Goal: Task Accomplishment & Management: Complete application form

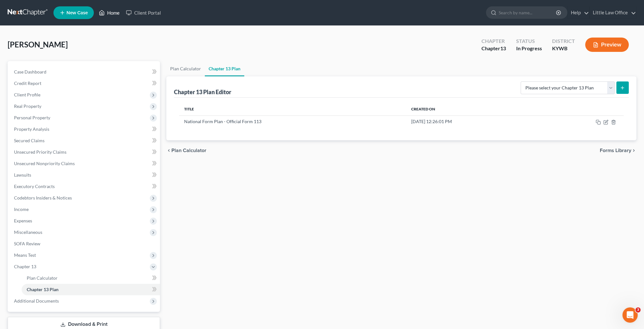
click at [118, 12] on link "Home" at bounding box center [109, 12] width 27 height 11
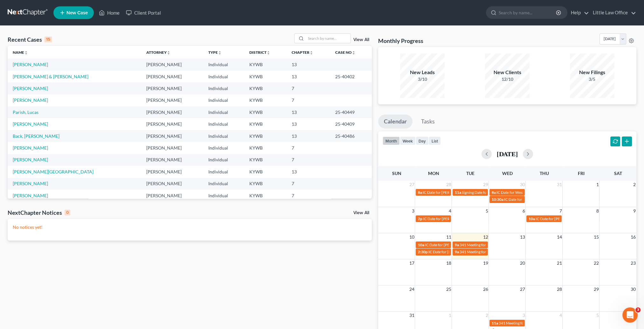
click at [31, 162] on td "[PERSON_NAME]" at bounding box center [75, 160] width 134 height 12
click at [30, 160] on link "[PERSON_NAME]" at bounding box center [30, 159] width 35 height 5
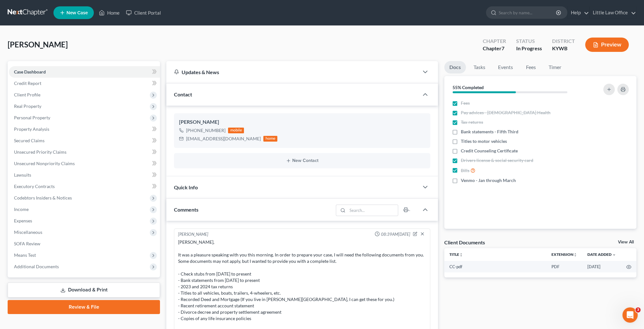
scroll to position [551, 0]
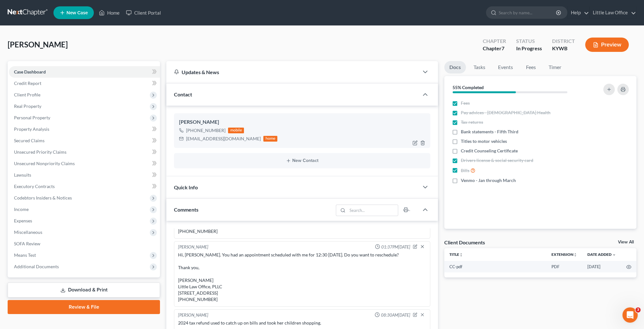
click at [276, 133] on div "+1 (270) 399-5118 mobile icantbnormal@yahoo.com home" at bounding box center [302, 134] width 246 height 17
click at [277, 125] on div "Barrett Tomes" at bounding box center [302, 122] width 246 height 8
click at [115, 13] on link "Home" at bounding box center [109, 12] width 27 height 11
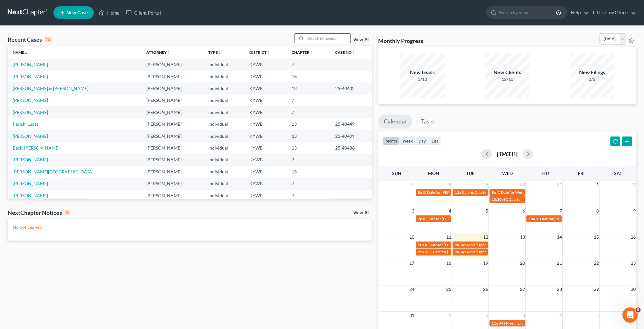
click at [314, 42] on input "search" at bounding box center [328, 38] width 45 height 9
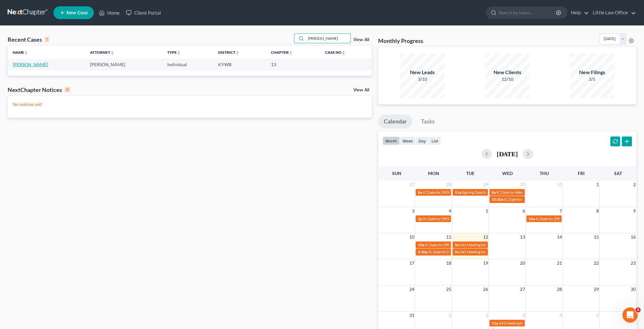
type input "lloyd"
click at [32, 65] on link "[PERSON_NAME]" at bounding box center [30, 64] width 35 height 5
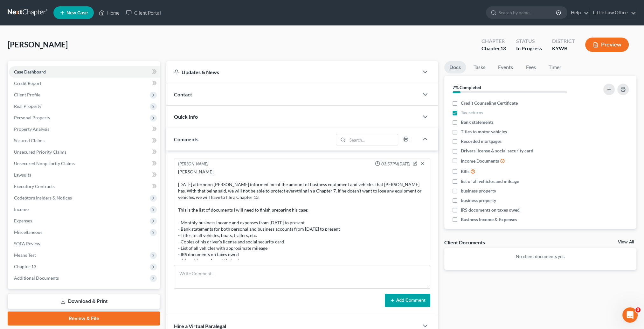
scroll to position [78, 0]
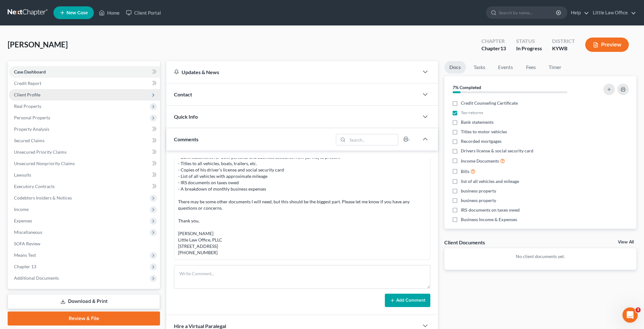
click at [51, 89] on span "Client Profile" at bounding box center [84, 94] width 151 height 11
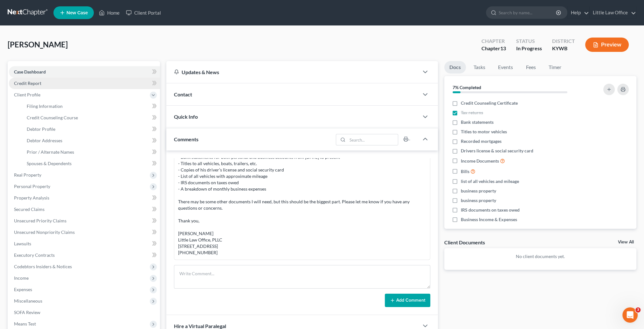
click at [45, 85] on link "Credit Report" at bounding box center [84, 83] width 151 height 11
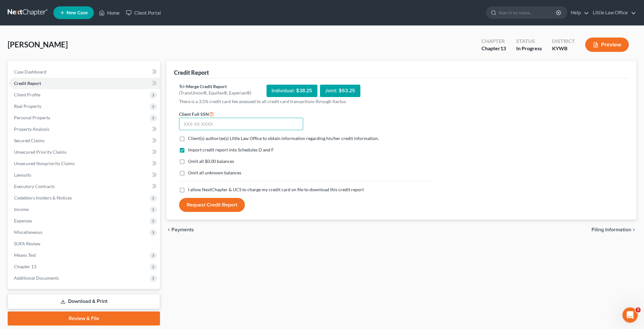
click at [187, 123] on input "text" at bounding box center [241, 124] width 124 height 13
type input "403-19-6393"
click at [188, 136] on label "Client(s) authorize(s) Little Law Office to obtain information regarding his/he…" at bounding box center [283, 138] width 191 height 6
click at [191, 136] on input "Client(s) authorize(s) Little Law Office to obtain information regarding his/he…" at bounding box center [193, 137] width 4 height 4
checkbox input "true"
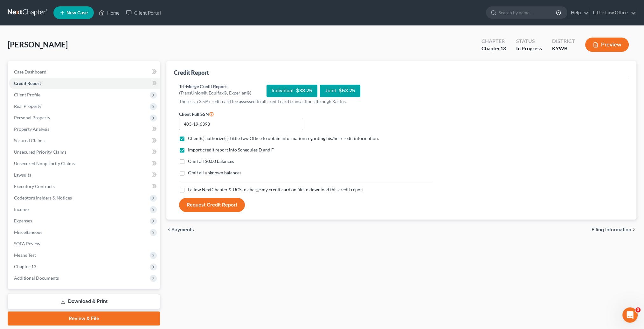
click at [188, 161] on label "Omit all $0.00 balances" at bounding box center [211, 161] width 46 height 6
click at [191, 161] on input "Omit all $0.00 balances" at bounding box center [193, 160] width 4 height 4
checkbox input "true"
click at [188, 190] on label "I allow NextChapter & UCS to charge my credit card on file to download this cre…" at bounding box center [276, 189] width 176 height 6
click at [191, 190] on input "I allow NextChapter & UCS to charge my credit card on file to download this cre…" at bounding box center [193, 188] width 4 height 4
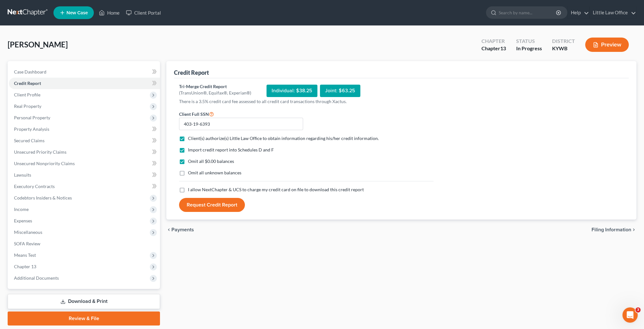
checkbox input "true"
click at [193, 200] on button "Request Credit Report" at bounding box center [212, 205] width 66 height 14
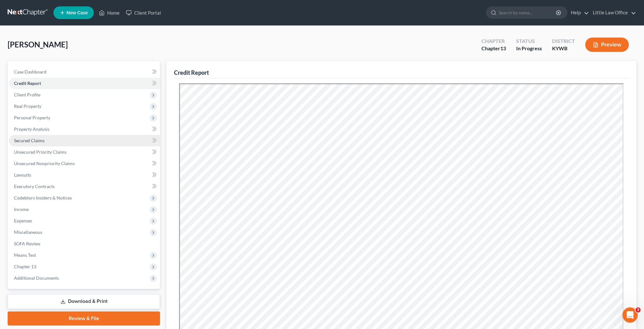
click at [42, 140] on span "Secured Claims" at bounding box center [29, 140] width 31 height 5
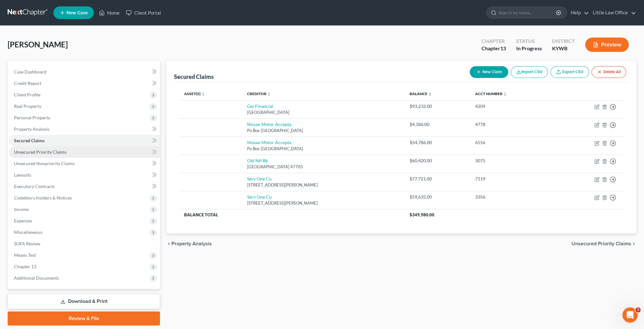
click at [48, 156] on link "Unsecured Priority Claims" at bounding box center [84, 151] width 151 height 11
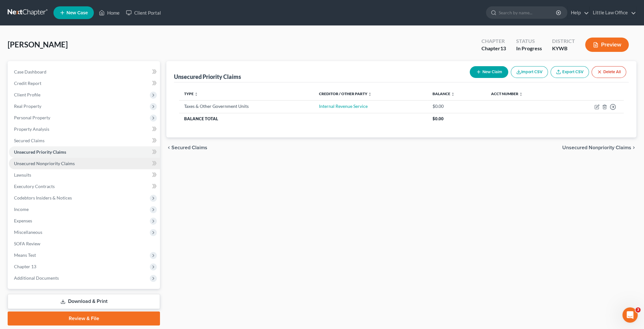
click at [51, 161] on span "Unsecured Nonpriority Claims" at bounding box center [44, 163] width 61 height 5
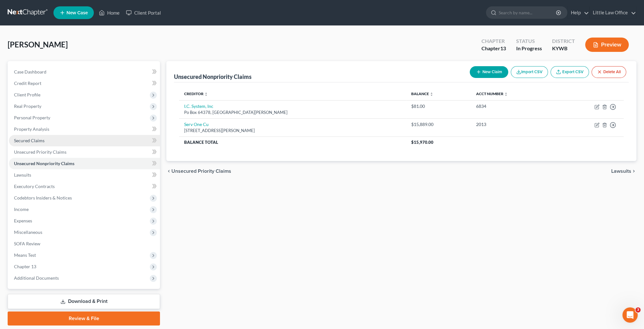
drag, startPoint x: 27, startPoint y: 139, endPoint x: 111, endPoint y: 137, distance: 84.7
click at [27, 139] on span "Secured Claims" at bounding box center [29, 140] width 31 height 5
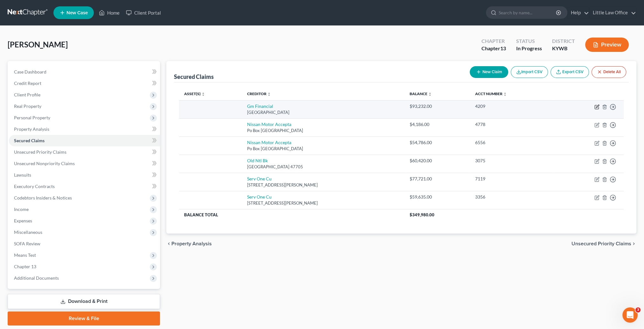
click at [597, 107] on icon "button" at bounding box center [597, 106] width 5 height 5
select select "45"
select select "0"
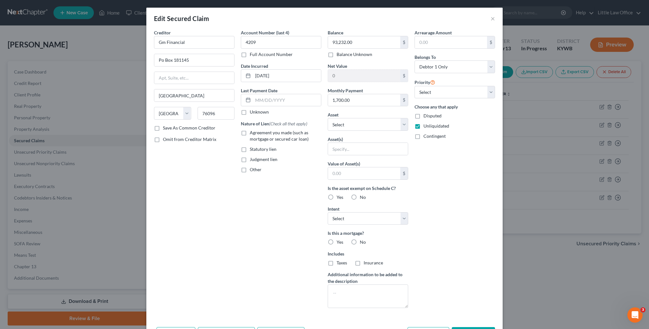
scroll to position [41, 0]
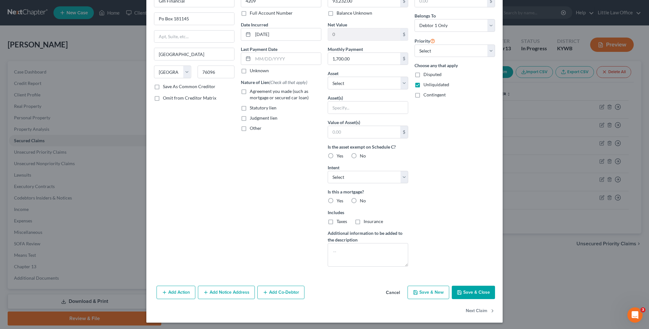
click at [468, 292] on button "Save & Close" at bounding box center [473, 292] width 43 height 13
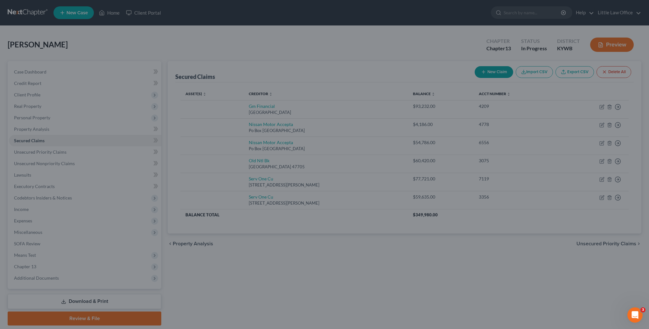
type input "0"
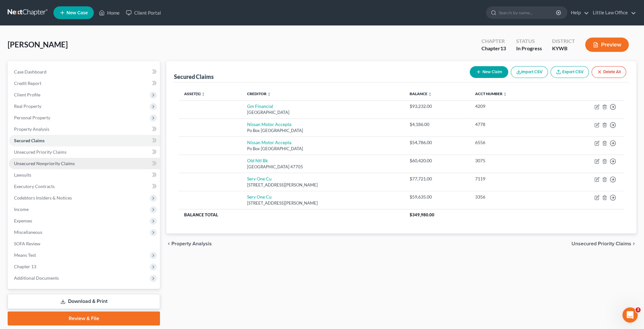
drag, startPoint x: 70, startPoint y: 165, endPoint x: 86, endPoint y: 165, distance: 15.6
click at [70, 165] on span "Unsecured Nonpriority Claims" at bounding box center [44, 163] width 61 height 5
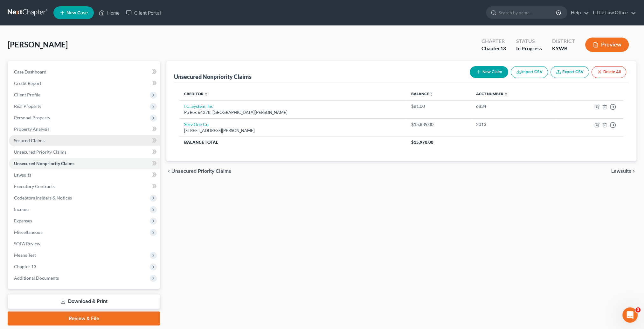
click at [36, 142] on span "Secured Claims" at bounding box center [29, 140] width 31 height 5
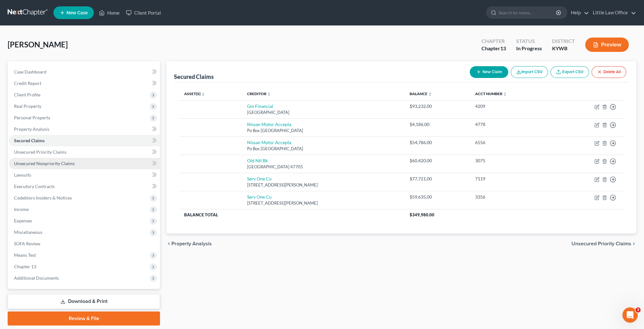
click at [91, 162] on link "Unsecured Nonpriority Claims" at bounding box center [84, 163] width 151 height 11
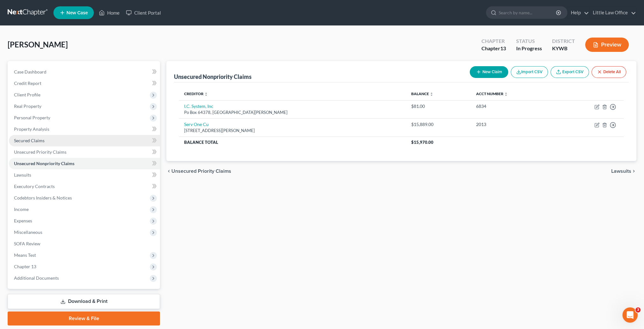
click at [40, 139] on span "Secured Claims" at bounding box center [29, 140] width 31 height 5
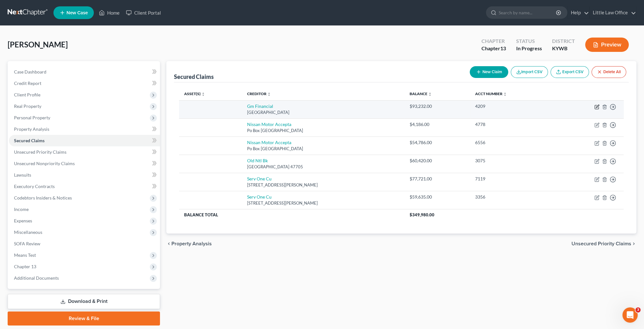
click at [599, 107] on icon "button" at bounding box center [597, 106] width 5 height 5
select select "45"
select select "0"
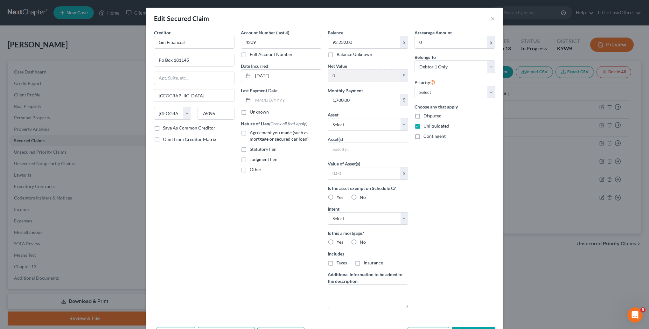
scroll to position [41, 0]
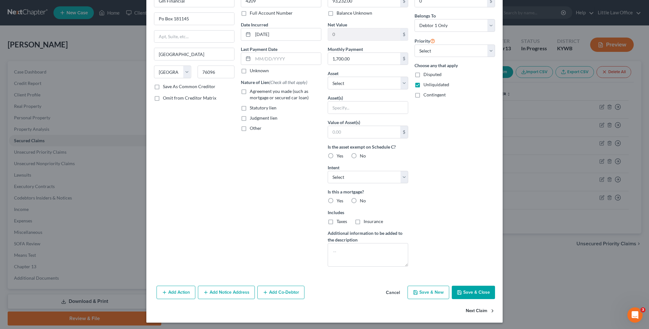
click at [471, 313] on button "Next Claim" at bounding box center [480, 310] width 29 height 13
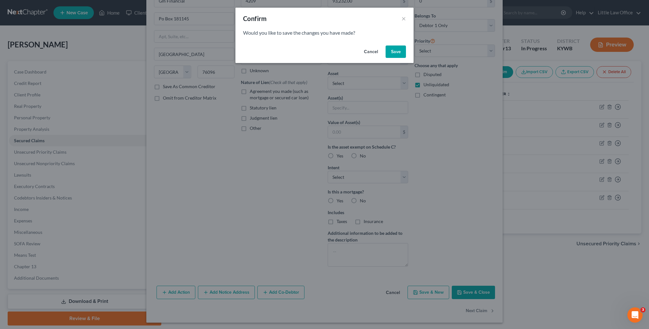
click at [390, 54] on button "Save" at bounding box center [396, 52] width 20 height 13
select select "45"
select select "0"
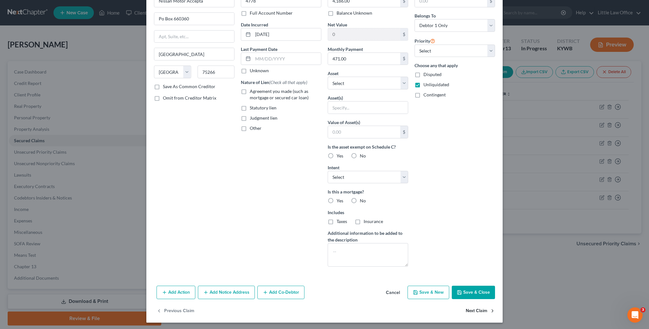
click at [476, 310] on button "Next Claim" at bounding box center [480, 310] width 29 height 13
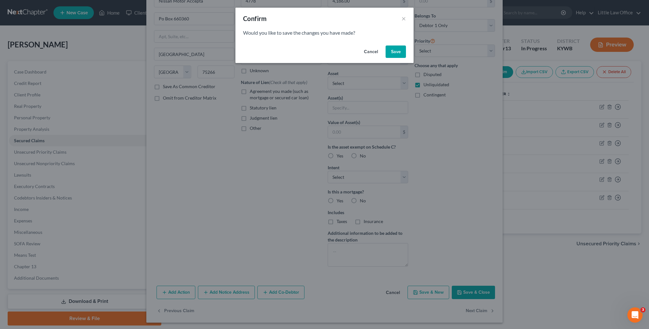
click at [396, 56] on button "Save" at bounding box center [396, 52] width 20 height 13
select select "45"
select select "0"
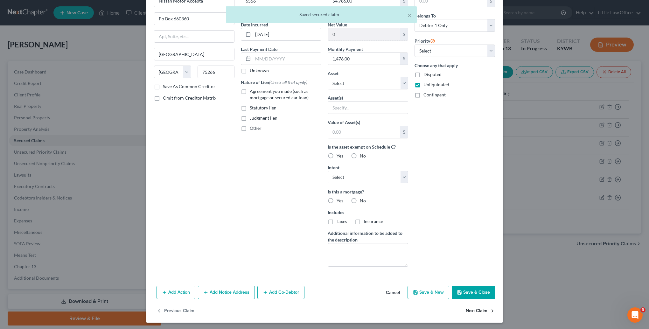
click at [474, 312] on button "Next Claim" at bounding box center [480, 310] width 29 height 13
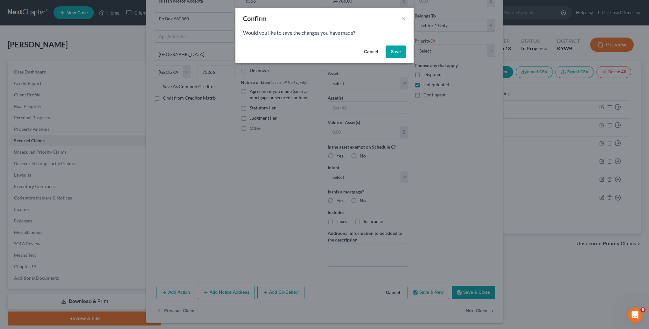
click at [398, 55] on button "Save" at bounding box center [396, 52] width 20 height 13
select select "15"
select select "0"
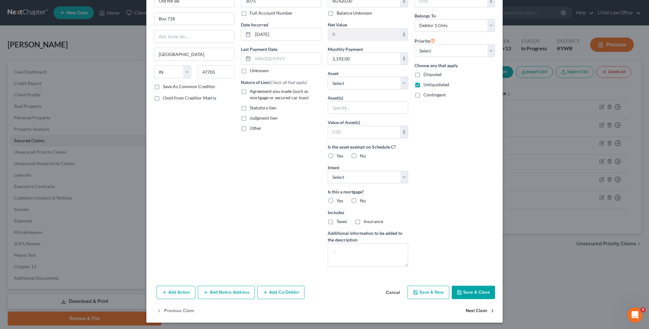
click at [480, 311] on button "Next Claim" at bounding box center [480, 310] width 29 height 13
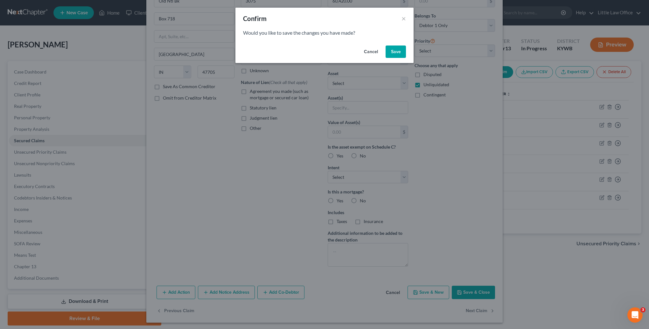
click at [395, 55] on button "Save" at bounding box center [396, 52] width 20 height 13
select select "18"
select select "0"
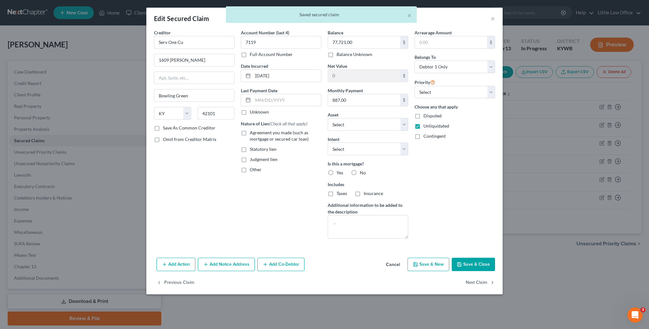
type input "0"
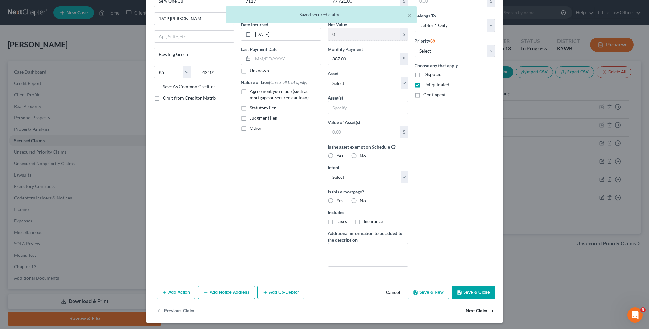
click at [482, 312] on button "Next Claim" at bounding box center [480, 310] width 29 height 13
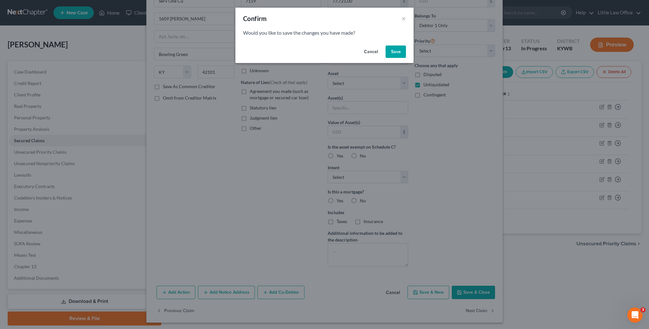
click at [398, 50] on button "Save" at bounding box center [396, 52] width 20 height 13
select select "18"
select select "0"
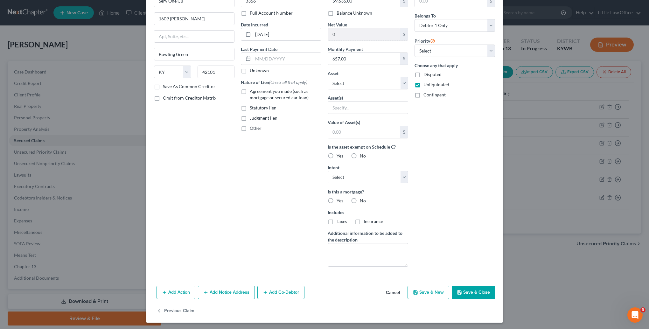
click at [477, 291] on button "Save & Close" at bounding box center [473, 292] width 43 height 13
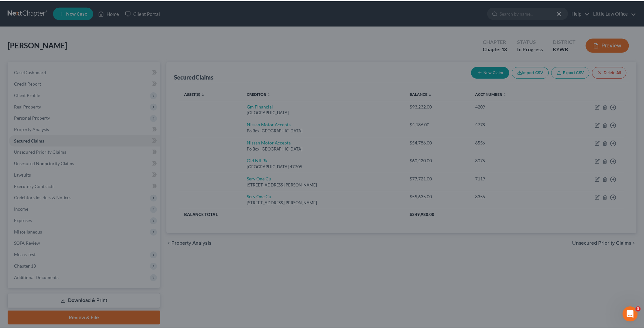
scroll to position [0, 0]
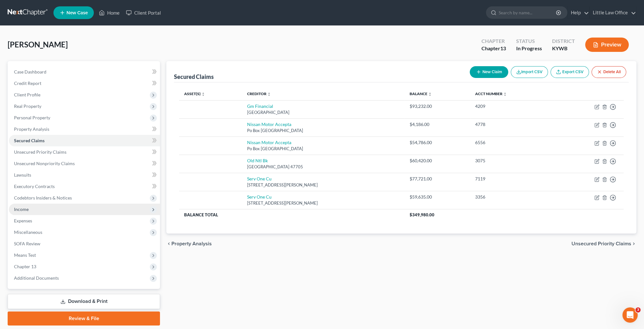
click at [81, 214] on span "Income" at bounding box center [84, 209] width 151 height 11
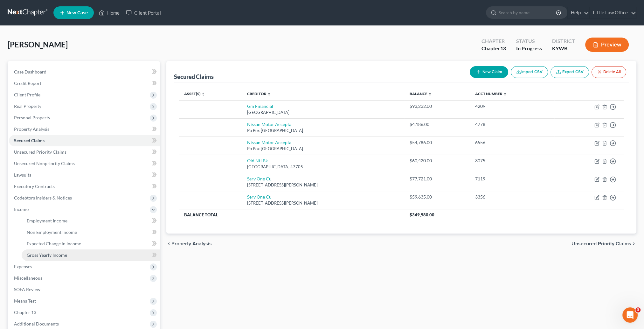
click at [74, 252] on link "Gross Yearly Income" at bounding box center [91, 254] width 138 height 11
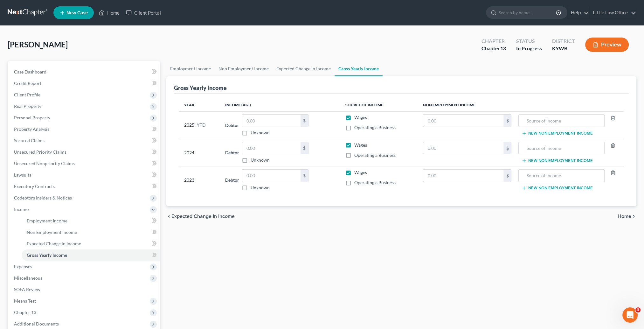
click at [354, 184] on label "Operating a Business" at bounding box center [374, 182] width 41 height 6
click at [357, 184] on input "Operating a Business" at bounding box center [359, 181] width 4 height 4
checkbox input "true"
click at [354, 172] on label "Wages" at bounding box center [360, 172] width 13 height 6
click at [357, 172] on input "Wages" at bounding box center [359, 171] width 4 height 4
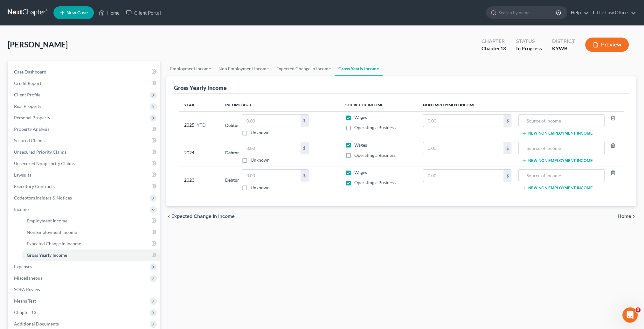
checkbox input "false"
click at [354, 156] on label "Operating a Business" at bounding box center [374, 155] width 41 height 6
click at [357, 156] on input "Operating a Business" at bounding box center [359, 154] width 4 height 4
checkbox input "true"
click at [354, 145] on label "Wages" at bounding box center [360, 145] width 13 height 6
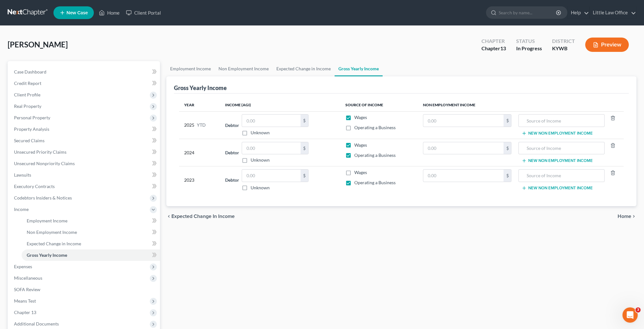
click at [357, 145] on input "Wages" at bounding box center [359, 144] width 4 height 4
checkbox input "false"
click at [354, 125] on label "Operating a Business" at bounding box center [374, 127] width 41 height 6
click at [357, 125] on input "Operating a Business" at bounding box center [359, 126] width 4 height 4
checkbox input "true"
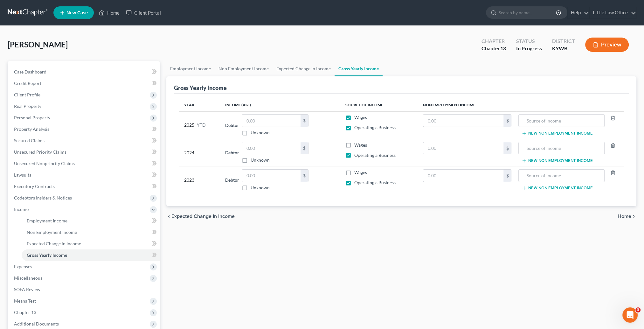
click at [354, 118] on label "Wages" at bounding box center [360, 117] width 13 height 6
click at [357, 118] on input "Wages" at bounding box center [359, 116] width 4 height 4
checkbox input "false"
click at [270, 178] on input "text" at bounding box center [271, 176] width 59 height 12
type input "200,159"
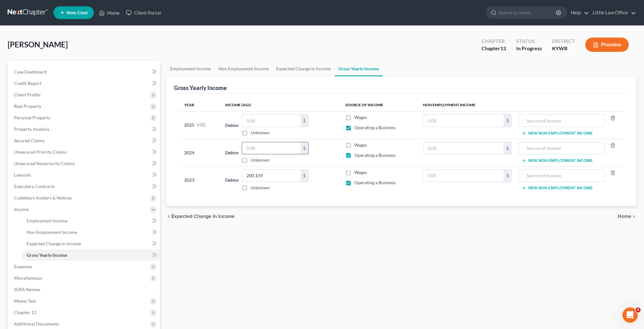
click at [260, 152] on input "text" at bounding box center [271, 148] width 59 height 12
type input "346,757.89"
click at [313, 199] on div "Year Income (AGI) Source of Income Non Employment Income 2025 YTD Debtor $ Unkn…" at bounding box center [401, 150] width 455 height 113
click at [46, 281] on span "Miscellaneous" at bounding box center [84, 277] width 151 height 11
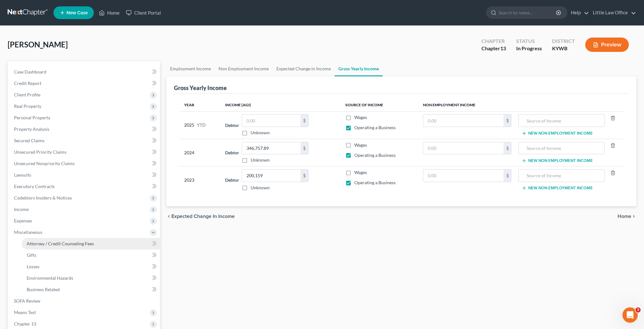
click at [53, 245] on span "Attorney / Credit Counseling Fees" at bounding box center [60, 243] width 67 height 5
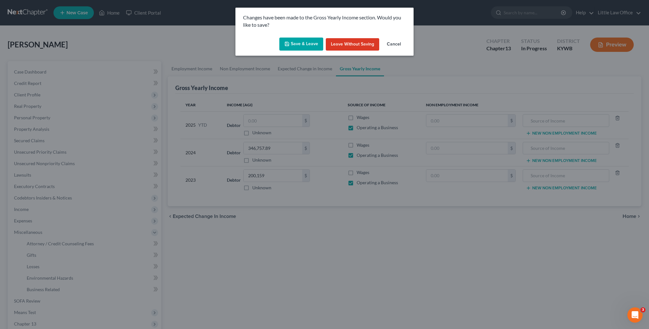
click at [297, 44] on button "Save & Leave" at bounding box center [301, 44] width 44 height 13
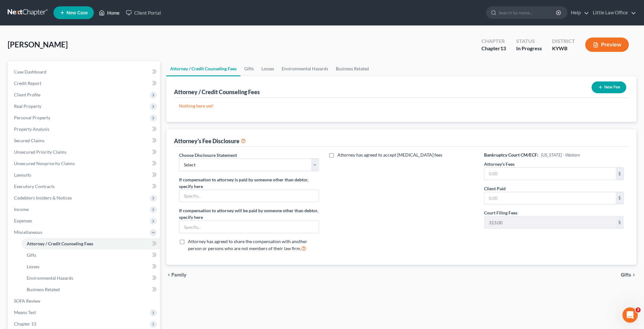
click at [110, 13] on link "Home" at bounding box center [109, 12] width 27 height 11
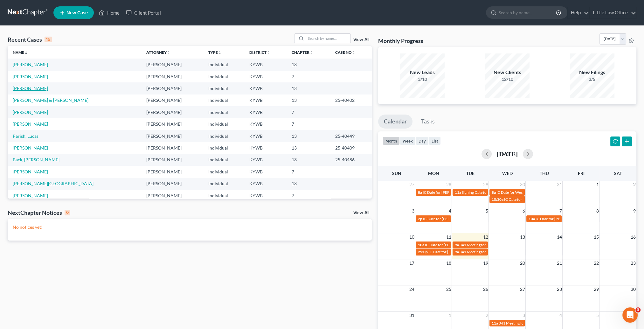
click at [28, 87] on link "[PERSON_NAME]" at bounding box center [30, 88] width 35 height 5
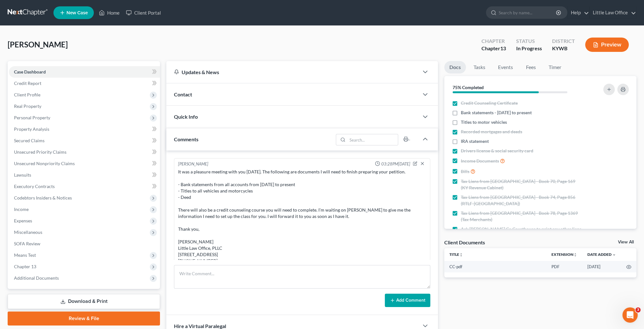
scroll to position [452, 0]
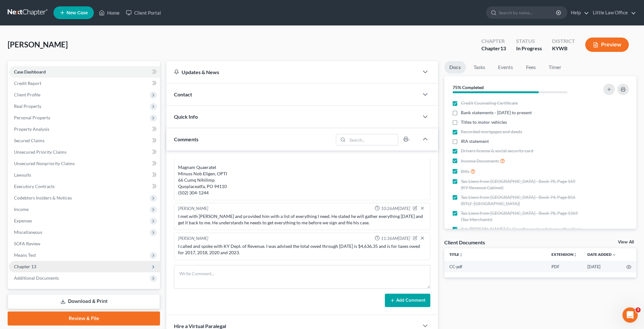
click at [39, 264] on span "Chapter 13" at bounding box center [84, 266] width 151 height 11
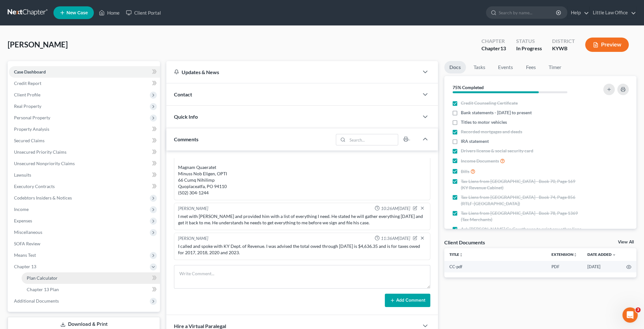
click at [55, 274] on link "Plan Calculator" at bounding box center [91, 277] width 138 height 11
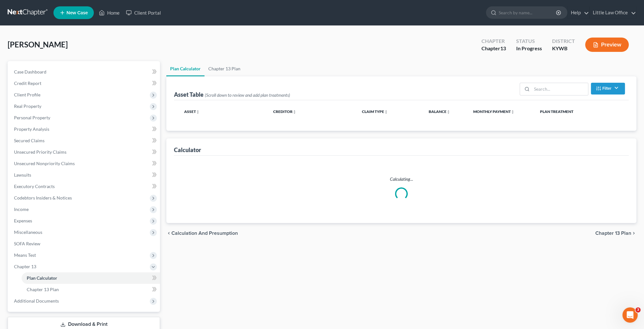
select select "59"
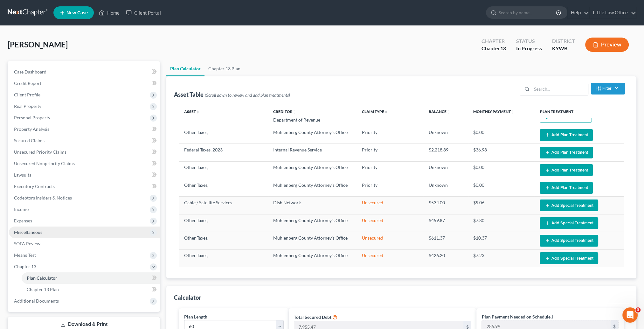
click at [43, 231] on span "Miscellaneous" at bounding box center [84, 232] width 151 height 11
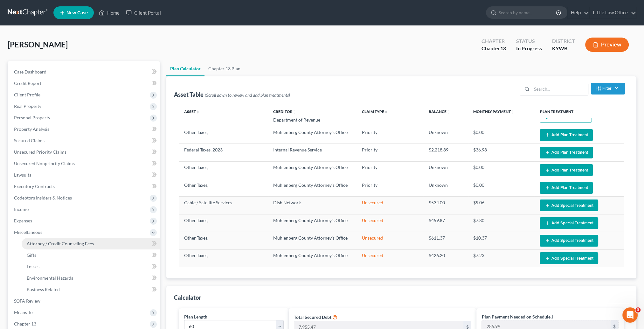
click at [51, 243] on span "Attorney / Credit Counseling Fees" at bounding box center [60, 243] width 67 height 5
select select "0"
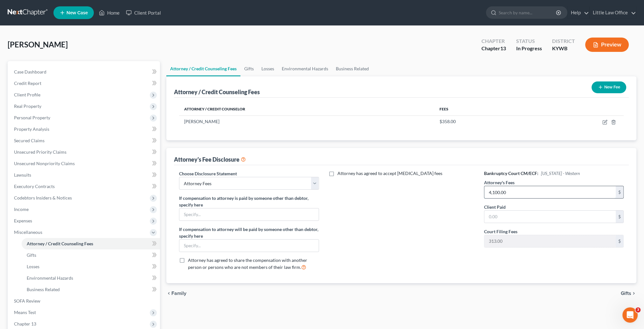
click at [526, 192] on input "4,100.00" at bounding box center [550, 192] width 131 height 12
type input "4,750"
click at [385, 239] on div "Attorney has agreed to accept [MEDICAL_DATA] fees" at bounding box center [402, 222] width 152 height 105
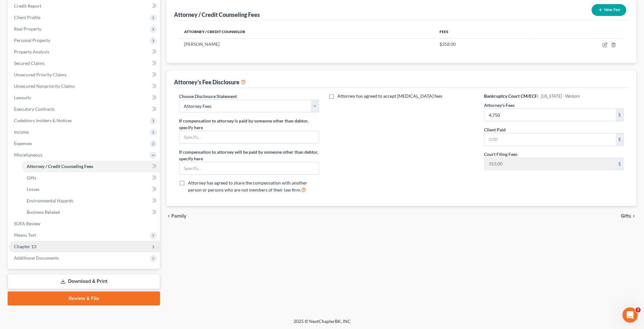
click at [45, 245] on span "Chapter 13" at bounding box center [84, 246] width 151 height 11
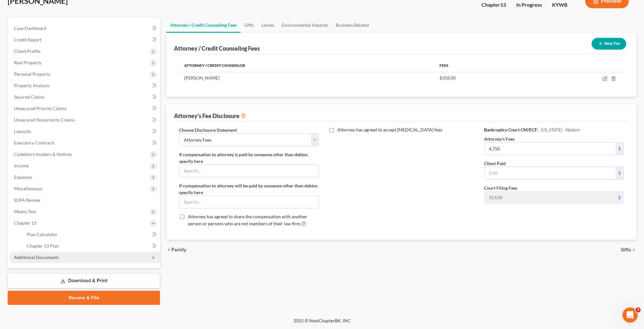
scroll to position [43, 0]
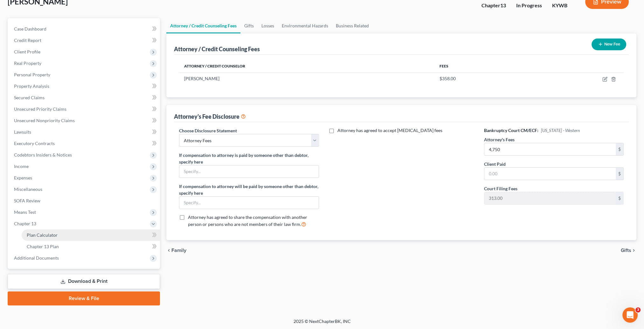
click at [47, 233] on span "Plan Calculator" at bounding box center [42, 234] width 31 height 5
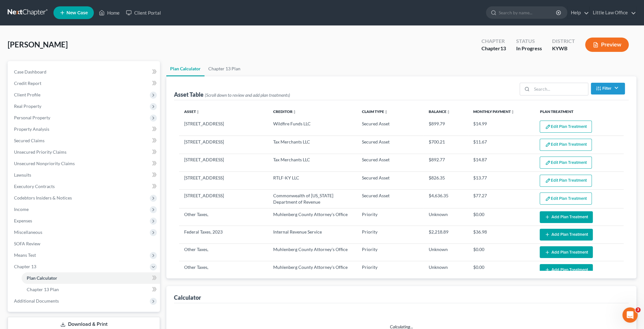
scroll to position [64, 0]
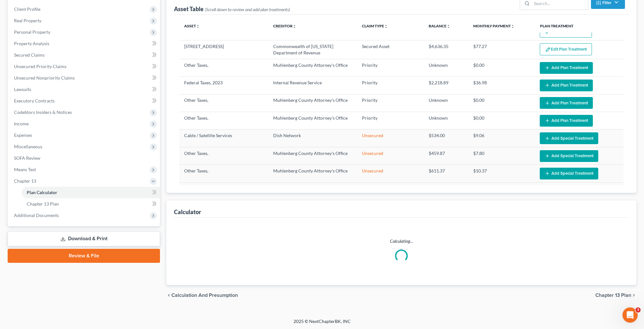
select select "59"
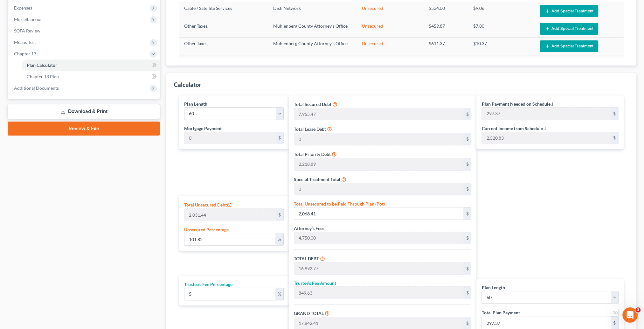
scroll to position [289, 0]
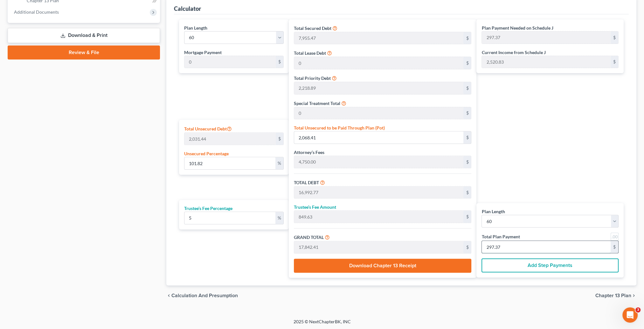
click at [509, 246] on input "297.37" at bounding box center [546, 247] width 129 height 12
type input "0"
type input "171.42"
type input "8.57"
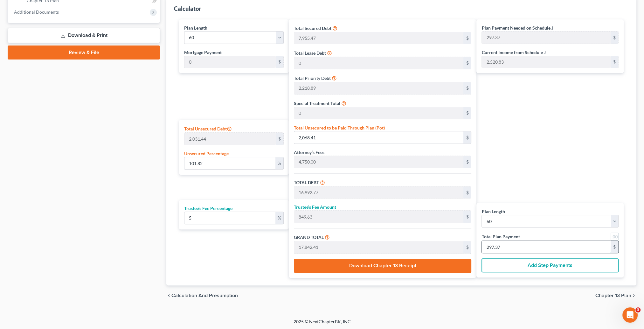
type input "180.00"
type input "3"
type input "1,714.28"
type input "85.71"
type input "1,800.00"
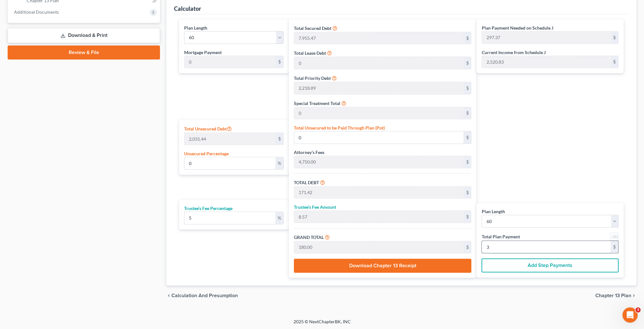
type input "30"
type input "109.21"
type input "2,218.49"
type input "17,142.85"
type input "857.14"
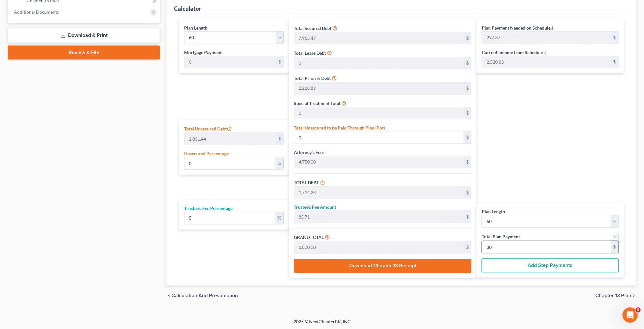
type input "18,000.00"
type input "300"
click at [530, 169] on div "Plan Payment Needed on Schedule J 297.37 $ Current Income from Schedule J 2,520…" at bounding box center [552, 148] width 151 height 258
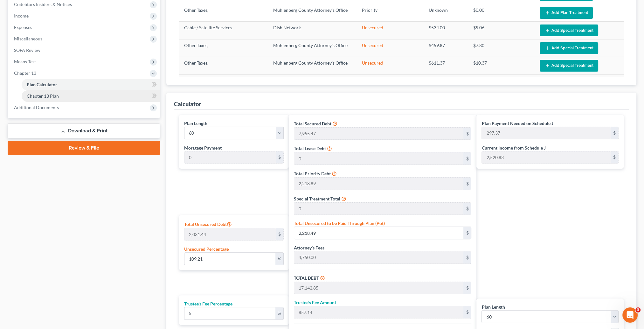
click at [59, 95] on link "Chapter 13 Plan" at bounding box center [91, 95] width 138 height 11
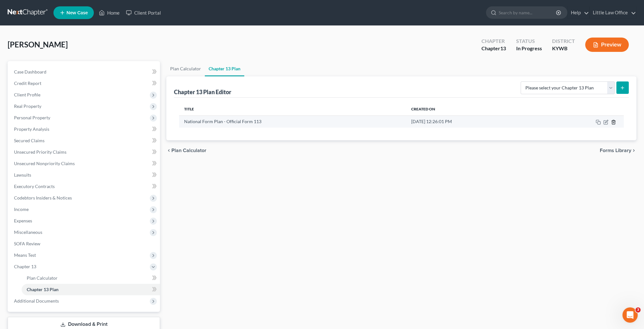
click at [615, 120] on icon "button" at bounding box center [613, 122] width 5 height 5
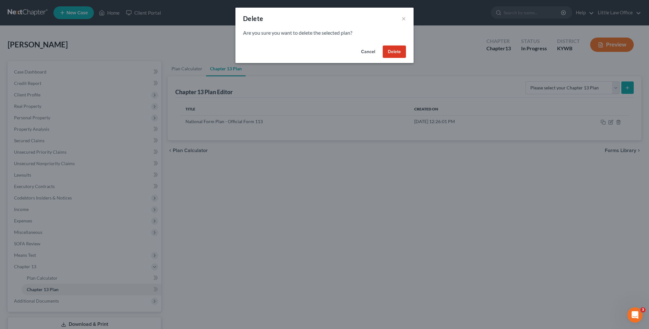
click at [405, 55] on button "Delete" at bounding box center [394, 52] width 23 height 13
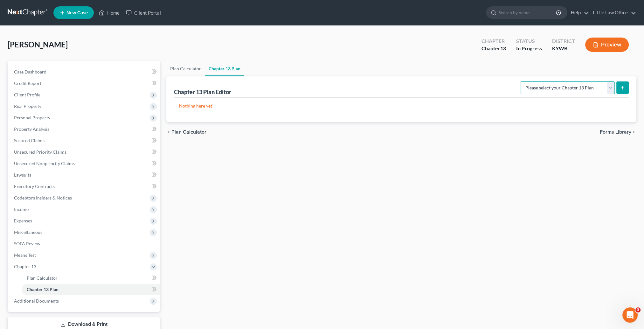
click at [585, 90] on select "Please select your Chapter 13 Plan National Form Plan - Official Form 113" at bounding box center [568, 87] width 94 height 13
select select "0"
click at [523, 81] on select "Please select your Chapter 13 Plan National Form Plan - Official Form 113" at bounding box center [568, 87] width 94 height 13
click at [624, 86] on icon "submit" at bounding box center [622, 87] width 5 height 5
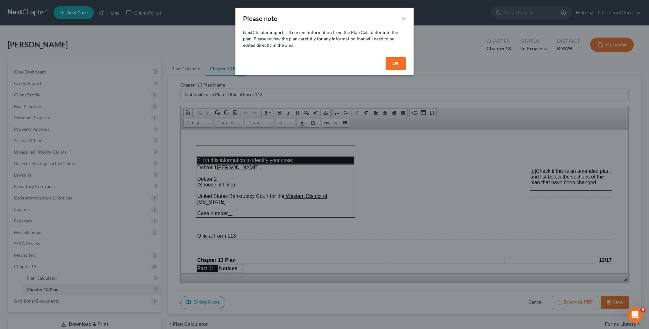
click at [394, 64] on button "OK" at bounding box center [396, 63] width 20 height 13
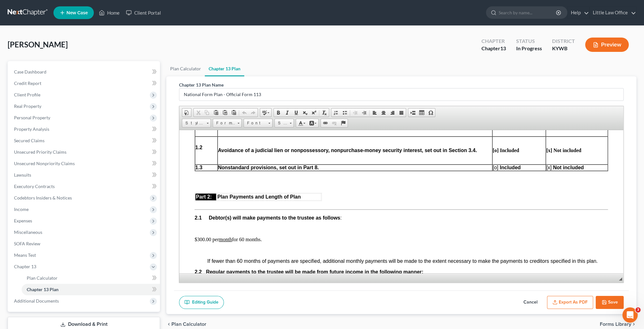
scroll to position [350, 0]
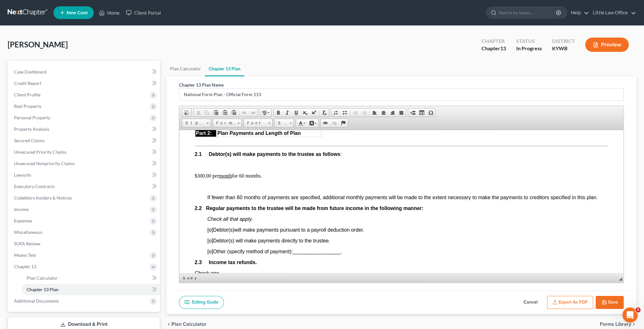
click at [210, 232] on span "[o]" at bounding box center [210, 229] width 6 height 5
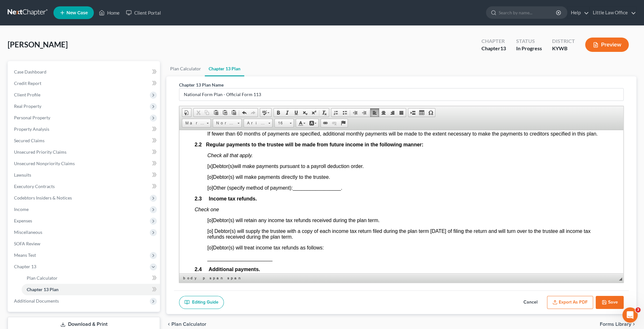
click at [212, 223] on span "[o]" at bounding box center [210, 219] width 6 height 5
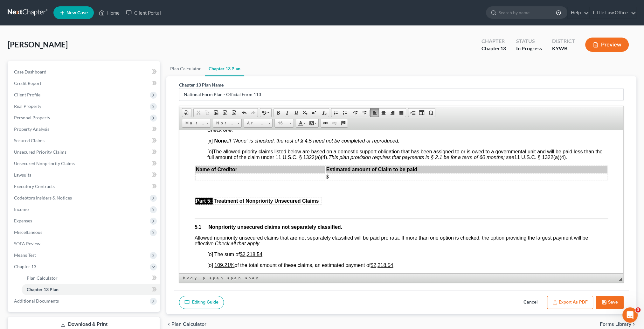
scroll to position [1336, 0]
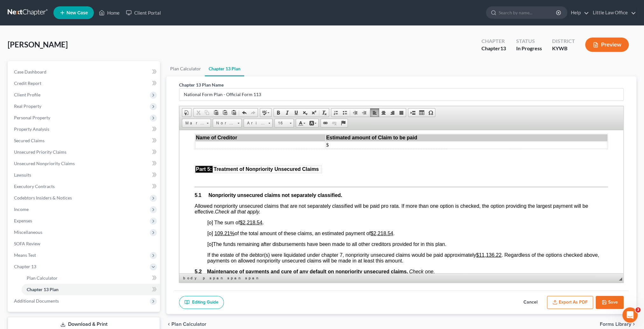
click at [210, 236] on span "[o]" at bounding box center [210, 232] width 6 height 5
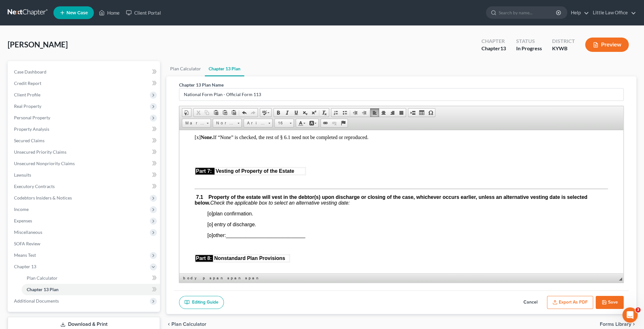
scroll to position [1655, 0]
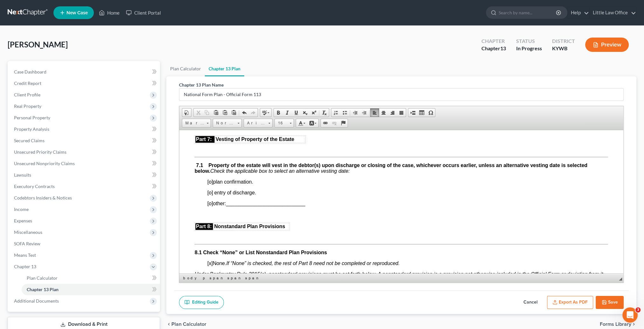
click at [210, 184] on span "[o]" at bounding box center [210, 181] width 6 height 5
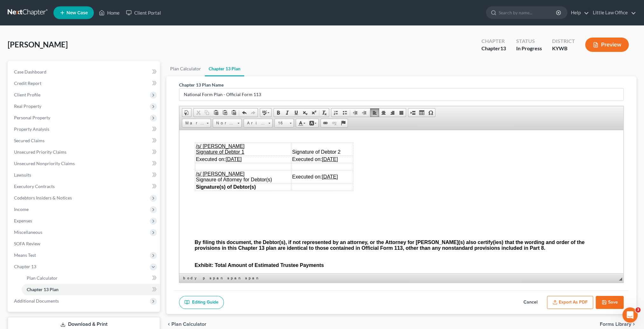
scroll to position [2005, 0]
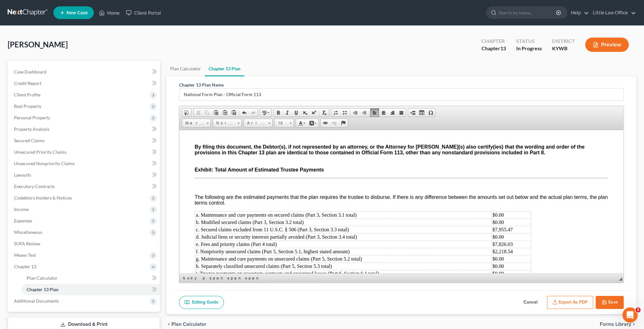
click at [611, 305] on button "Save" at bounding box center [610, 302] width 28 height 13
select select "0"
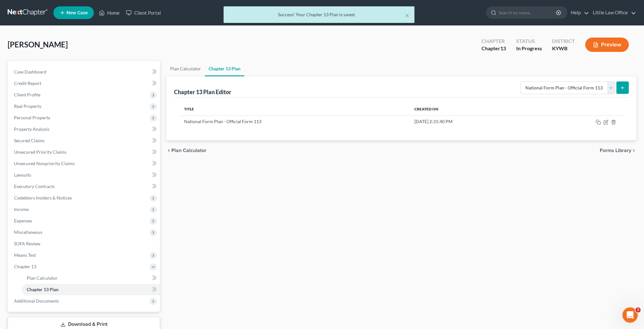
drag, startPoint x: 112, startPoint y: 15, endPoint x: 185, endPoint y: 15, distance: 73.2
click at [112, 15] on div "× Success! Your Chapter 13 Plan is saved." at bounding box center [319, 16] width 644 height 20
click at [405, 15] on button "×" at bounding box center [407, 15] width 4 height 8
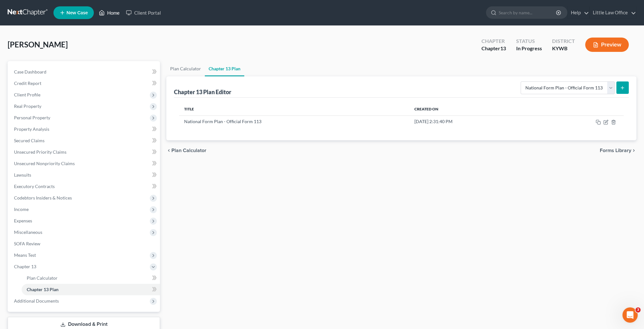
click at [107, 8] on link "Home" at bounding box center [109, 12] width 27 height 11
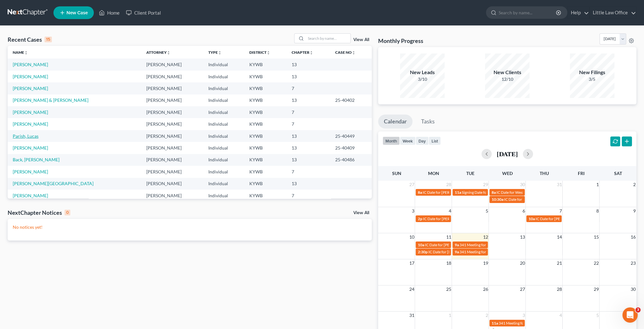
drag, startPoint x: 33, startPoint y: 137, endPoint x: 39, endPoint y: 142, distance: 8.0
click at [33, 137] on link "Parish, Lucas" at bounding box center [26, 135] width 26 height 5
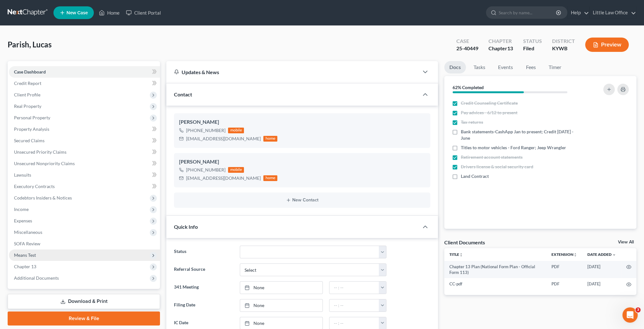
scroll to position [515, 0]
click at [31, 234] on span "Miscellaneous" at bounding box center [28, 231] width 28 height 5
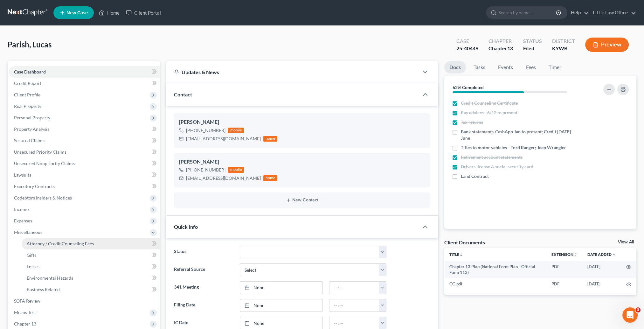
click at [41, 241] on span "Attorney / Credit Counseling Fees" at bounding box center [60, 243] width 67 height 5
select select "0"
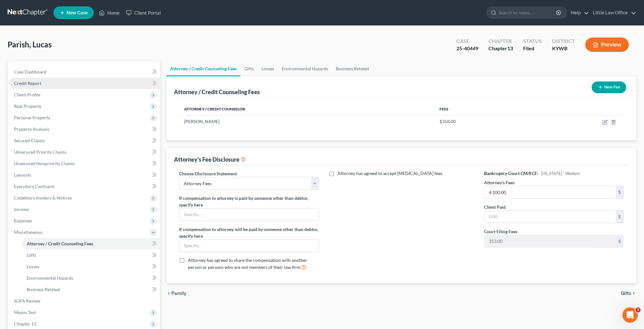
click at [41, 78] on link "Credit Report" at bounding box center [84, 83] width 151 height 11
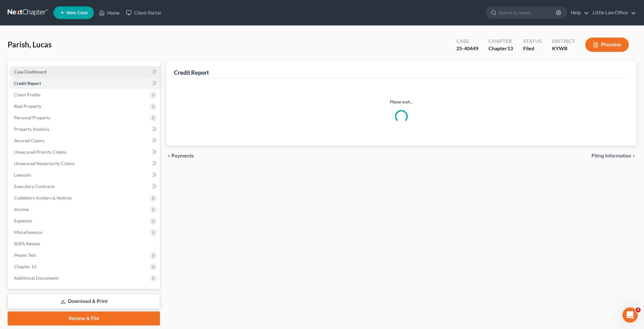
click at [53, 72] on link "Case Dashboard" at bounding box center [84, 71] width 151 height 11
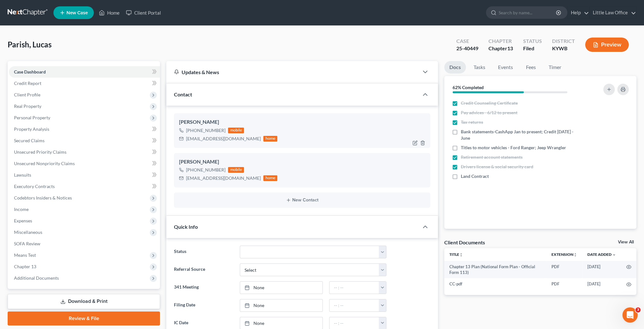
scroll to position [515, 0]
drag, startPoint x: 186, startPoint y: 178, endPoint x: 235, endPoint y: 185, distance: 49.6
click at [235, 185] on div "Lucas Parish +1 (270) 969-2070 mobile lukeparish35@gmail.com home" at bounding box center [302, 170] width 256 height 34
copy div "[EMAIL_ADDRESS][DOMAIN_NAME]"
click at [185, 141] on div "jngunter7409@gmail.com home" at bounding box center [228, 139] width 98 height 8
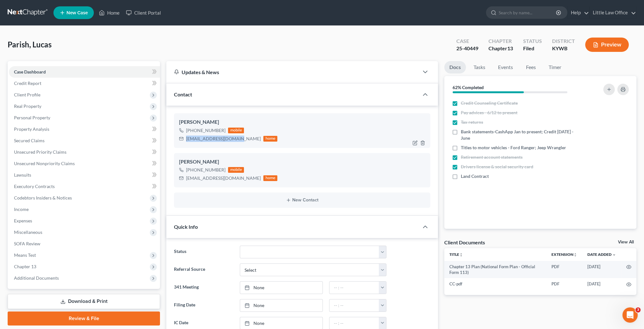
drag, startPoint x: 187, startPoint y: 141, endPoint x: 236, endPoint y: 143, distance: 48.4
click at [236, 143] on div "Jessica Gunter +1 (270) 969-2797 mobile jngunter7409@gmail.com home" at bounding box center [302, 130] width 256 height 34
copy div "[EMAIL_ADDRESS][DOMAIN_NAME]"
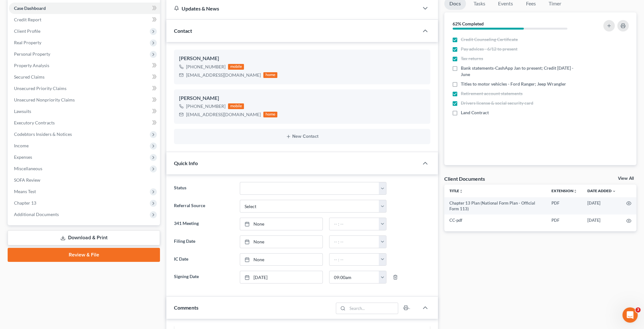
click at [217, 161] on div "Quick Info" at bounding box center [292, 163] width 253 height 22
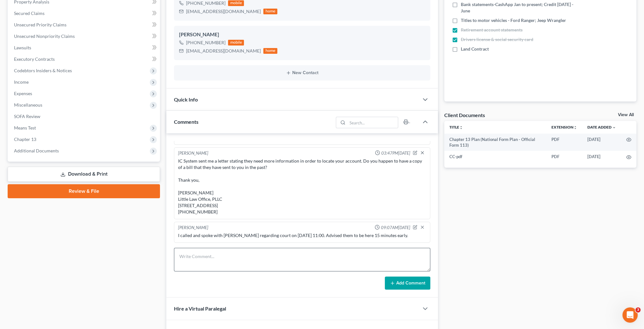
scroll to position [159, 0]
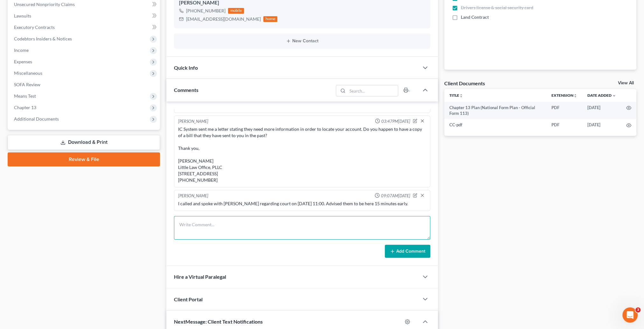
click at [231, 232] on textarea at bounding box center [302, 228] width 256 height 24
paste textarea "Please see attached order confirming your plan. Thank you, [PERSON_NAME] Little…"
type textarea "Please see attached order confirming your plan. Thank you, [PERSON_NAME] Little…"
click at [412, 250] on button "Add Comment" at bounding box center [408, 251] width 46 height 13
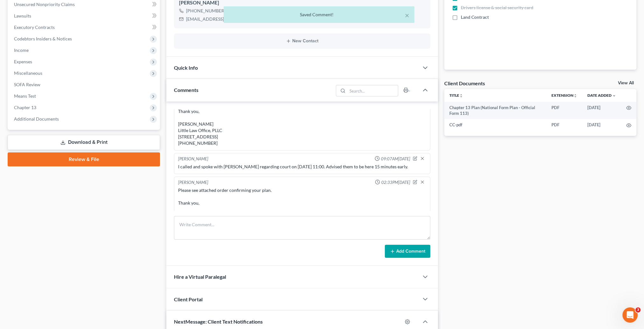
scroll to position [590, 0]
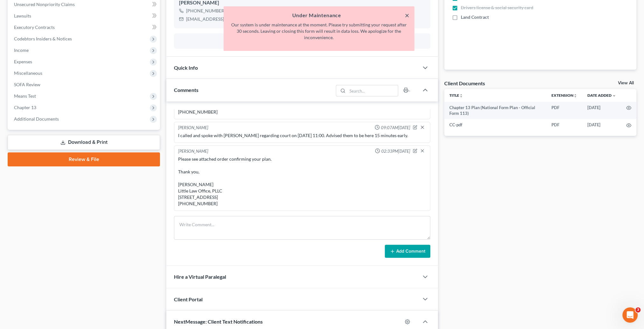
click at [409, 18] on button "×" at bounding box center [407, 15] width 4 height 8
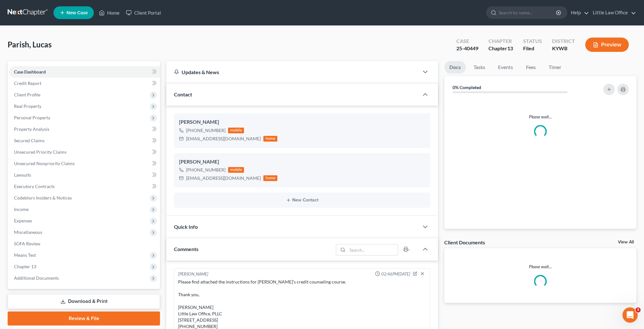
scroll to position [590, 0]
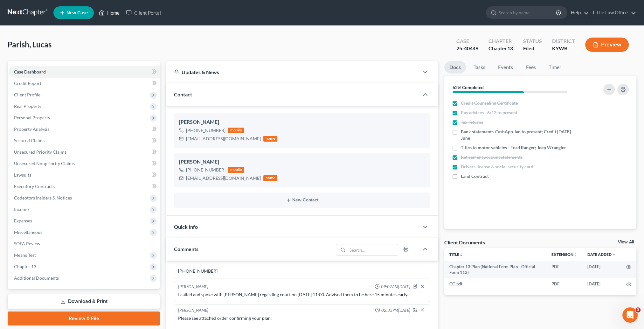
click at [116, 13] on link "Home" at bounding box center [109, 12] width 27 height 11
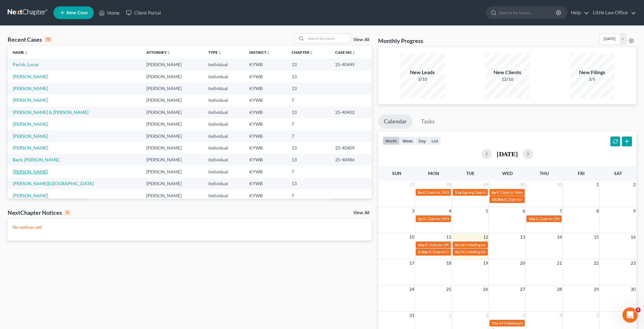
click at [40, 171] on link "[PERSON_NAME]" at bounding box center [30, 171] width 35 height 5
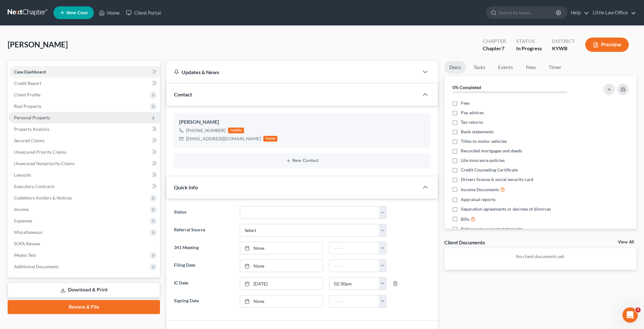
click at [26, 116] on span "Personal Property" at bounding box center [32, 117] width 36 height 5
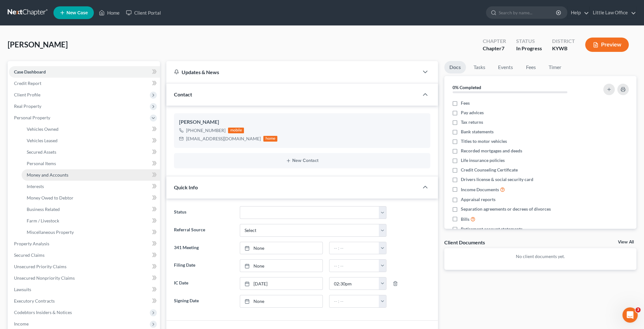
click at [52, 175] on span "Money and Accounts" at bounding box center [48, 174] width 42 height 5
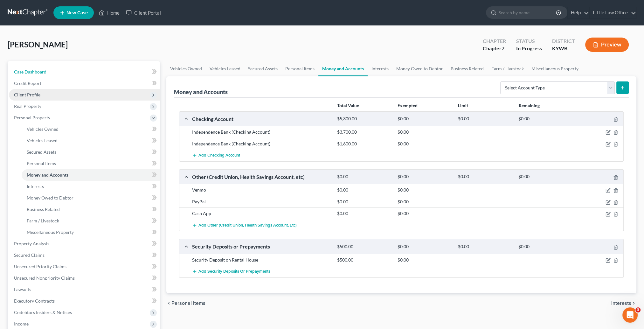
drag, startPoint x: 48, startPoint y: 72, endPoint x: 115, endPoint y: 98, distance: 71.3
click at [48, 72] on link "Case Dashboard" at bounding box center [84, 71] width 151 height 11
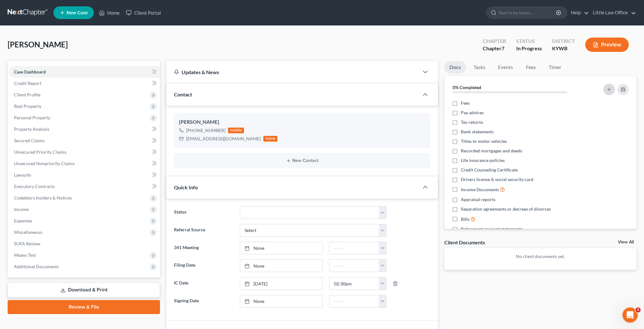
click at [609, 90] on line "button" at bounding box center [609, 89] width 0 height 3
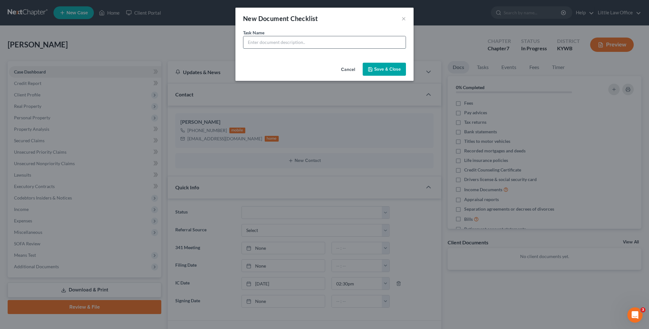
click at [274, 45] on input "text" at bounding box center [324, 42] width 162 height 12
type input "Go through bank statements"
click at [398, 70] on button "Save & Close" at bounding box center [384, 69] width 43 height 13
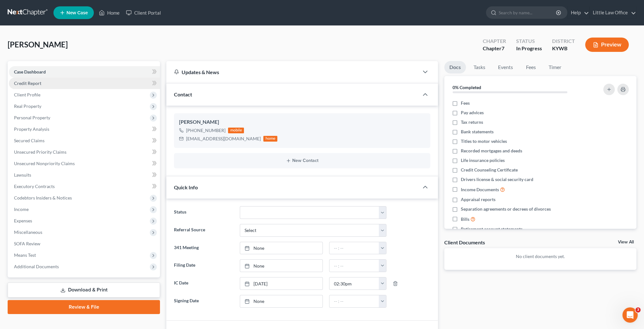
click at [50, 88] on link "Credit Report" at bounding box center [84, 83] width 151 height 11
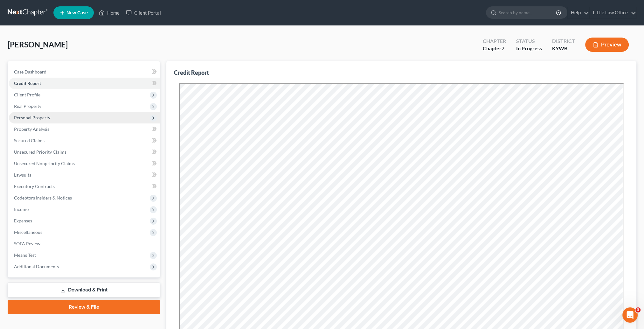
click at [39, 121] on span "Personal Property" at bounding box center [84, 117] width 151 height 11
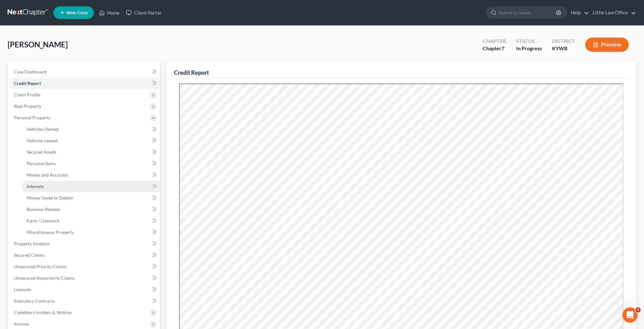
click at [59, 184] on link "Interests" at bounding box center [91, 186] width 138 height 11
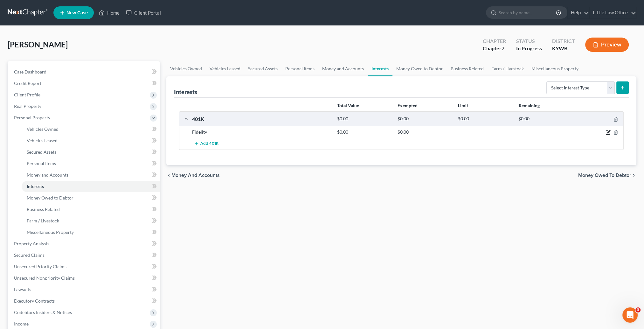
click at [606, 131] on icon "button" at bounding box center [608, 132] width 5 height 5
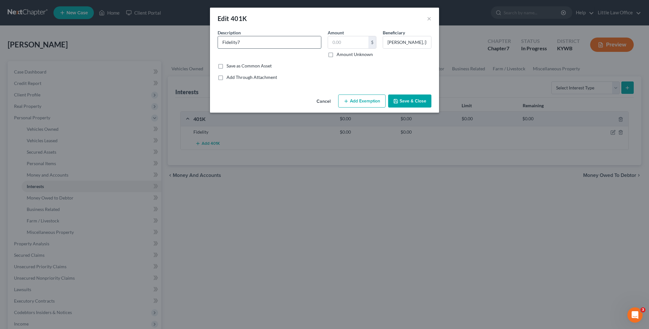
type input "Fidelity"
type input "7,008.83"
click at [361, 102] on button "Add Exemption" at bounding box center [361, 101] width 47 height 13
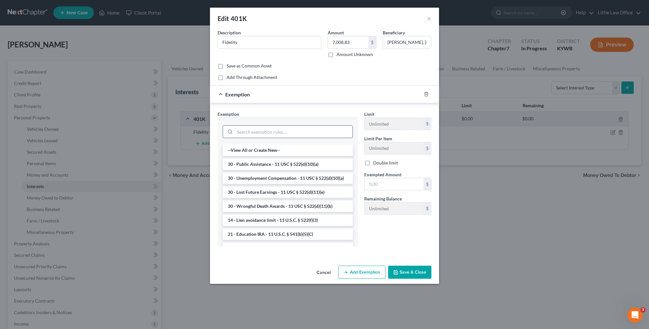
drag, startPoint x: 282, startPoint y: 123, endPoint x: 280, endPoint y: 130, distance: 7.4
click at [281, 124] on div at bounding box center [288, 131] width 130 height 17
click at [280, 130] on input "search" at bounding box center [294, 132] width 118 height 12
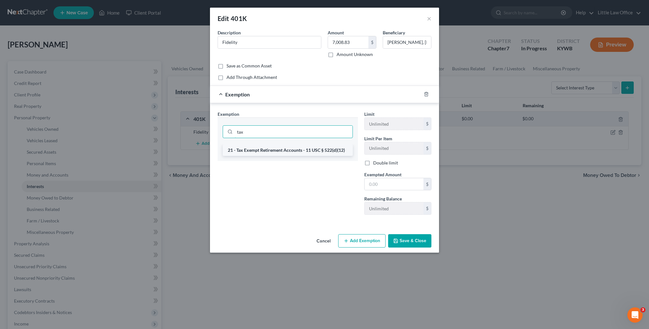
type input "tax"
click at [272, 153] on li "21 - Tax Exempt Retirement Accounts - 11 USC § 522(d)(12)" at bounding box center [288, 149] width 130 height 11
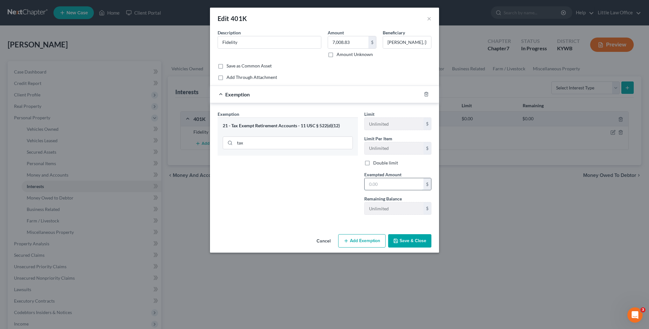
click at [389, 189] on input "text" at bounding box center [394, 184] width 59 height 12
type input "7,008.83"
click at [414, 242] on button "Save & Close" at bounding box center [409, 240] width 43 height 13
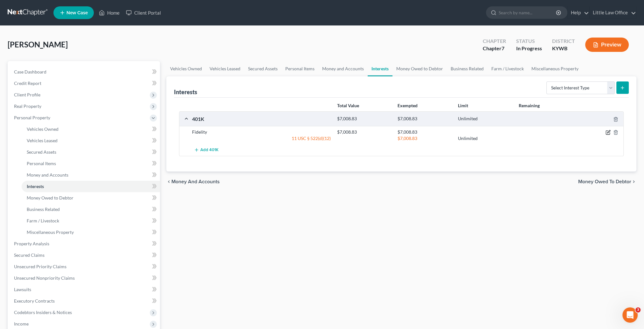
click at [608, 130] on icon "button" at bounding box center [608, 132] width 5 height 5
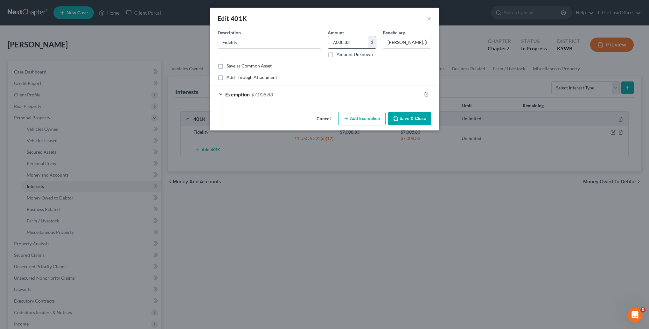
click at [352, 42] on input "7,008.83" at bounding box center [348, 42] width 40 height 12
type input "13,915.41"
click at [326, 91] on div "Exemption $7,008.83" at bounding box center [315, 94] width 211 height 17
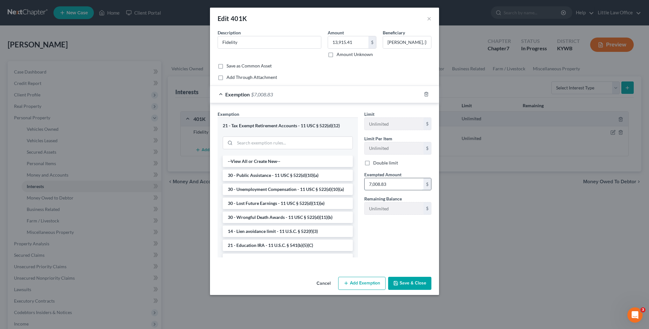
click at [390, 186] on input "7,008.83" at bounding box center [394, 184] width 59 height 12
type input "13,915.41"
click at [409, 285] on button "Save & Close" at bounding box center [409, 283] width 43 height 13
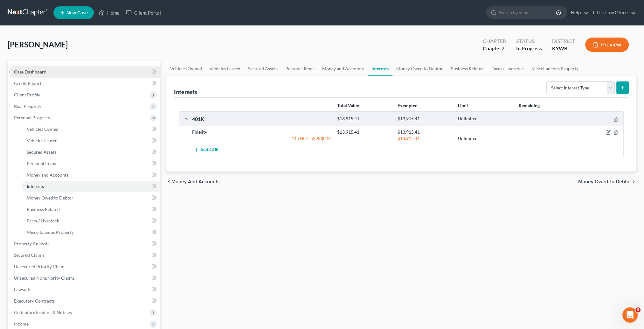
click at [43, 76] on link "Case Dashboard" at bounding box center [84, 71] width 151 height 11
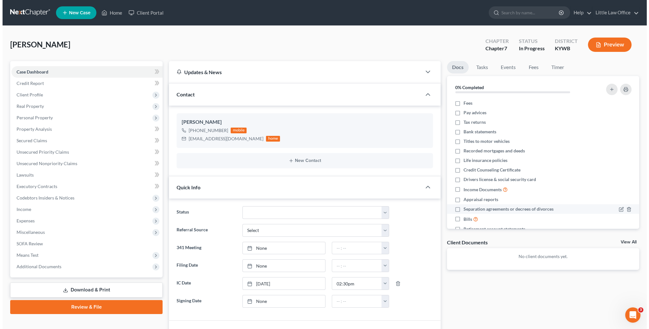
scroll to position [25, 0]
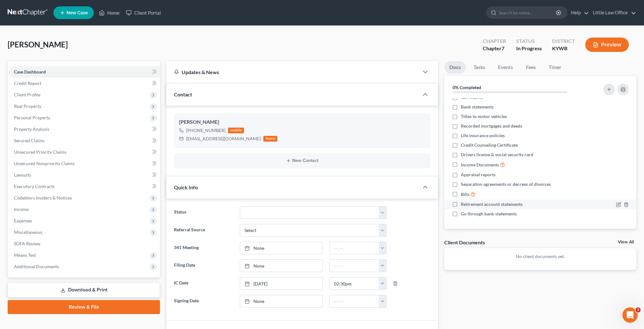
click at [461, 203] on label "Retirement account statements" at bounding box center [492, 204] width 62 height 6
click at [464, 203] on input "Retirement account statements" at bounding box center [466, 203] width 4 height 4
checkbox input "true"
click at [461, 195] on label "Bills" at bounding box center [468, 194] width 15 height 7
click at [464, 195] on input "Bills" at bounding box center [466, 193] width 4 height 4
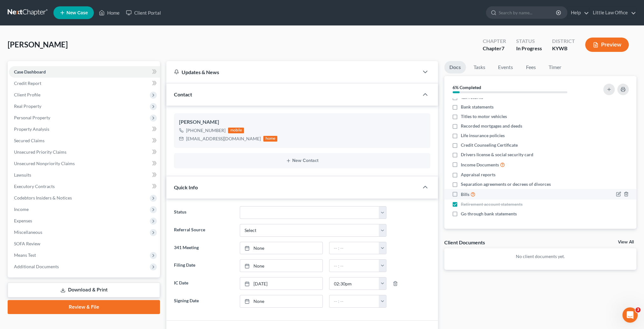
checkbox input "true"
click at [624, 184] on icon "button" at bounding box center [626, 184] width 5 height 5
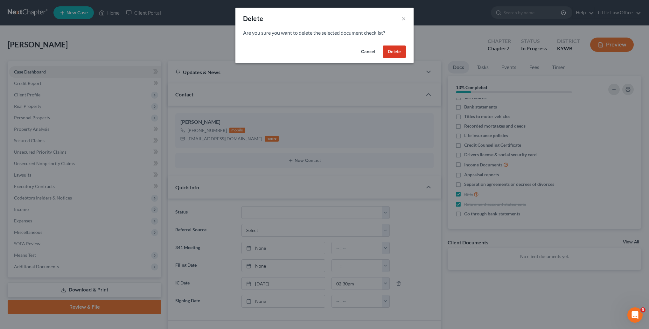
click at [397, 56] on button "Delete" at bounding box center [394, 52] width 23 height 13
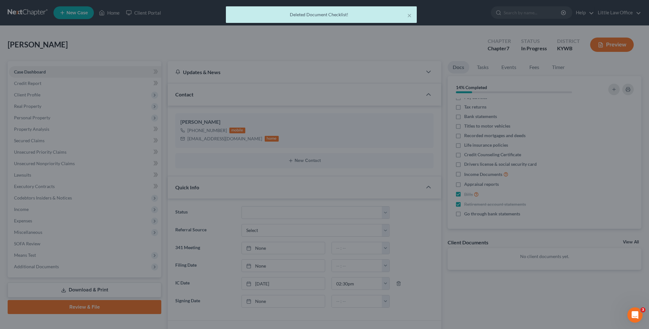
scroll to position [15, 0]
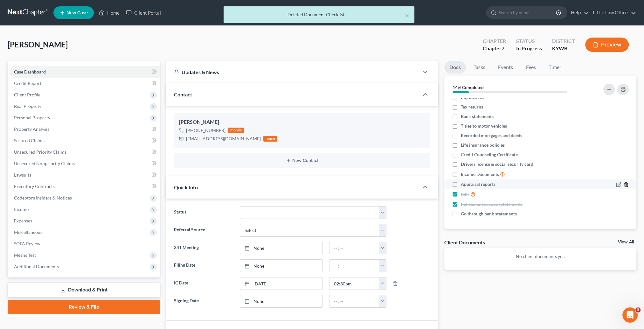
click at [627, 185] on line "button" at bounding box center [627, 185] width 0 height 1
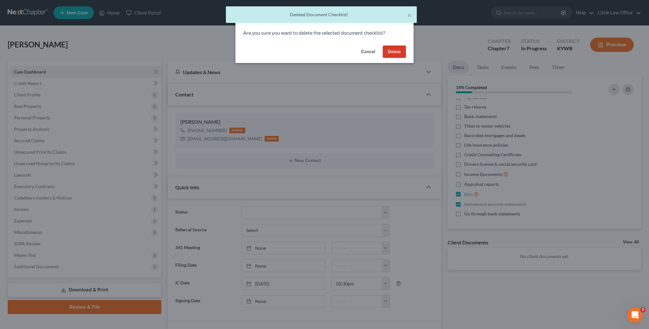
click at [391, 52] on button "Delete" at bounding box center [394, 52] width 23 height 13
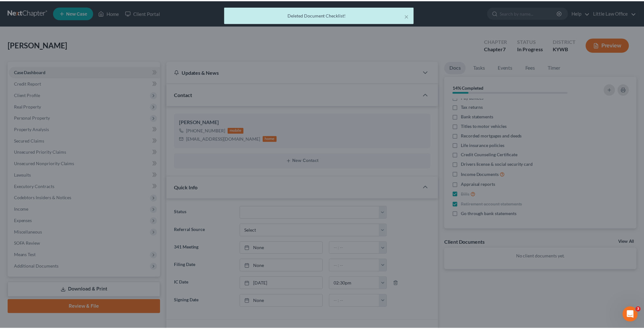
scroll to position [6, 0]
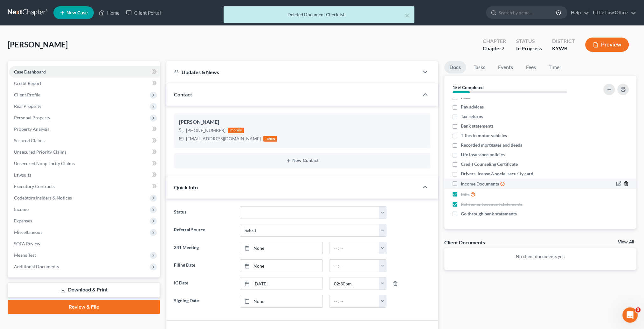
click at [624, 182] on icon "button" at bounding box center [626, 183] width 5 height 5
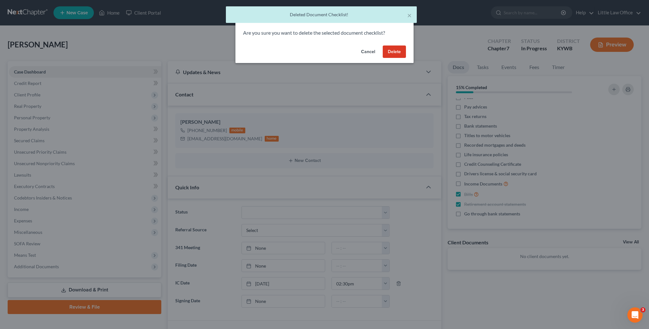
click at [397, 55] on button "Delete" at bounding box center [394, 52] width 23 height 13
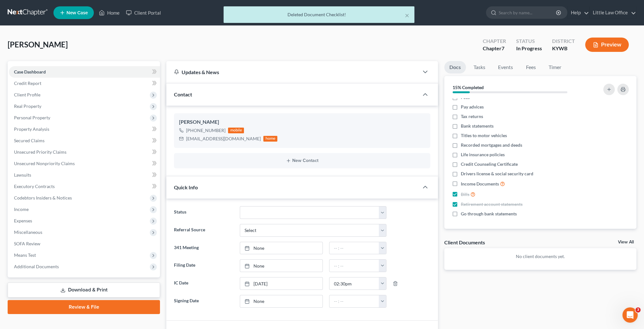
scroll to position [0, 0]
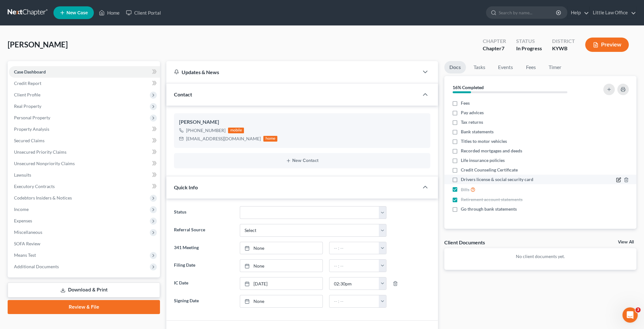
click at [617, 180] on icon "button" at bounding box center [618, 179] width 5 height 5
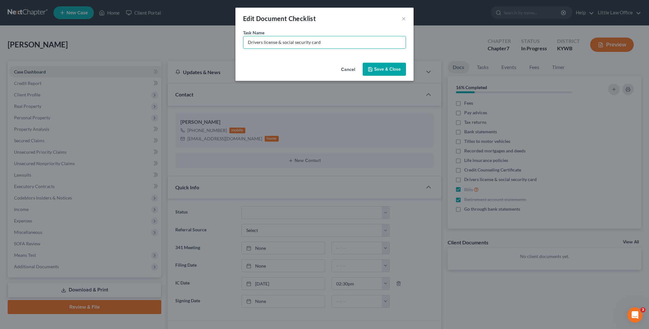
drag, startPoint x: 279, startPoint y: 41, endPoint x: 192, endPoint y: 40, distance: 86.6
click at [194, 40] on div "Edit Document Checklist × Task Name * Drivers license & social security card Ca…" at bounding box center [324, 164] width 649 height 329
type input "social security card"
click at [380, 71] on button "Save & Close" at bounding box center [384, 69] width 43 height 13
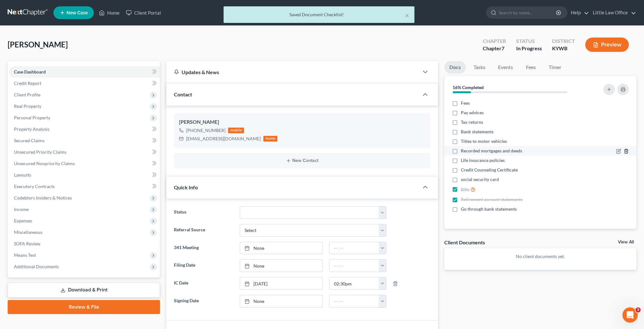
click at [626, 151] on icon "button" at bounding box center [626, 151] width 5 height 5
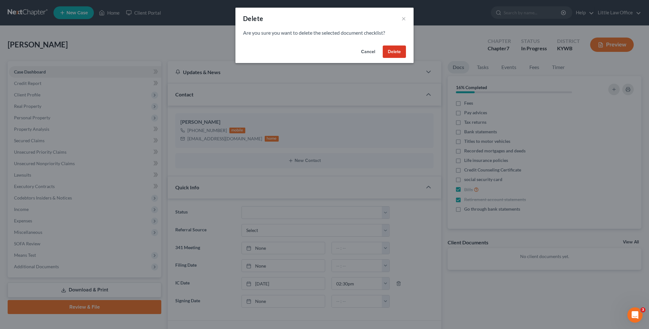
click at [394, 51] on button "Delete" at bounding box center [394, 52] width 23 height 13
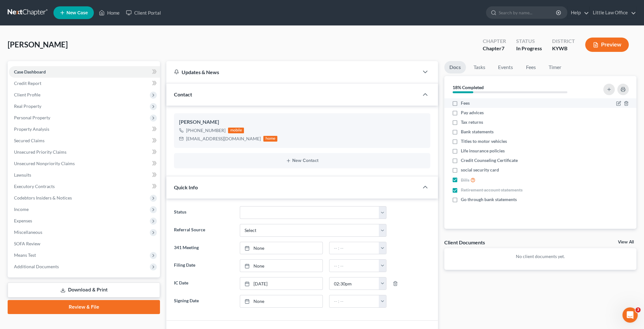
click at [461, 103] on label "Fees" at bounding box center [465, 103] width 9 height 6
click at [464, 103] on input "Fees" at bounding box center [466, 102] width 4 height 4
checkbox input "true"
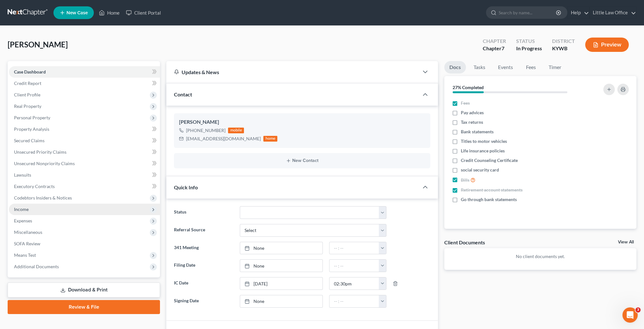
click at [25, 212] on span "Income" at bounding box center [21, 209] width 15 height 5
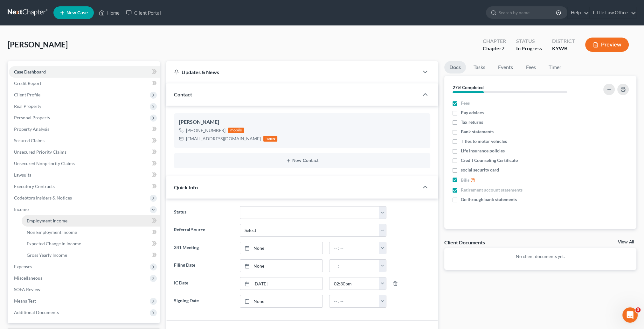
click at [47, 221] on span "Employment Income" at bounding box center [47, 220] width 41 height 5
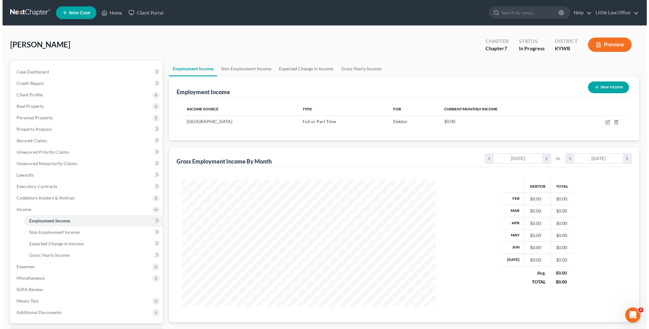
scroll to position [127, 267]
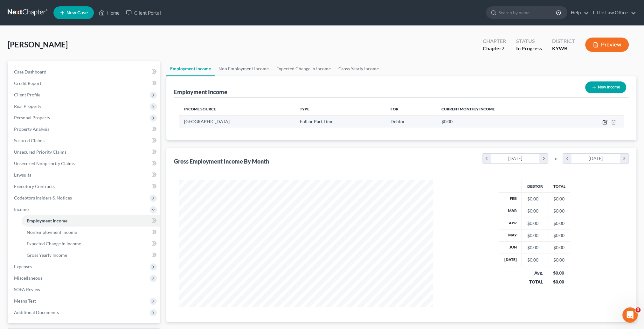
click at [605, 121] on icon "button" at bounding box center [605, 122] width 5 height 5
select select "0"
select select "2"
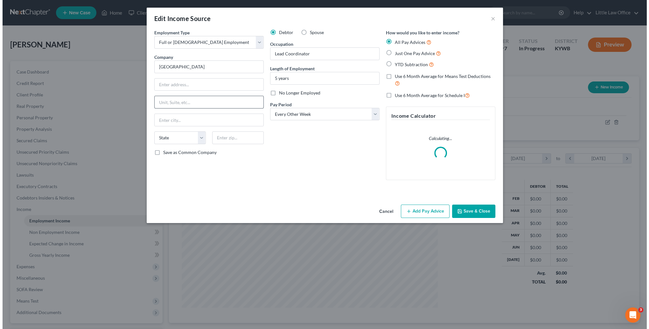
scroll to position [128, 269]
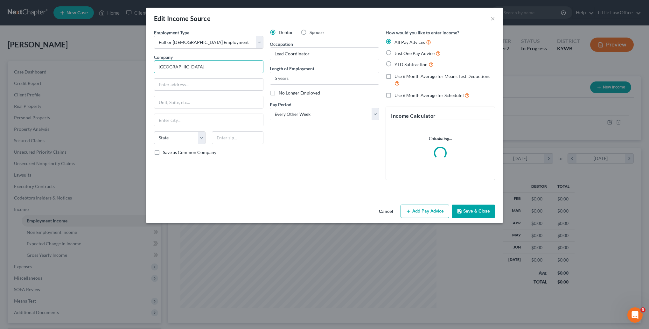
click at [221, 64] on input "[GEOGRAPHIC_DATA]" at bounding box center [208, 66] width 109 height 13
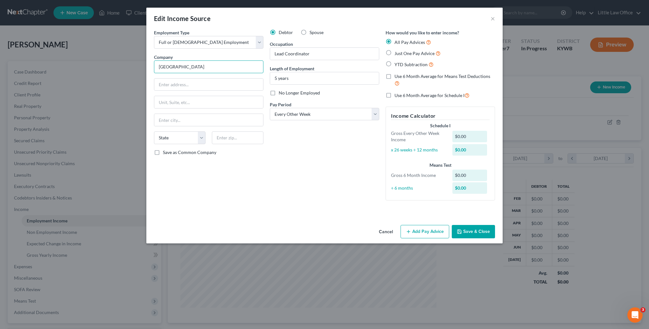
drag, startPoint x: 197, startPoint y: 67, endPoint x: 127, endPoint y: 63, distance: 69.8
click at [127, 63] on div "Edit Income Source × Employment Type * Select Full or [DEMOGRAPHIC_DATA] Employ…" at bounding box center [324, 164] width 649 height 329
type input "H"
type input "Deaconess"
type input "Healthcare Resource Solutions, LLC"
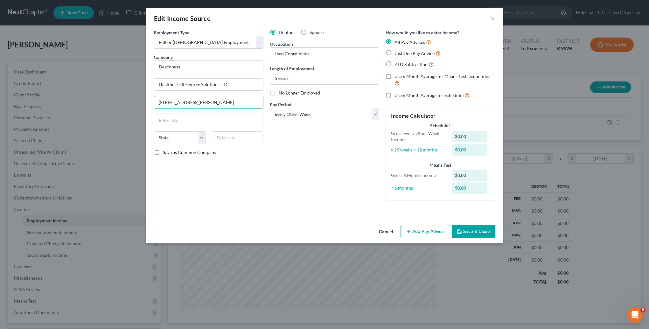
type input "[STREET_ADDRESS][PERSON_NAME]"
type input "47747"
type input "[GEOGRAPHIC_DATA]"
select select "15"
click at [415, 230] on button "Add Pay Advice" at bounding box center [425, 231] width 49 height 13
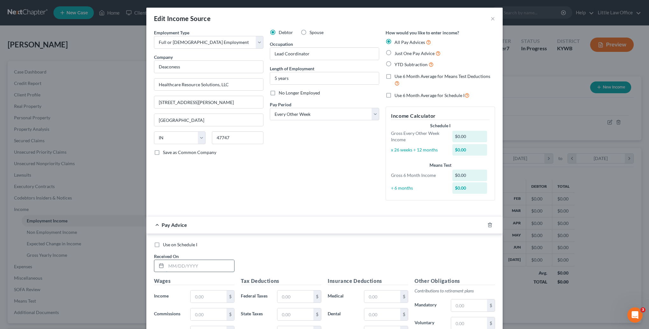
click at [218, 263] on input "text" at bounding box center [200, 266] width 68 height 12
type input "[DATE]"
type input "2,347.14"
click at [297, 295] on input "text" at bounding box center [295, 297] width 36 height 12
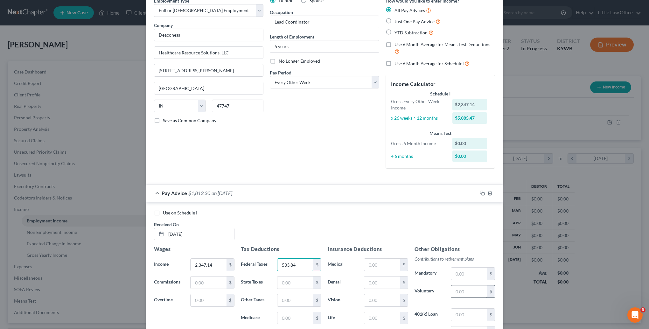
type input "533.84"
click at [465, 289] on input "text" at bounding box center [469, 291] width 36 height 12
type input "164.27"
click at [381, 283] on input "text" at bounding box center [382, 283] width 36 height 12
type input "8.91"
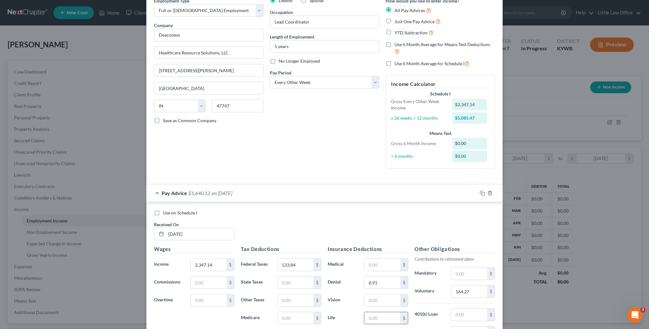
click at [387, 321] on input "text" at bounding box center [382, 318] width 36 height 12
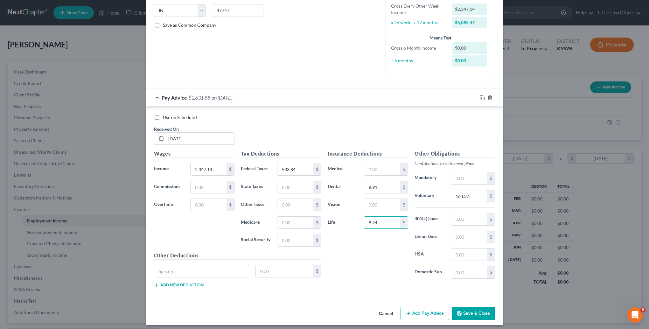
scroll to position [130, 0]
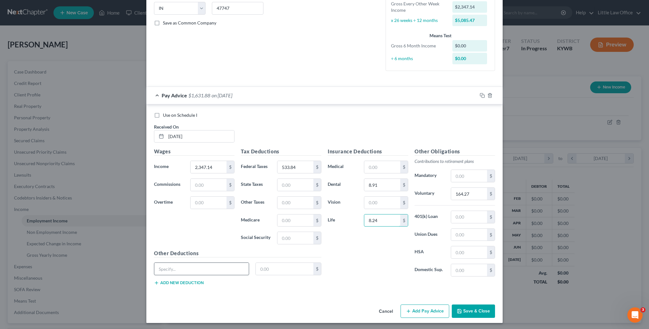
type input "8.24"
click at [183, 270] on input "text" at bounding box center [201, 269] width 95 height 12
type input "GTL Imputed"
type input "0.48"
click at [379, 162] on input "text" at bounding box center [382, 167] width 36 height 12
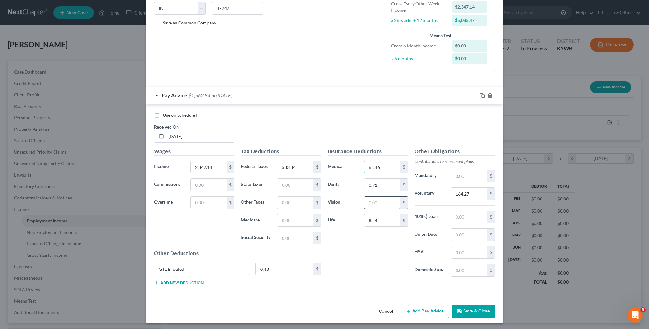
type input "68.46"
click at [379, 206] on input "text" at bounding box center [382, 203] width 36 height 12
type input "5.31"
click at [480, 94] on icon "button" at bounding box center [482, 95] width 5 height 5
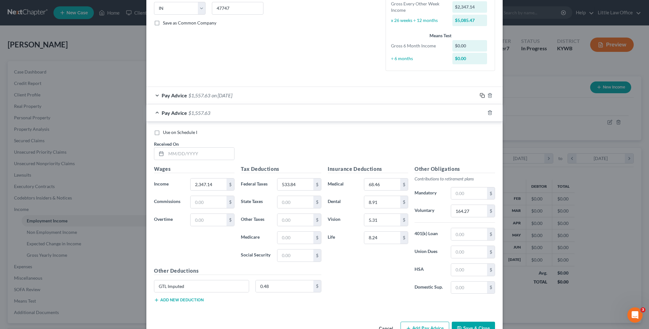
scroll to position [0, 0]
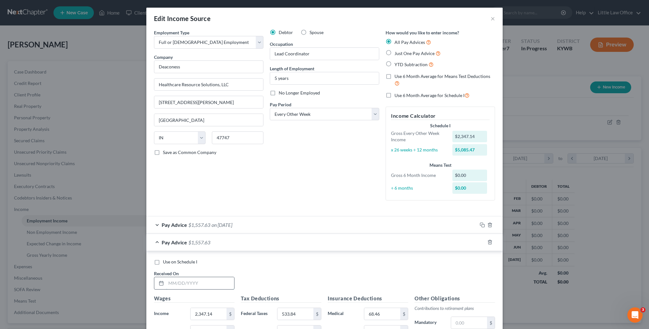
click at [212, 281] on input "text" at bounding box center [200, 283] width 68 height 12
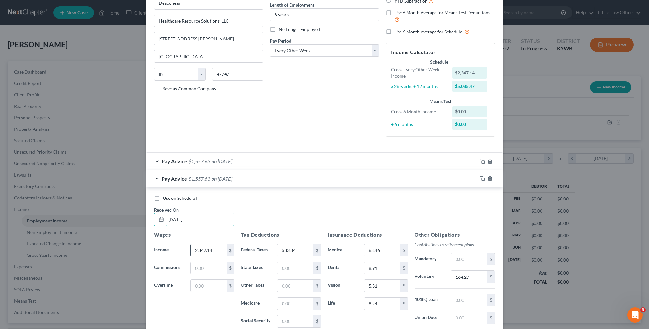
type input "[DATE]"
click at [212, 255] on input "2,347.14" at bounding box center [209, 250] width 36 height 12
type input "2,277.35"
click at [306, 253] on input "533.84" at bounding box center [295, 250] width 36 height 12
type input "516.16"
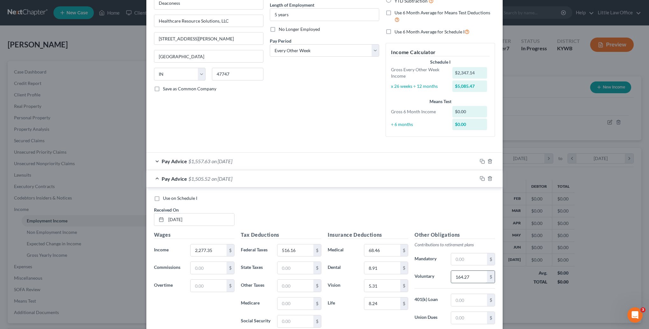
click at [476, 272] on input "164.27" at bounding box center [469, 277] width 36 height 12
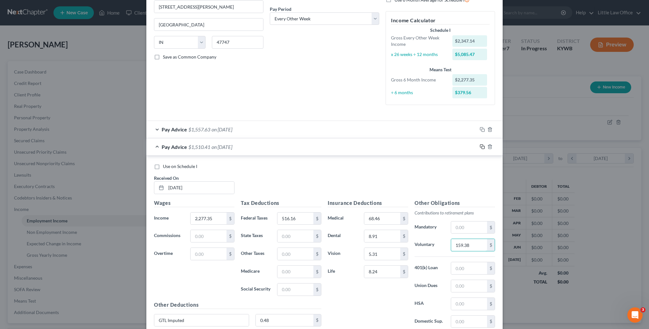
type input "159.38"
click at [480, 147] on icon "button" at bounding box center [482, 146] width 5 height 5
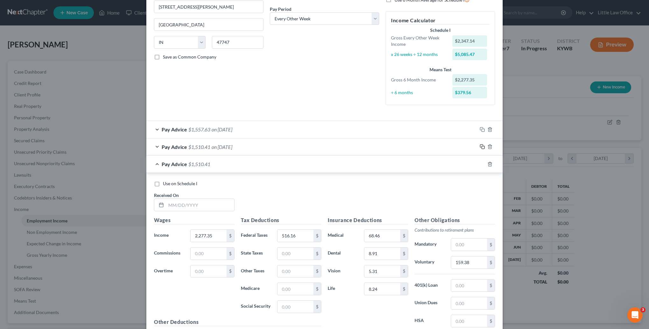
scroll to position [0, 0]
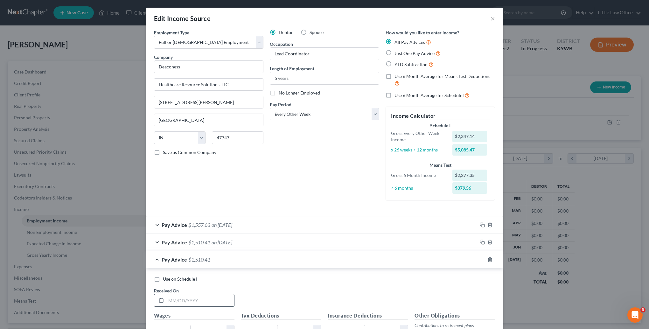
click at [200, 296] on input "text" at bounding box center [200, 300] width 68 height 12
type input "[DATE]"
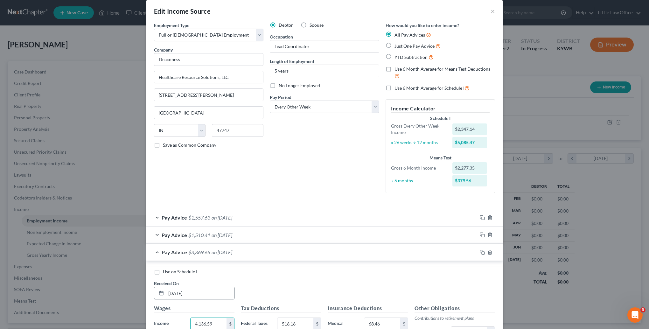
type input "4,136.59"
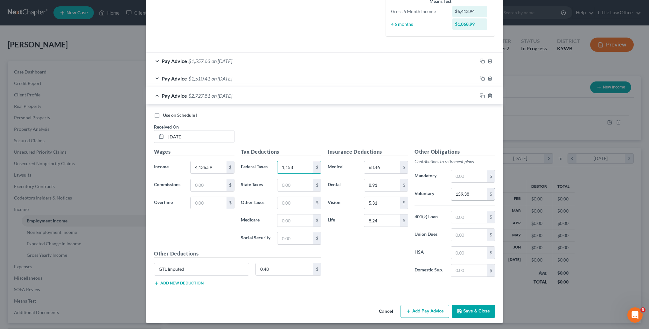
type input "1,158"
click at [472, 195] on input "159.38" at bounding box center [469, 194] width 36 height 12
type input "289.53"
click at [480, 95] on icon "button" at bounding box center [481, 95] width 3 height 3
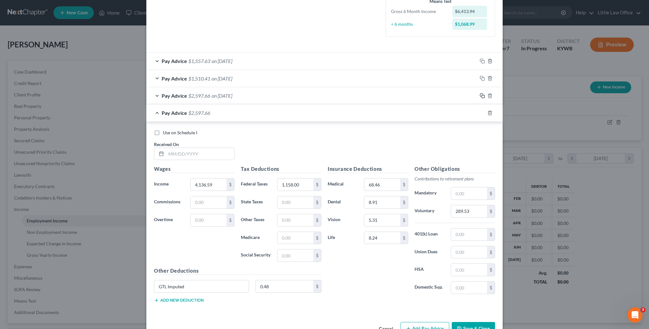
scroll to position [0, 0]
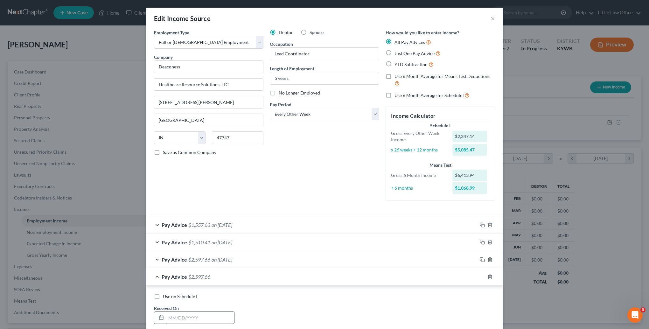
click at [214, 317] on input "text" at bounding box center [200, 318] width 68 height 12
type input "[DATE]"
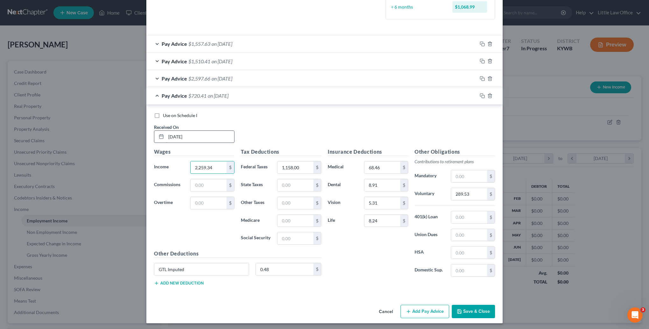
type input "2,259.34"
type input "511.59"
click at [472, 192] on input "289.53" at bounding box center [469, 194] width 36 height 12
type input "158.12"
click at [480, 97] on icon "button" at bounding box center [482, 95] width 5 height 5
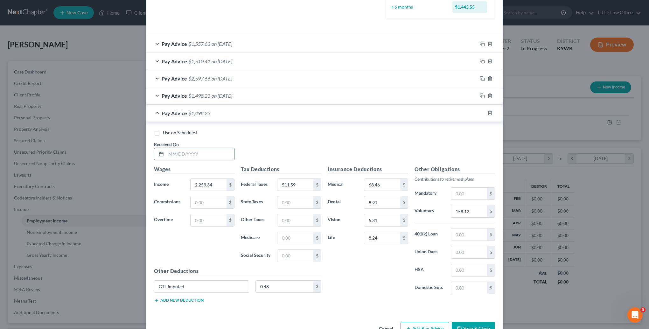
click at [212, 152] on input "text" at bounding box center [200, 154] width 68 height 12
type input "[DATE]"
type input "3,528.49"
type input "946.59"
click at [468, 210] on input "158.12" at bounding box center [469, 211] width 36 height 12
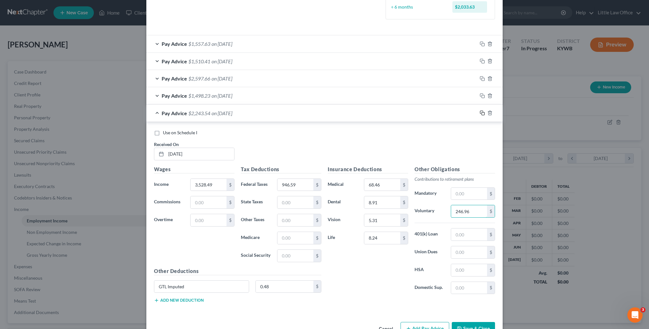
type input "246.96"
click at [480, 114] on icon "button" at bounding box center [482, 112] width 5 height 5
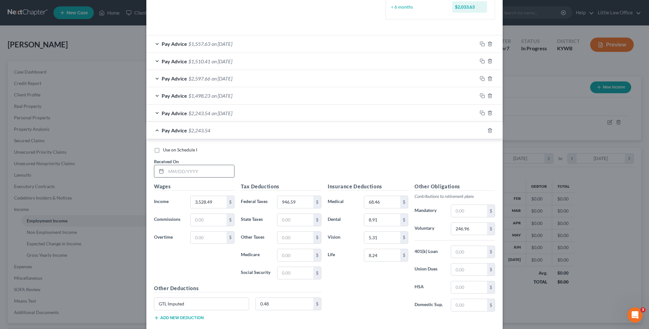
click at [207, 171] on input "text" at bounding box center [200, 171] width 68 height 12
type input "[DATE]"
type input "2,316.76"
type input "526.15"
click at [473, 226] on input "246.96" at bounding box center [469, 229] width 36 height 12
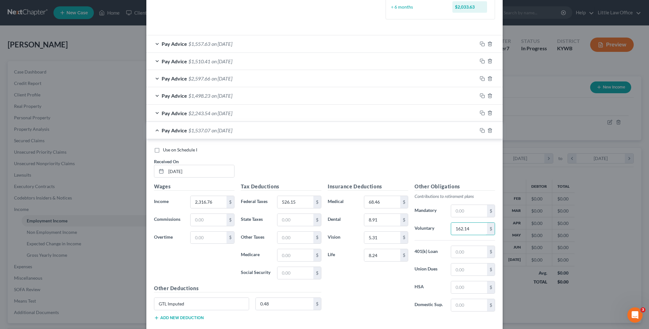
type input "162.14"
click at [480, 132] on div at bounding box center [489, 130] width 25 height 10
click at [480, 131] on icon "button" at bounding box center [482, 130] width 5 height 5
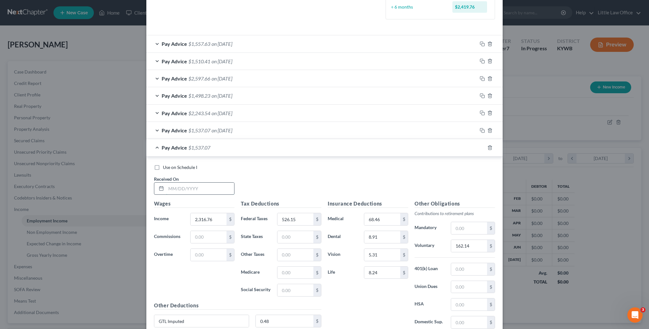
click at [207, 190] on input "text" at bounding box center [200, 189] width 68 height 12
type input "[DATE]"
type input "2,921.47"
type input "735.78"
click at [467, 246] on input "162.14" at bounding box center [469, 246] width 36 height 12
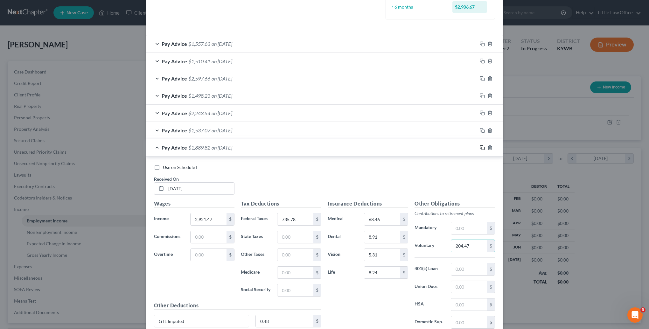
type input "204.47"
click at [480, 149] on icon "button" at bounding box center [482, 147] width 5 height 5
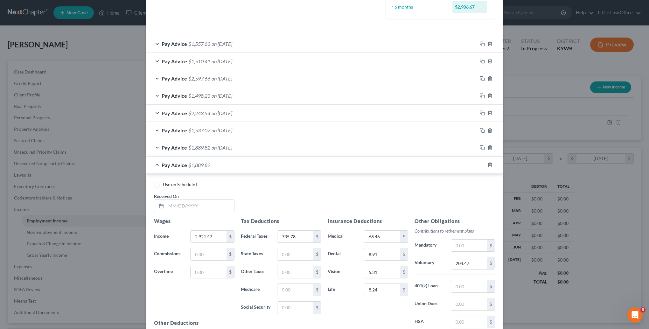
click at [205, 211] on div "Use on Schedule I Received On *" at bounding box center [324, 199] width 347 height 36
click at [204, 208] on input "text" at bounding box center [200, 206] width 68 height 12
type input "[DATE]"
type input "2,360.63"
type input "537.26"
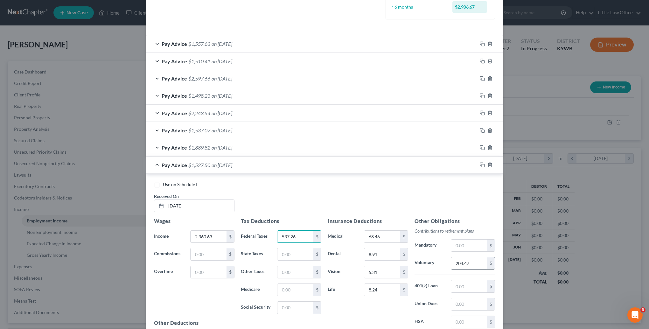
click at [470, 265] on input "204.47" at bounding box center [469, 263] width 36 height 12
type input "165.21"
click at [481, 167] on div at bounding box center [489, 165] width 25 height 10
click at [480, 164] on icon "button" at bounding box center [482, 164] width 5 height 5
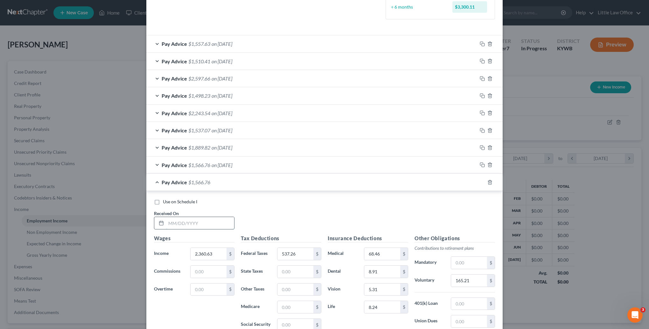
click at [208, 219] on input "text" at bounding box center [200, 223] width 68 height 12
type input "[DATE]"
type input "2,999.13"
type input "755.5"
click at [468, 276] on input "165.21" at bounding box center [469, 281] width 36 height 12
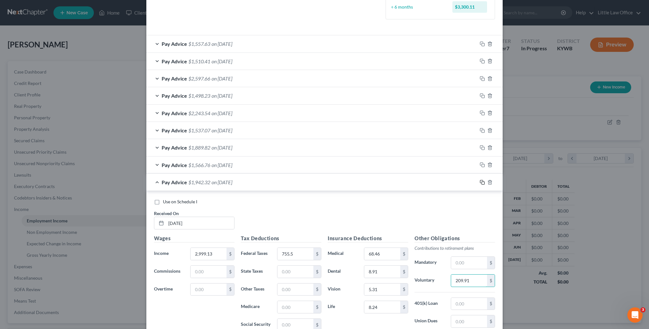
type input "209.91"
click at [482, 183] on rect "button" at bounding box center [483, 183] width 3 height 3
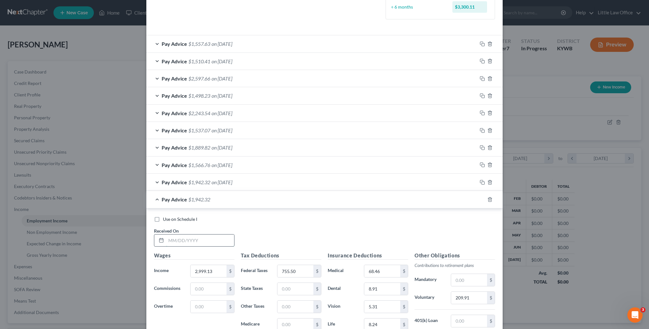
click at [206, 241] on input "text" at bounding box center [200, 241] width 68 height 12
type input "[DATE]"
type input "2,255.97"
type input "510.73"
click at [471, 301] on input "209.91" at bounding box center [469, 298] width 36 height 12
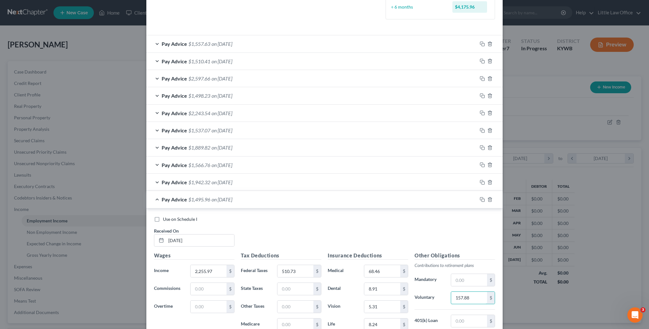
type input "157.88"
click at [480, 201] on div at bounding box center [489, 199] width 25 height 10
click at [481, 200] on icon "button" at bounding box center [482, 199] width 5 height 5
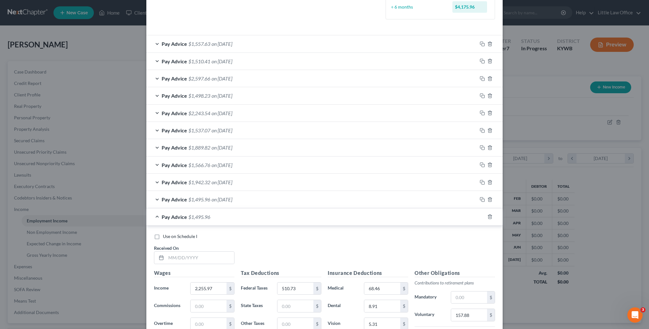
click at [215, 249] on div "Received On *" at bounding box center [194, 254] width 87 height 19
click at [214, 253] on input "text" at bounding box center [200, 258] width 68 height 12
type input "[DATE]"
type input "2,252.61"
type input "509.89"
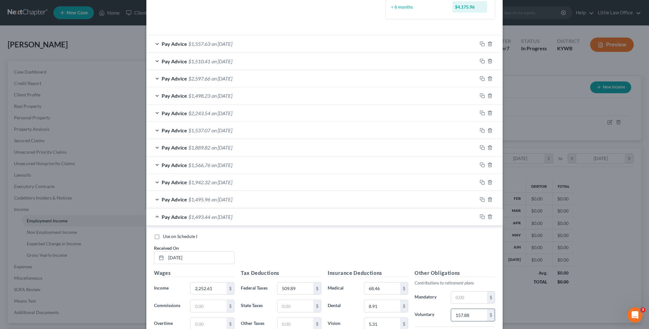
click at [468, 314] on input "157.88" at bounding box center [469, 315] width 36 height 12
type input "157.65"
click at [480, 216] on icon "button" at bounding box center [482, 216] width 5 height 5
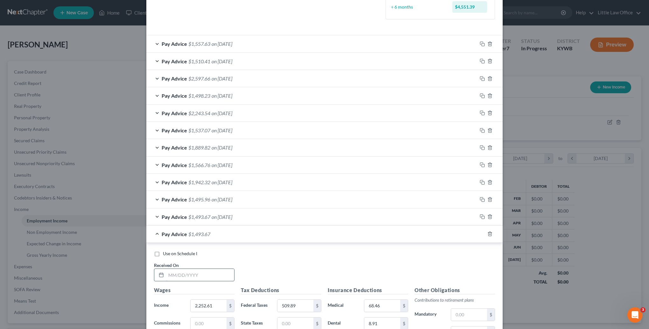
click at [227, 269] on input "text" at bounding box center [200, 275] width 68 height 12
type input "[DATE]"
type input "2,367.4"
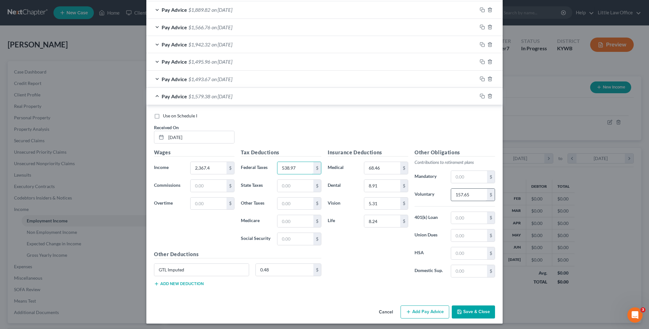
type input "538.97"
click at [472, 190] on input "157.65" at bounding box center [469, 195] width 36 height 12
type input "165.68"
click at [480, 95] on icon "button" at bounding box center [482, 96] width 5 height 5
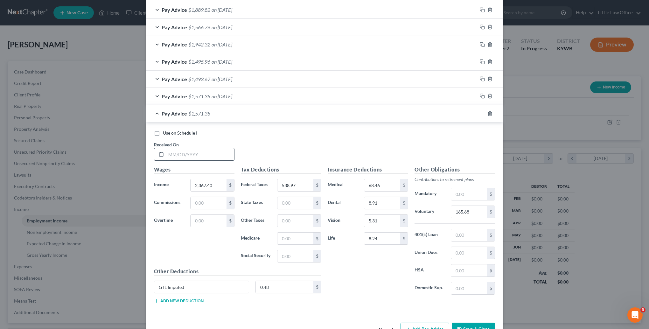
click at [183, 152] on input "text" at bounding box center [200, 154] width 68 height 12
type input "[DATE]"
type input "4,237.89"
type input "1,183.77"
type input "296.62"
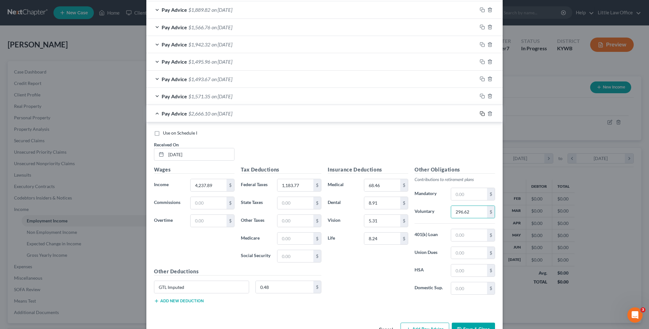
click at [480, 112] on icon "button" at bounding box center [482, 113] width 5 height 5
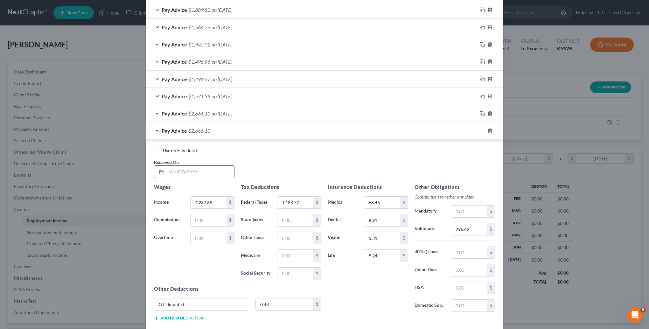
click at [208, 170] on input "text" at bounding box center [200, 172] width 68 height 12
type input "[DATE]"
type input "2,422.53"
type input "552.96"
click at [478, 224] on input "296.62" at bounding box center [469, 229] width 36 height 12
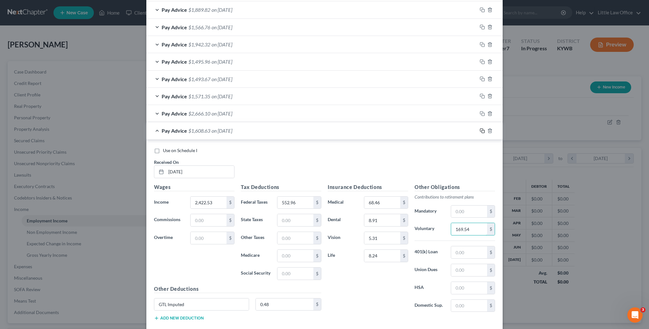
type input "169.54"
click at [481, 130] on icon "button" at bounding box center [482, 130] width 5 height 5
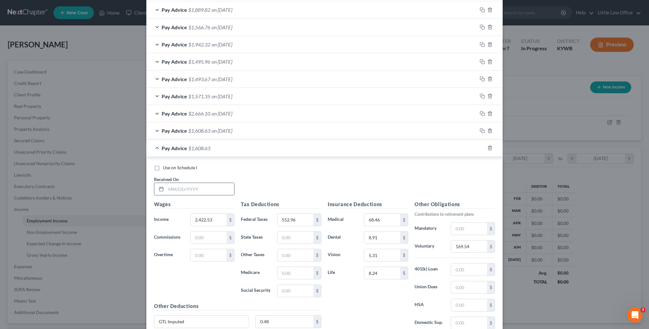
click at [219, 187] on input "text" at bounding box center [200, 189] width 68 height 12
type input "0"
click at [487, 146] on icon "button" at bounding box center [489, 147] width 5 height 5
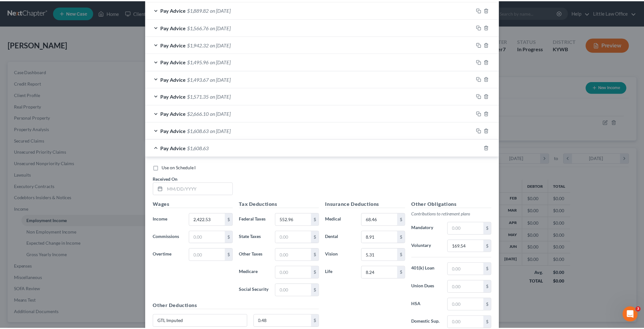
scroll to position [163, 0]
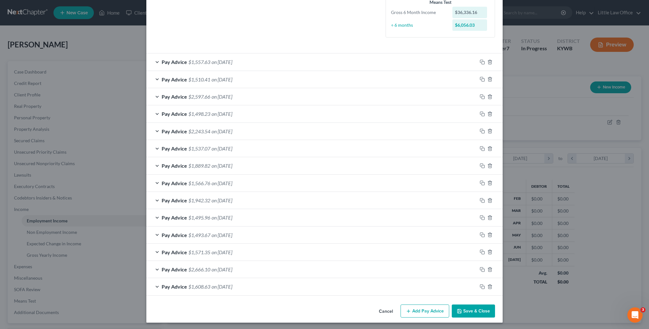
click at [486, 307] on button "Save & Close" at bounding box center [473, 311] width 43 height 13
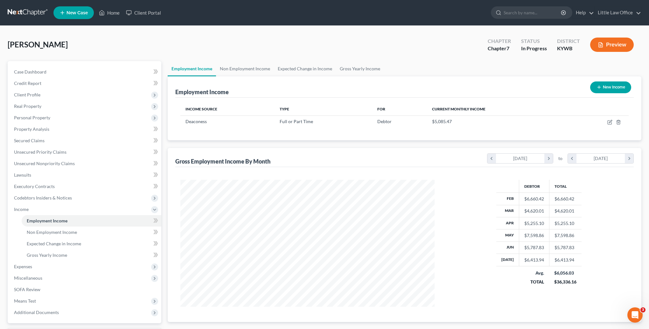
scroll to position [318076, 317937]
click at [51, 73] on link "Case Dashboard" at bounding box center [84, 71] width 151 height 11
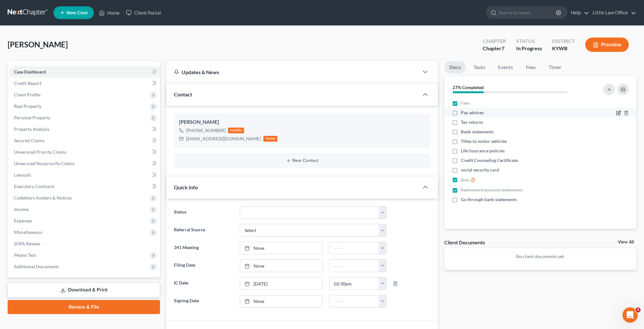
click at [617, 112] on icon "button" at bounding box center [618, 112] width 5 height 5
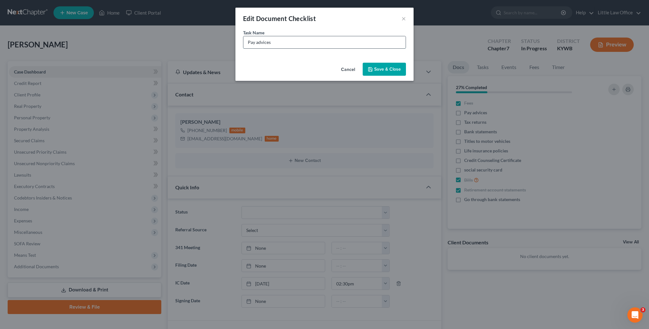
click at [308, 42] on input "Pay advices" at bounding box center [324, 42] width 162 height 12
click at [390, 73] on button "Save & Close" at bounding box center [384, 69] width 43 height 13
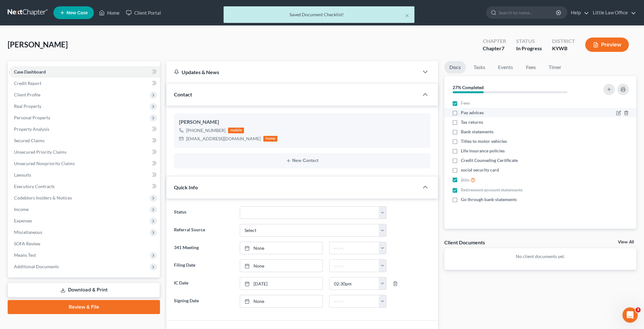
click at [461, 114] on label "Pay advices" at bounding box center [472, 112] width 23 height 6
click at [464, 114] on input "Pay advices" at bounding box center [466, 111] width 4 height 4
checkbox input "true"
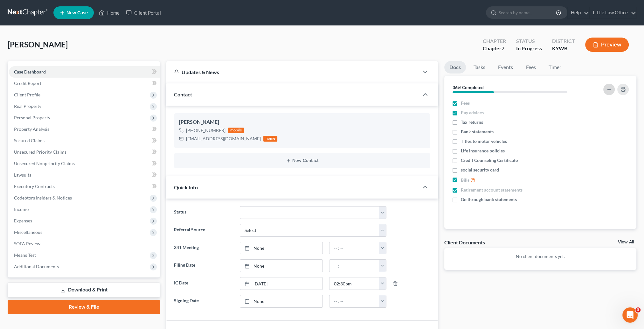
click at [611, 90] on icon "button" at bounding box center [609, 89] width 5 height 5
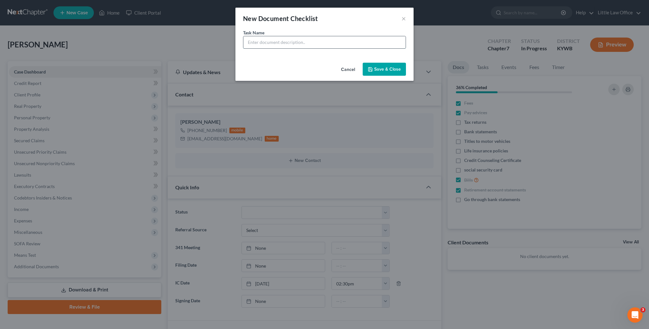
click at [280, 44] on input "text" at bounding box center [324, 42] width 162 height 12
type input "M"
type input "CashApp statements"
click at [378, 73] on button "Save & Close" at bounding box center [384, 69] width 43 height 13
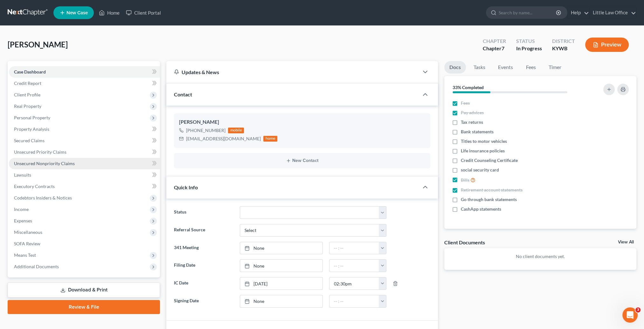
click at [49, 166] on link "Unsecured Nonpriority Claims" at bounding box center [84, 163] width 151 height 11
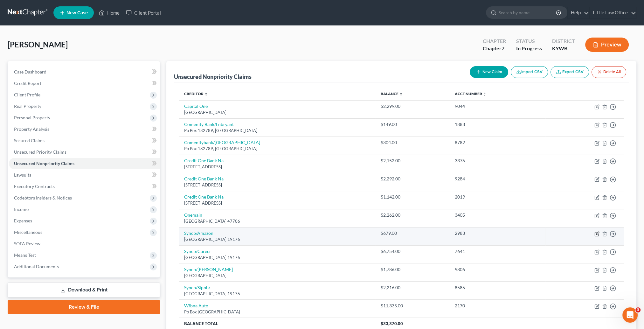
click at [595, 233] on icon "button" at bounding box center [597, 234] width 4 height 4
select select "39"
select select "2"
select select "0"
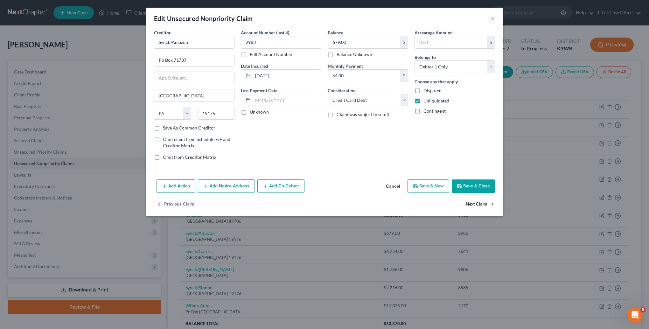
click at [474, 205] on button "Next Claim" at bounding box center [480, 204] width 29 height 13
select select "39"
select select "2"
select select "0"
click at [267, 97] on input "text" at bounding box center [287, 100] width 68 height 12
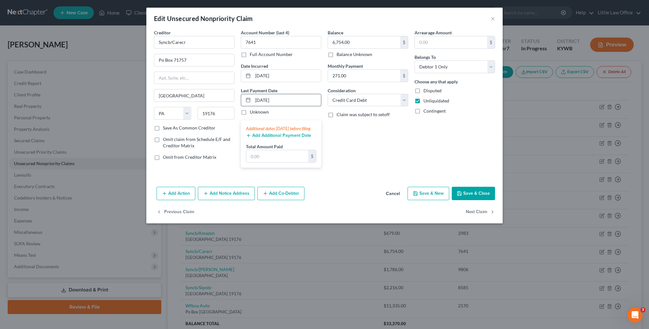
type input "[DATE]"
type input "271"
click at [480, 198] on button "Save & Close" at bounding box center [473, 193] width 43 height 13
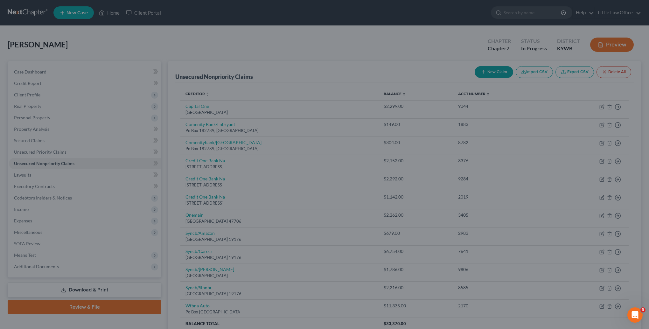
type input "0"
type input "271.00"
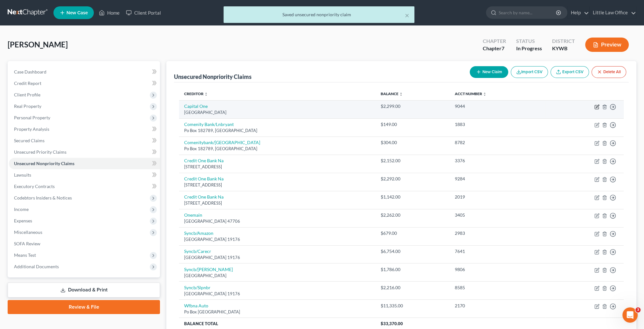
click at [596, 106] on icon "button" at bounding box center [597, 106] width 5 height 5
select select "28"
select select "2"
select select "0"
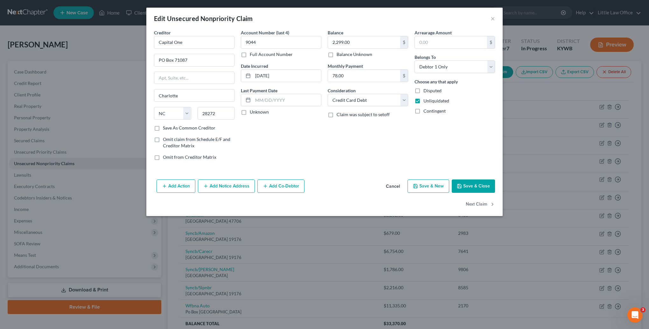
click at [468, 185] on button "Save & Close" at bounding box center [473, 185] width 43 height 13
type input "0"
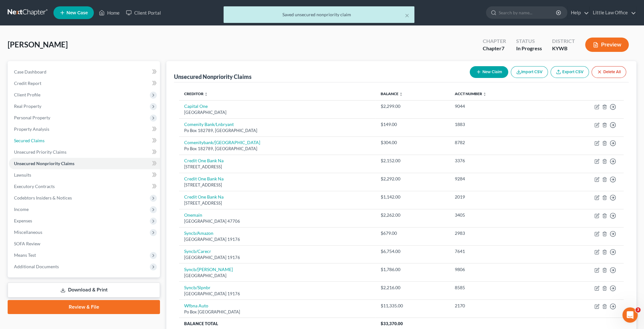
click at [45, 142] on link "Secured Claims" at bounding box center [84, 140] width 151 height 11
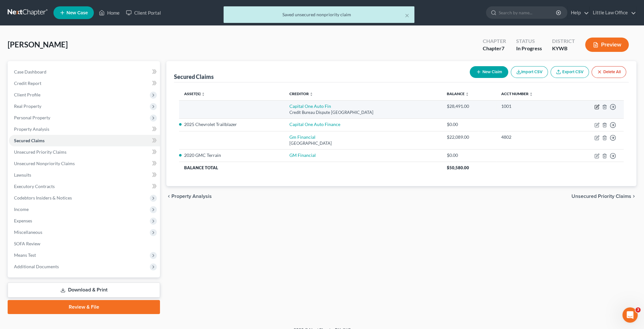
click at [595, 106] on icon "button" at bounding box center [597, 107] width 4 height 4
select select "45"
select select "0"
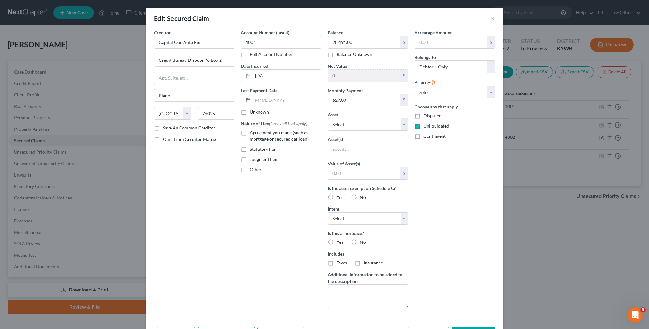
click at [266, 102] on input "text" at bounding box center [287, 100] width 68 height 12
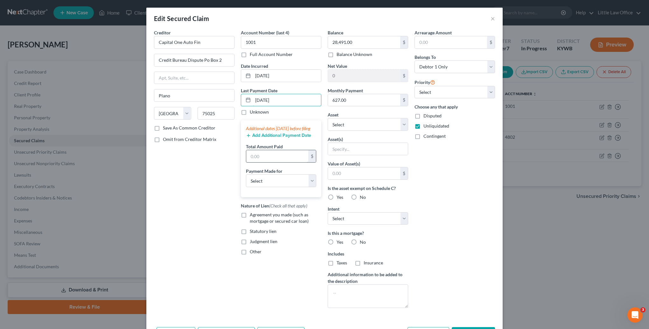
type input "[DATE]"
click at [262, 162] on input "text" at bounding box center [277, 156] width 62 height 12
type input "313.56"
click at [263, 217] on div "Nature of Lien (Check all that apply) Agreement you made (such as mortgage or s…" at bounding box center [281, 228] width 81 height 53
click at [263, 221] on span "Agreement you made (such as mortgage or secured car loan)" at bounding box center [279, 218] width 59 height 12
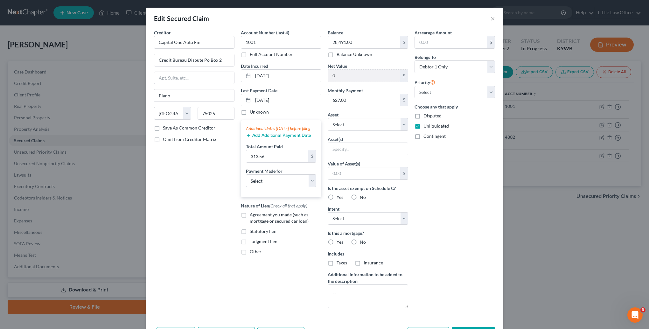
click at [256, 216] on input "Agreement you made (such as mortgage or secured car loan)" at bounding box center [254, 214] width 4 height 4
checkbox input "true"
click at [255, 187] on select "Select Car Credit Card Loan Repayment Mortgage Other Suppliers Or Vendors" at bounding box center [281, 180] width 70 height 13
select select "0"
click at [246, 180] on select "Select Car Credit Card Loan Repayment Mortgage Other Suppliers Or Vendors" at bounding box center [281, 180] width 70 height 13
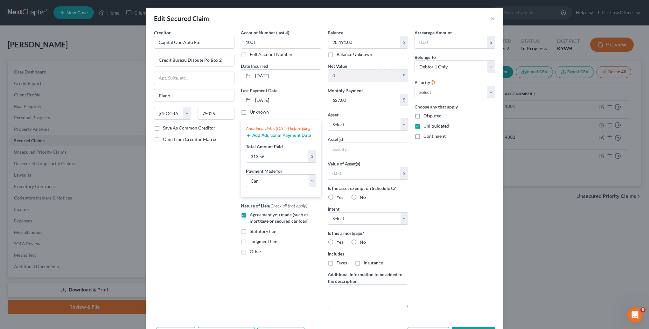
click at [424, 246] on div "Arrearage Amount $ Belongs To * Select Debtor 1 Only Debtor 2 Only Debtor 1 And…" at bounding box center [454, 171] width 87 height 284
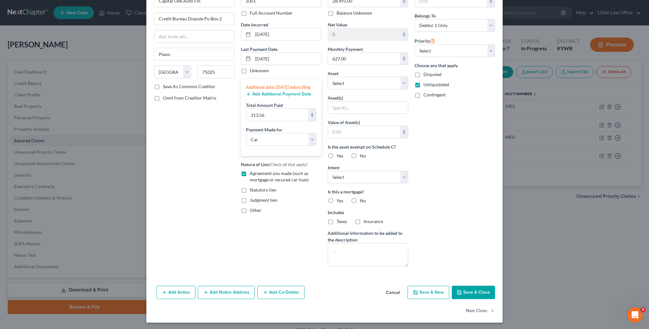
click at [467, 294] on button "Save & Close" at bounding box center [473, 292] width 43 height 13
select select
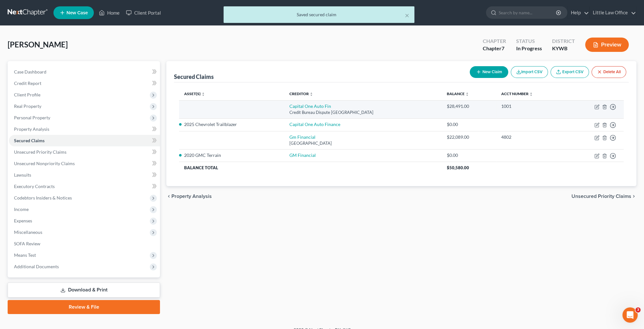
click at [594, 108] on td "Move to E Move to F Move to G Move to Notice Only" at bounding box center [595, 109] width 58 height 18
click at [596, 108] on icon "button" at bounding box center [597, 106] width 3 height 3
select select "45"
select select "0"
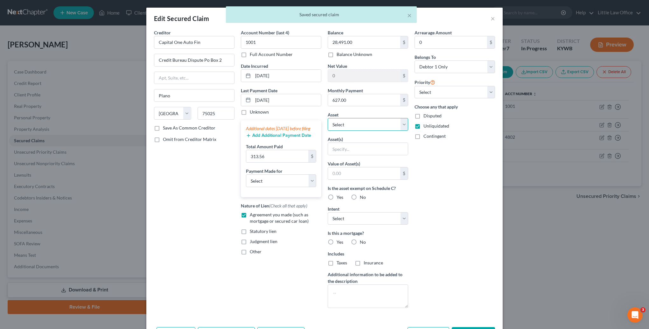
click at [333, 122] on select "Select Other Multiple Assets 2020 GMC Terrain - $0.0 2025 Chevrolet Trailblazer…" at bounding box center [368, 124] width 81 height 13
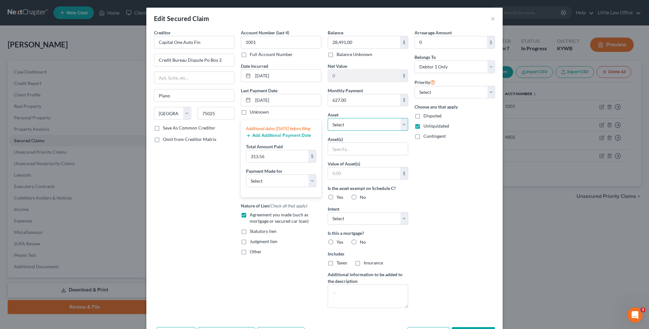
select select "3"
click at [328, 118] on select "Select Other Multiple Assets 2020 GMC Terrain - $0.0 2025 Chevrolet Trailblazer…" at bounding box center [368, 124] width 81 height 13
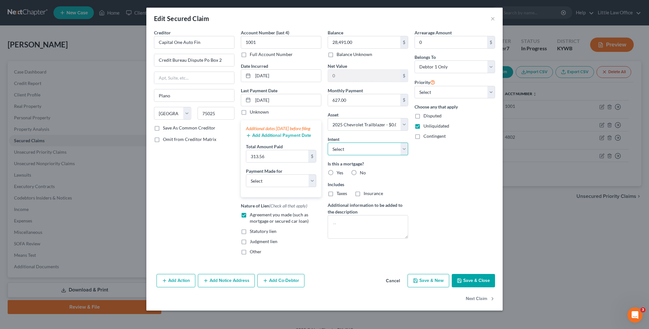
click at [344, 149] on select "Select Surrender Redeem Reaffirm Avoid Other" at bounding box center [368, 149] width 81 height 13
select select "2"
click at [328, 143] on select "Select Surrender Redeem Reaffirm Avoid Other" at bounding box center [368, 149] width 81 height 13
click at [360, 173] on label "No" at bounding box center [363, 173] width 6 height 6
click at [362, 173] on input "No" at bounding box center [364, 172] width 4 height 4
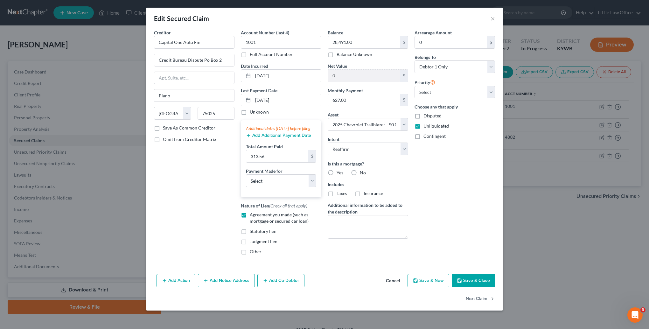
radio input "true"
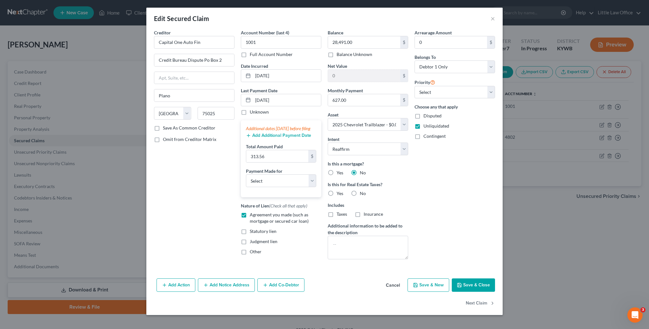
click at [361, 193] on span "No" at bounding box center [363, 193] width 6 height 5
click at [362, 193] on input "No" at bounding box center [364, 192] width 4 height 4
radio input "true"
click at [213, 42] on input "Capital One Auto Fin" at bounding box center [194, 42] width 81 height 13
click at [468, 287] on button "Save & Close" at bounding box center [473, 284] width 43 height 13
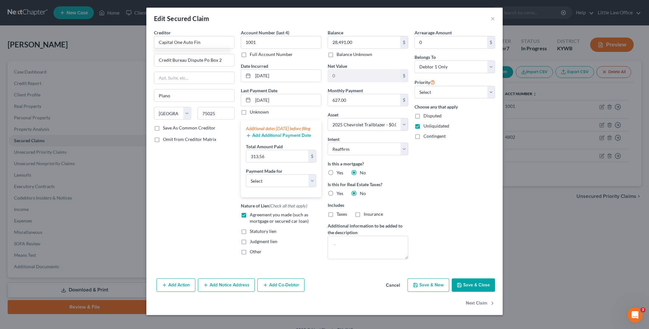
select select
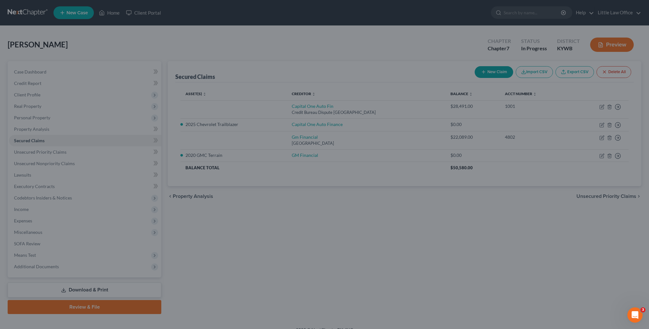
type input "-28,491.00"
select select "3"
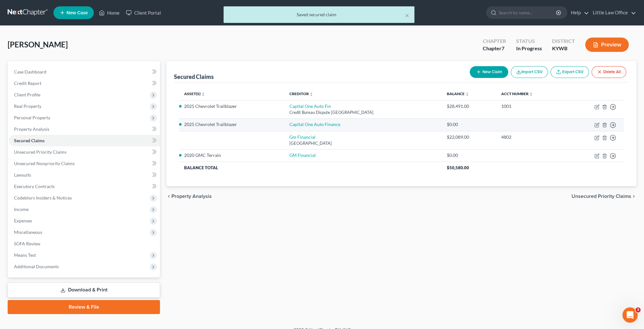
click at [598, 127] on td "Move to E Move to F Move to G Move to Notice Only" at bounding box center [595, 124] width 58 height 13
click at [597, 127] on icon "button" at bounding box center [597, 125] width 5 height 5
select select "2"
select select "0"
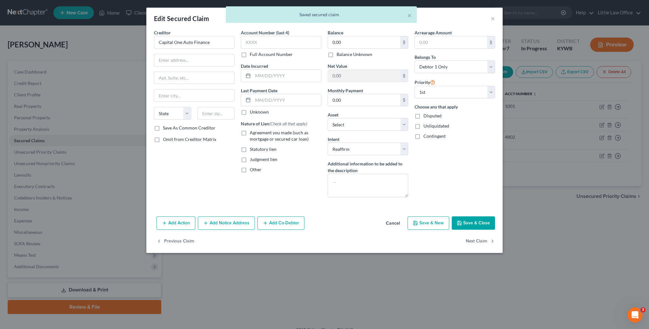
click at [467, 225] on button "Save & Close" at bounding box center [473, 222] width 43 height 13
select select "3"
type input "0"
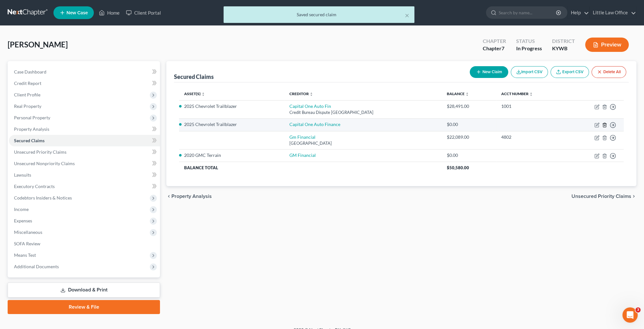
click at [603, 125] on icon "button" at bounding box center [604, 125] width 3 height 4
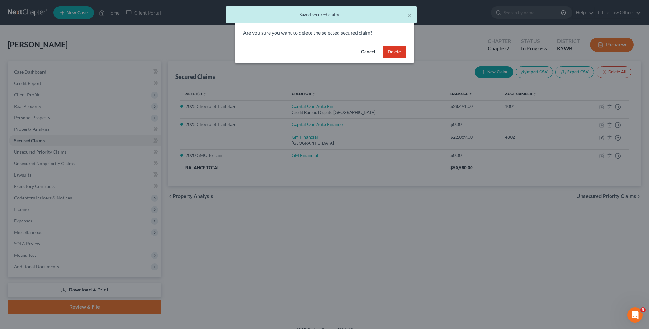
click at [396, 55] on button "Delete" at bounding box center [394, 52] width 23 height 13
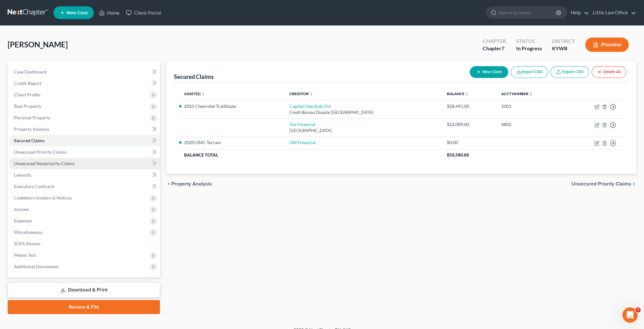
click at [28, 164] on span "Unsecured Nonpriority Claims" at bounding box center [44, 163] width 61 height 5
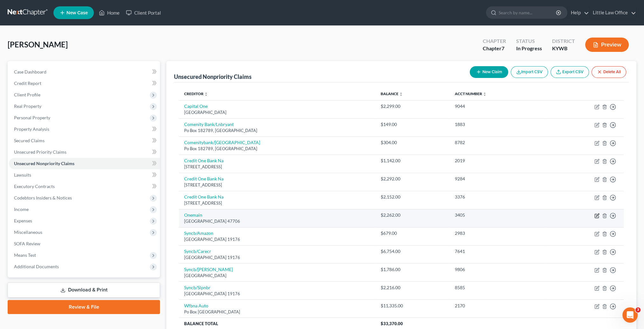
click at [595, 216] on icon "button" at bounding box center [597, 215] width 5 height 5
select select "15"
select select "0"
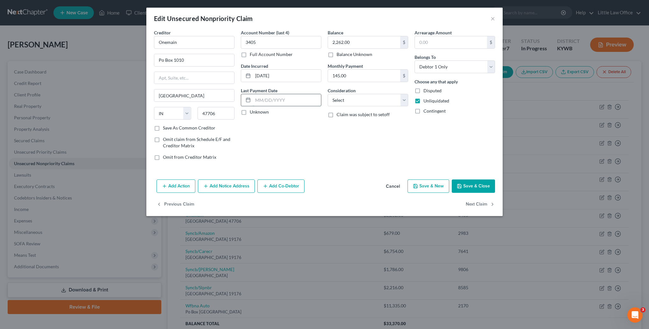
click at [288, 98] on input "text" at bounding box center [287, 100] width 68 height 12
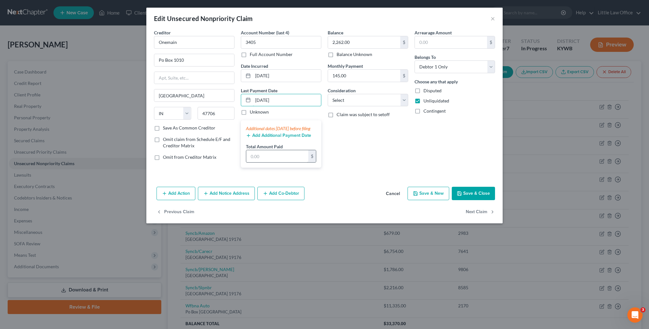
type input "[DATE]"
click at [284, 157] on input "text" at bounding box center [277, 156] width 62 height 12
type input "145.64"
click at [191, 43] on input "Onemain" at bounding box center [194, 42] width 81 height 13
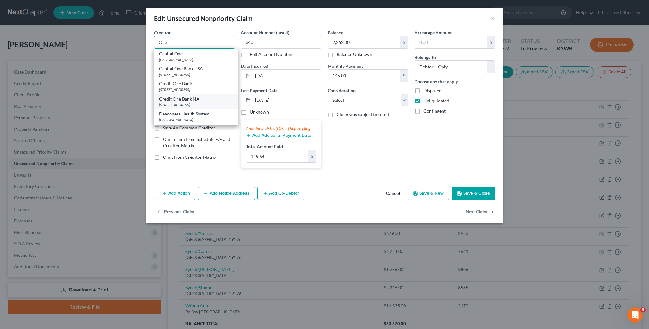
scroll to position [95, 0]
click at [202, 113] on div "One Main" at bounding box center [196, 112] width 74 height 6
type input "One Main"
type input "PO Box 1010"
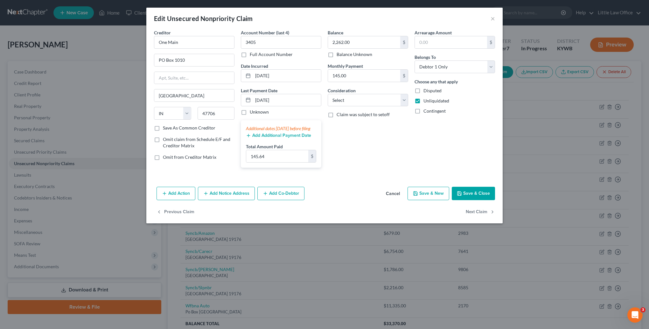
scroll to position [0, 0]
click at [380, 102] on select "Select Cable / Satellite Services Collection Agency Credit Card Debt Debt Couns…" at bounding box center [368, 100] width 81 height 13
select select "10"
click at [328, 94] on select "Select Cable / Satellite Services Collection Agency Credit Card Debt Debt Couns…" at bounding box center [368, 100] width 81 height 13
click at [471, 198] on button "Save & Close" at bounding box center [473, 193] width 43 height 13
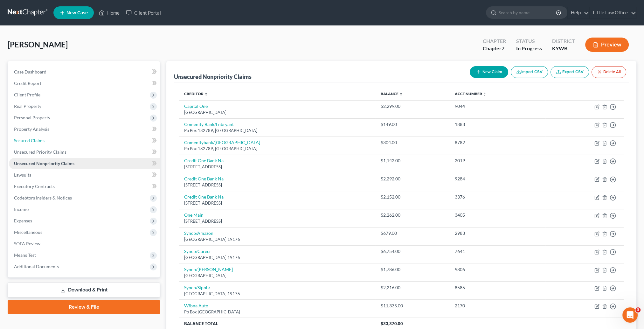
drag, startPoint x: 44, startPoint y: 143, endPoint x: 52, endPoint y: 158, distance: 16.9
click at [44, 143] on link "Secured Claims" at bounding box center [84, 140] width 151 height 11
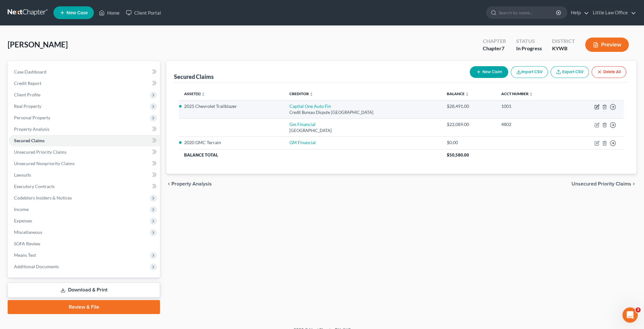
click at [595, 107] on icon "button" at bounding box center [597, 107] width 4 height 4
select select "45"
select select "2"
select select "0"
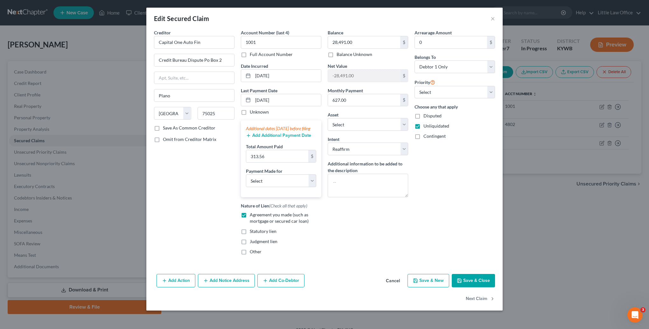
click at [272, 138] on div "Add Additional Payment Date" at bounding box center [281, 135] width 70 height 6
click at [272, 138] on button "Add Additional Payment Date" at bounding box center [278, 135] width 65 height 5
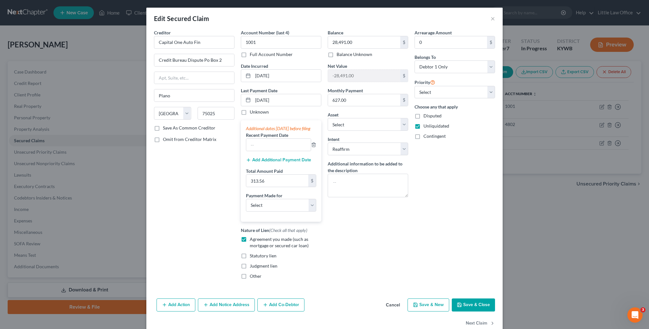
click at [281, 157] on div "Additional dates [DATE] before filing Recent Payment Date Add Additional Paymen…" at bounding box center [281, 170] width 81 height 101
click at [278, 151] on input "text" at bounding box center [278, 145] width 65 height 12
type input "[DATE]"
click at [284, 102] on input "[DATE]" at bounding box center [287, 100] width 68 height 12
drag, startPoint x: 261, startPoint y: 99, endPoint x: 265, endPoint y: 114, distance: 15.8
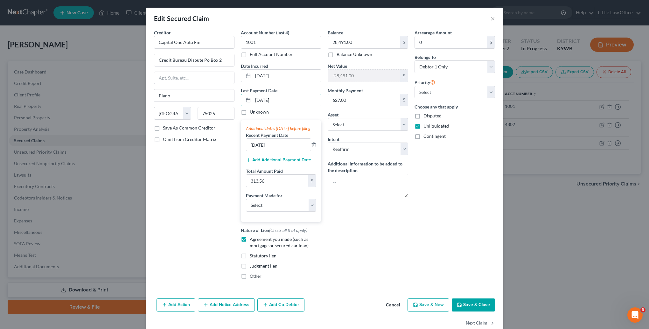
click at [261, 100] on input "[DATE]" at bounding box center [287, 100] width 68 height 12
type input "[DATE]"
click at [267, 187] on input "313.56" at bounding box center [277, 181] width 62 height 12
type input "627.12"
click at [274, 217] on div "Additional dates [DATE] before filing Recent Payment Date [DATE] Add Additional…" at bounding box center [281, 170] width 81 height 101
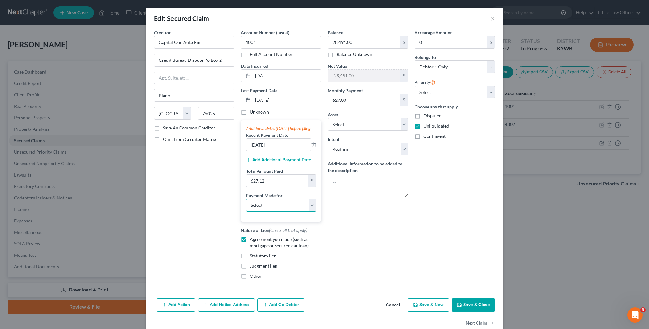
click at [272, 212] on select "Select Car Credit Card Loan Repayment Mortgage Other Suppliers Or Vendors" at bounding box center [281, 205] width 70 height 13
select select "0"
click at [246, 205] on select "Select Car Credit Card Loan Repayment Mortgage Other Suppliers Or Vendors" at bounding box center [281, 205] width 70 height 13
click at [477, 312] on button "Save & Close" at bounding box center [473, 304] width 43 height 13
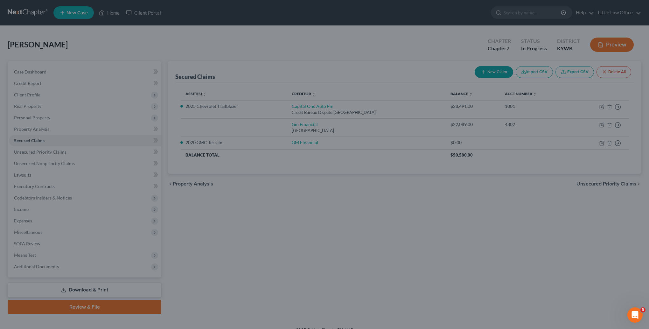
select select "3"
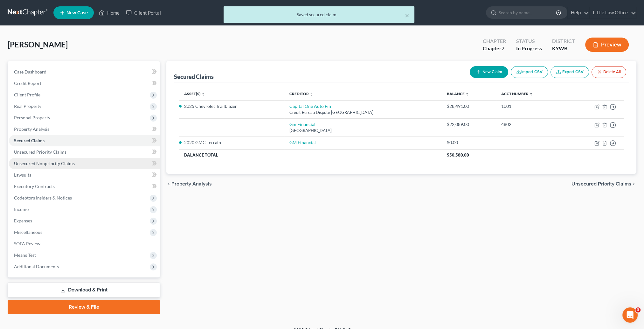
click at [69, 165] on span "Unsecured Nonpriority Claims" at bounding box center [44, 163] width 61 height 5
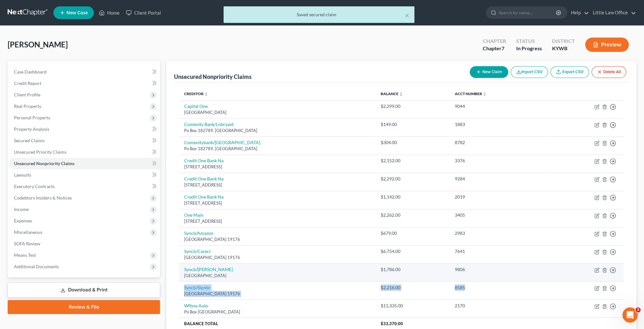
drag, startPoint x: 505, startPoint y: 279, endPoint x: 545, endPoint y: 273, distance: 41.1
click at [537, 275] on tbody "Capital [GEOGRAPHIC_DATA] $2,299.00 9044 Move to D Move to E Move to G Move to …" at bounding box center [401, 214] width 445 height 229
click at [596, 269] on icon "button" at bounding box center [597, 270] width 5 height 5
select select "39"
select select "2"
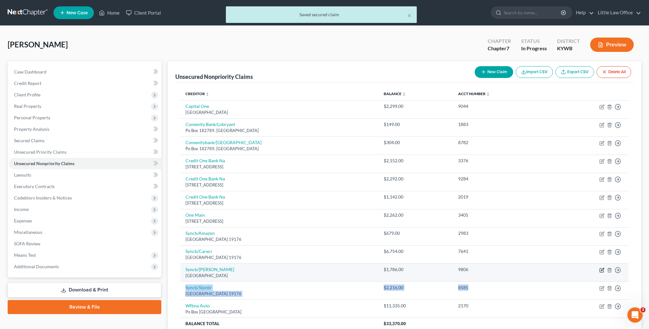
select select "0"
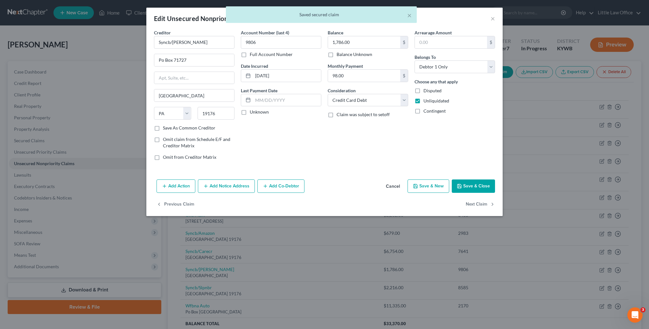
click at [267, 107] on div "Last Payment Date Unknown" at bounding box center [281, 101] width 81 height 28
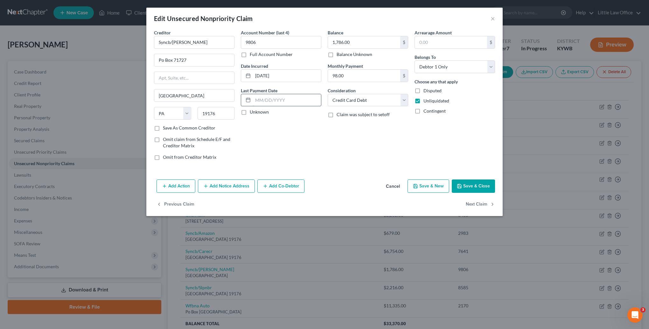
click at [268, 104] on input "text" at bounding box center [287, 100] width 68 height 12
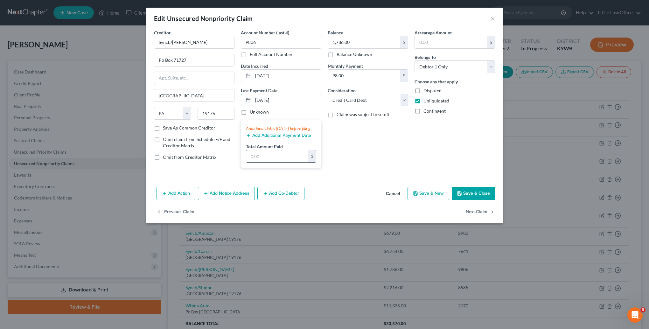
type input "[DATE]"
click at [272, 162] on input "text" at bounding box center [277, 156] width 62 height 12
type input "0"
type input "23.26"
click at [193, 44] on input "Syncb/[PERSON_NAME]" at bounding box center [194, 42] width 81 height 13
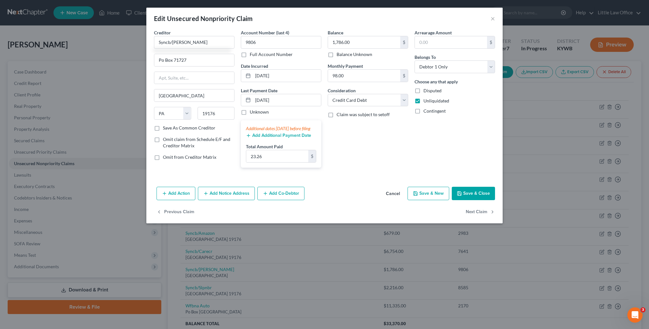
click at [479, 205] on div "Add Action Add Notice Address Add Co-Debtor Cancel Save & New Save & Close" at bounding box center [324, 194] width 356 height 21
click at [479, 200] on button "Save & Close" at bounding box center [473, 193] width 43 height 13
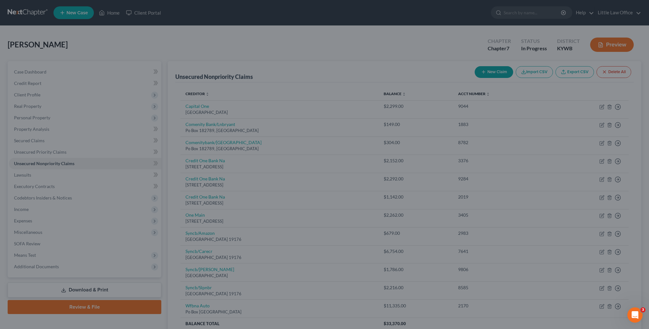
type input "0"
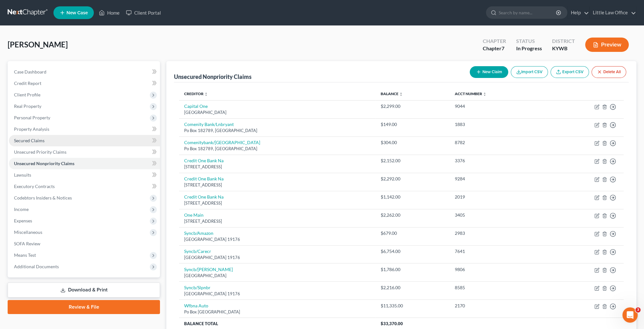
click at [46, 139] on link "Secured Claims" at bounding box center [84, 140] width 151 height 11
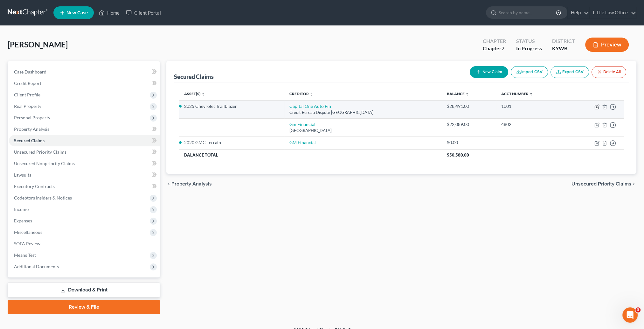
click at [597, 107] on icon "button" at bounding box center [597, 106] width 5 height 5
select select "45"
select select "0"
select select "3"
select select "2"
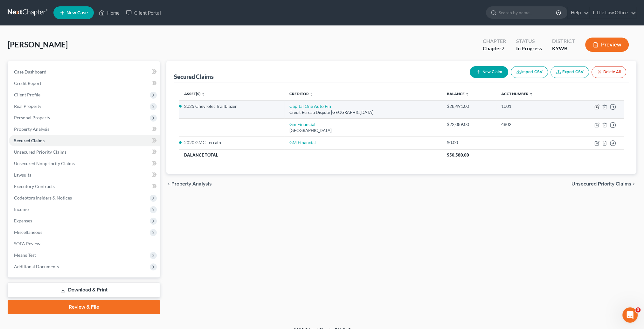
select select "0"
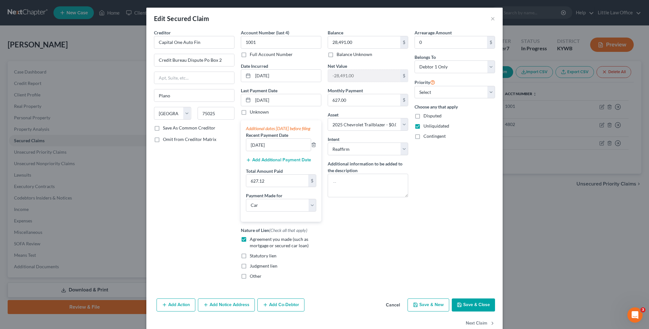
click at [276, 163] on button "Add Additional Payment Date" at bounding box center [278, 160] width 65 height 5
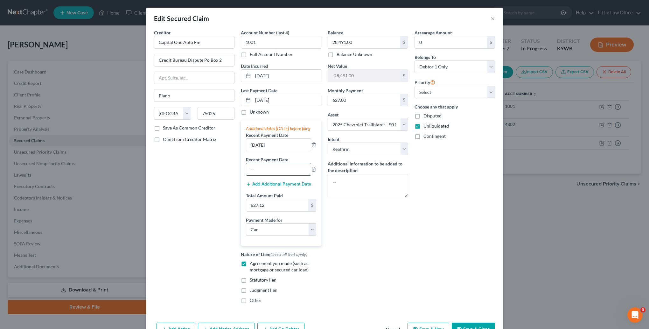
click at [277, 171] on input "text" at bounding box center [278, 169] width 65 height 12
type input "[DATE]"
click at [262, 102] on input "[DATE]" at bounding box center [287, 100] width 68 height 12
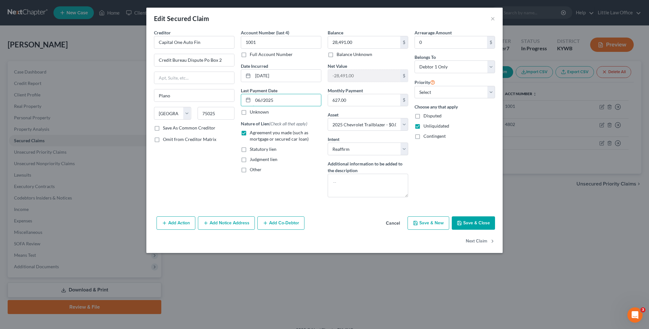
type input "[DATE]"
select select "0"
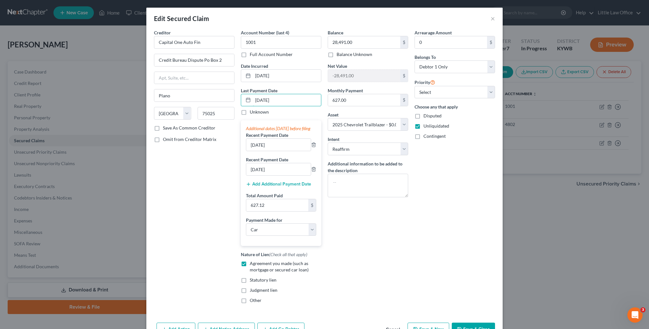
type input "[DATE]"
click at [265, 211] on input "627.12" at bounding box center [277, 205] width 62 height 12
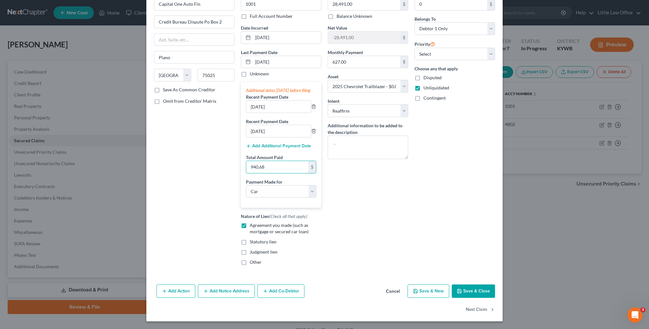
type input "940.68"
click at [466, 293] on button "Save & Close" at bounding box center [473, 290] width 43 height 13
select select
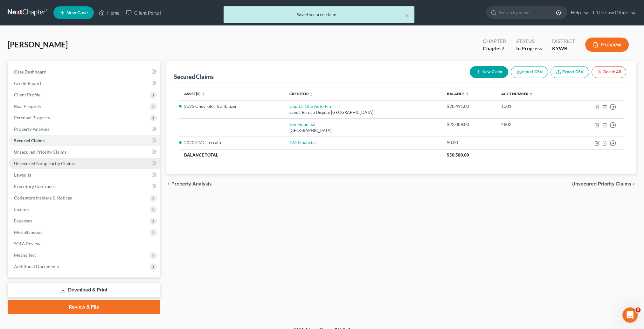
click at [72, 167] on link "Unsecured Nonpriority Claims" at bounding box center [84, 163] width 151 height 11
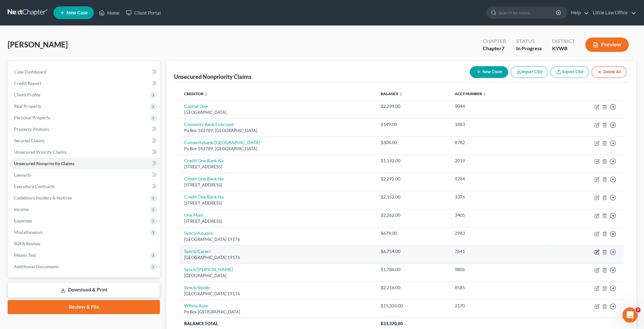
click at [599, 250] on icon "button" at bounding box center [597, 251] width 3 height 3
select select "39"
select select "2"
select select "0"
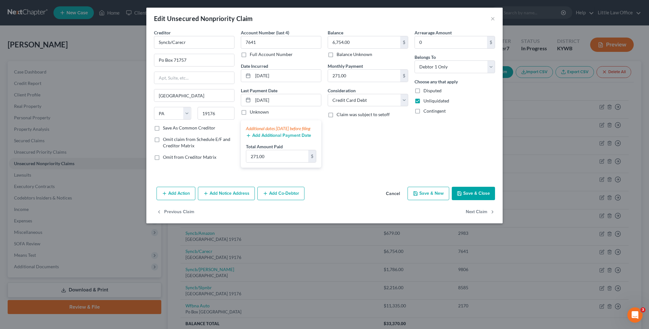
click at [275, 138] on button "Add Additional Payment Date" at bounding box center [278, 135] width 65 height 5
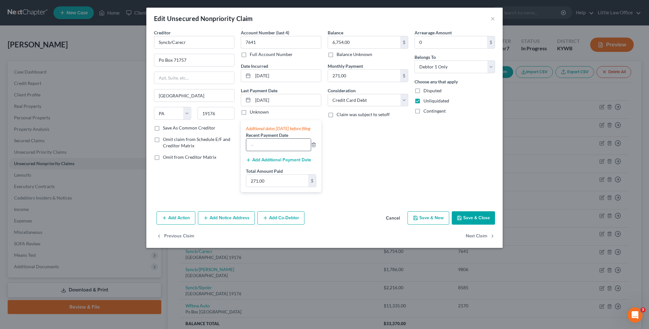
click at [279, 151] on input "text" at bounding box center [278, 145] width 65 height 12
type input "[DATE]"
click at [286, 97] on input "[DATE]" at bounding box center [287, 100] width 68 height 12
drag, startPoint x: 286, startPoint y: 97, endPoint x: 228, endPoint y: 96, distance: 58.9
click at [227, 96] on div "Creditor * Syncb/Carecr Po Box 71757 [GEOGRAPHIC_DATA] [US_STATE][GEOGRAPHIC_DA…" at bounding box center [324, 113] width 347 height 168
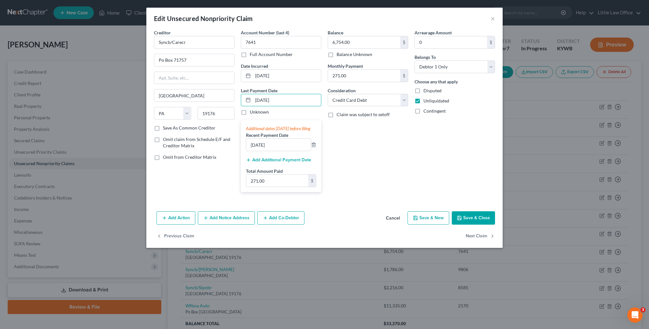
type input "[DATE]"
click at [270, 187] on input "271.00" at bounding box center [277, 181] width 62 height 12
drag, startPoint x: 481, startPoint y: 213, endPoint x: 479, endPoint y: 220, distance: 7.9
click at [481, 209] on div "Creditor * Syncb/Carecr Po Box 71757 [GEOGRAPHIC_DATA] [US_STATE][GEOGRAPHIC_DA…" at bounding box center [324, 118] width 356 height 179
click at [479, 220] on button "Save & Close" at bounding box center [473, 217] width 43 height 13
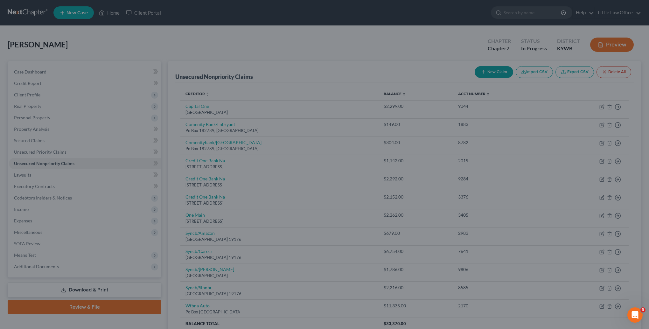
type input "542.00"
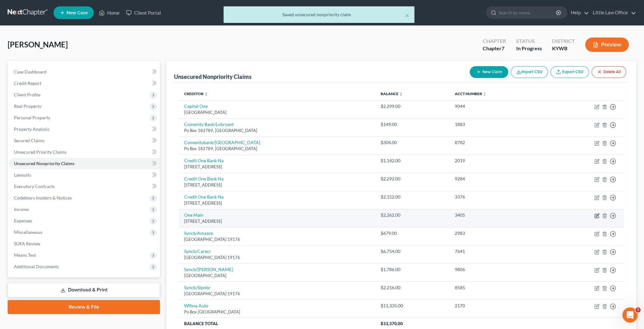
click at [596, 216] on icon "button" at bounding box center [597, 215] width 5 height 5
select select "15"
select select "10"
select select "0"
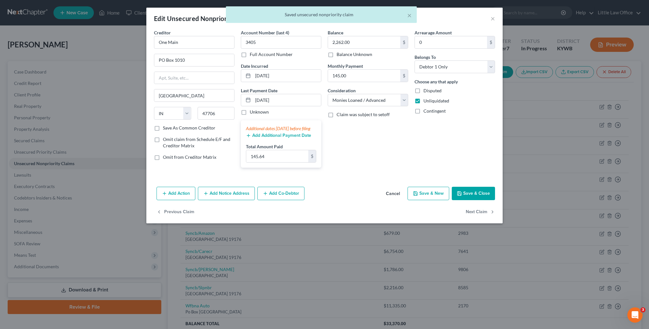
click at [281, 138] on button "Add Additional Payment Date" at bounding box center [278, 135] width 65 height 5
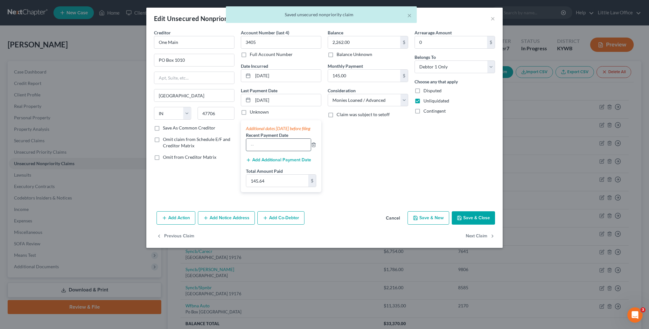
click at [283, 151] on input "text" at bounding box center [278, 145] width 65 height 12
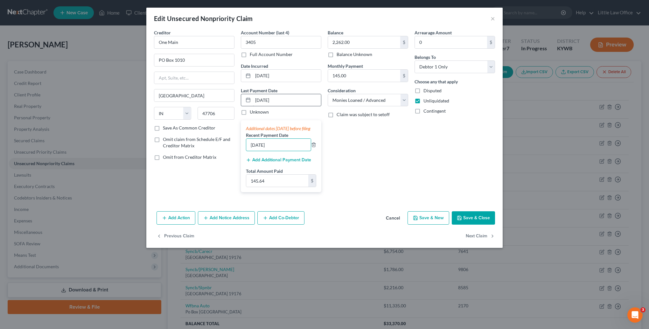
type input "[DATE]"
drag, startPoint x: 289, startPoint y: 102, endPoint x: 251, endPoint y: 101, distance: 38.2
click at [251, 101] on div "[DATE]" at bounding box center [281, 100] width 81 height 13
type input "[DATE]"
click at [270, 187] on input "145.64" at bounding box center [277, 181] width 62 height 12
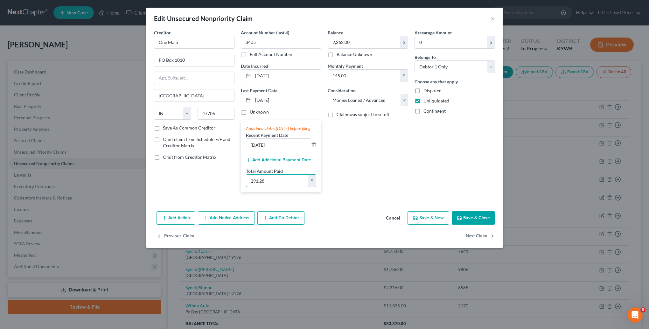
type input "291.28"
click at [483, 225] on button "Save & Close" at bounding box center [473, 217] width 43 height 13
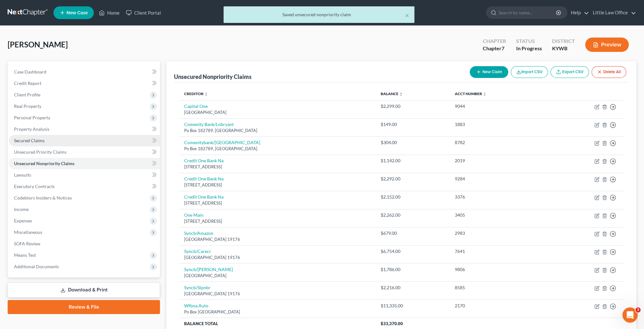
click at [39, 141] on span "Secured Claims" at bounding box center [29, 140] width 31 height 5
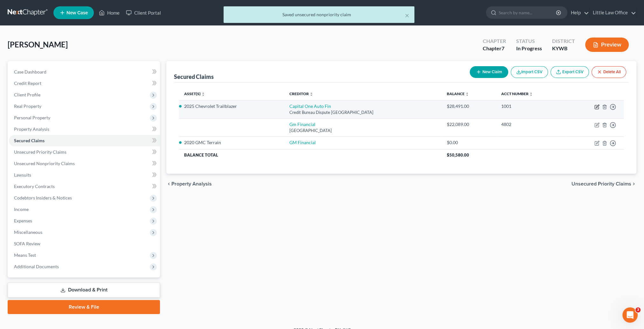
click at [599, 106] on icon "button" at bounding box center [597, 106] width 5 height 5
select select "45"
select select "0"
select select "2"
select select "0"
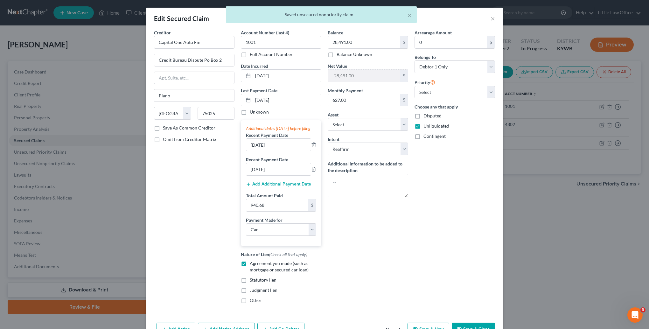
click at [279, 187] on button "Add Additional Payment Date" at bounding box center [278, 184] width 65 height 5
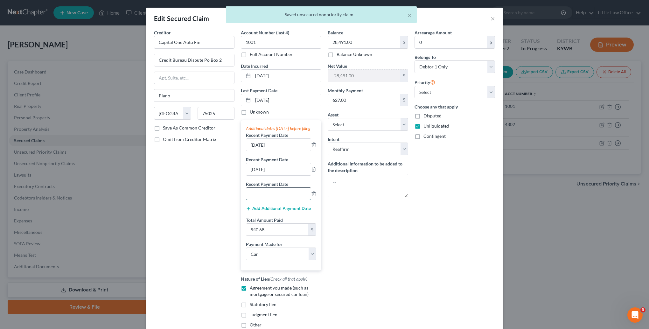
click at [290, 199] on input "text" at bounding box center [278, 194] width 65 height 12
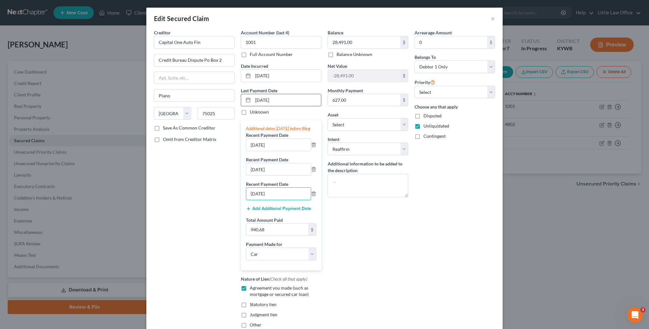
type input "[DATE]"
click at [292, 100] on input "[DATE]" at bounding box center [287, 100] width 68 height 12
drag, startPoint x: 291, startPoint y: 99, endPoint x: 233, endPoint y: 101, distance: 58.3
click at [233, 101] on div "Creditor * Capital One Auto Fin Credit Bureau Dispute Po Box 2 Plano State [US_…" at bounding box center [324, 181] width 347 height 304
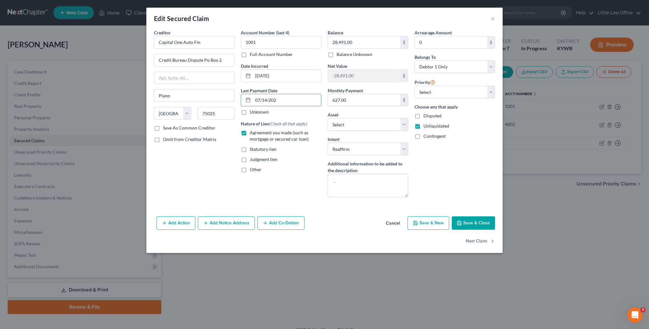
type input "[DATE]"
select select "0"
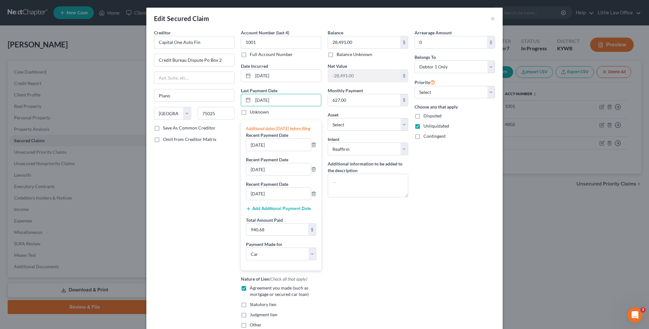
type input "[DATE]"
click at [272, 236] on input "940.68" at bounding box center [277, 230] width 62 height 12
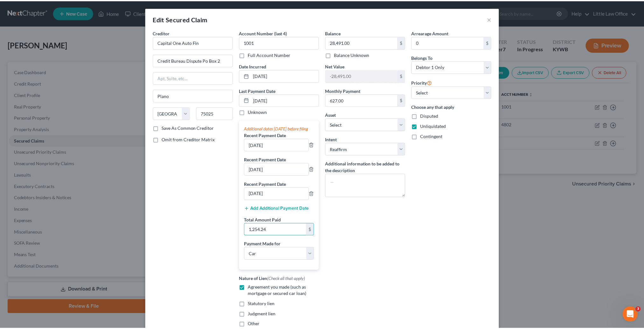
scroll to position [67, 0]
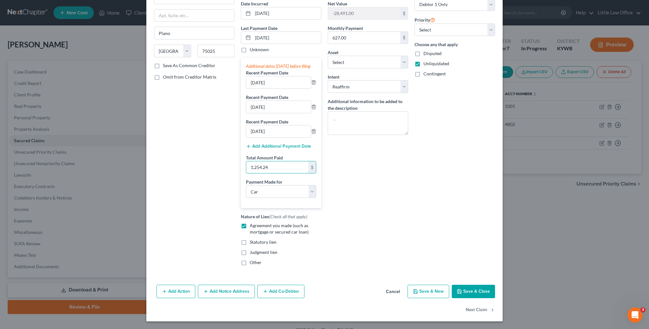
type input "1,254.24"
click at [466, 289] on button "Save & Close" at bounding box center [473, 291] width 43 height 13
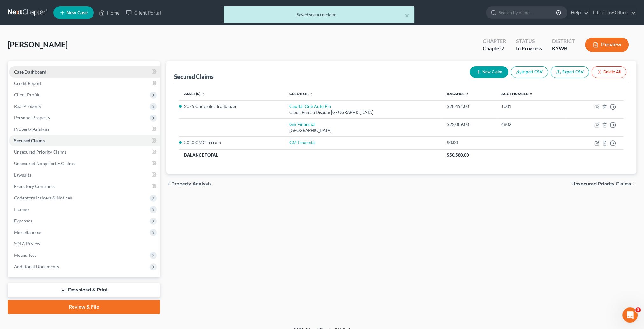
click at [45, 73] on span "Case Dashboard" at bounding box center [30, 71] width 32 height 5
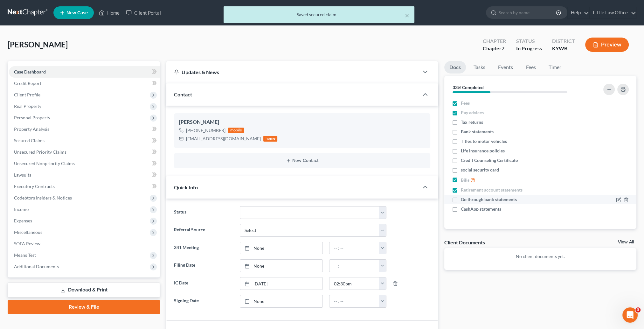
click at [489, 198] on span "Go through bank statements" at bounding box center [489, 199] width 56 height 6
click at [468, 198] on input "Go through bank statements" at bounding box center [466, 198] width 4 height 4
checkbox input "true"
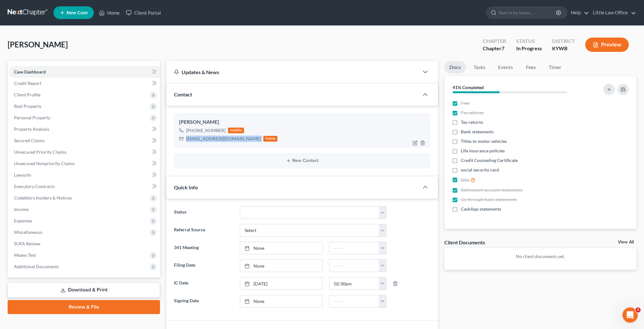
drag, startPoint x: 186, startPoint y: 139, endPoint x: 251, endPoint y: 144, distance: 65.7
click at [251, 144] on div "[PERSON_NAME] [PHONE_NUMBER] mobile [EMAIL_ADDRESS][DOMAIN_NAME] home" at bounding box center [302, 130] width 256 height 34
copy div "[EMAIL_ADDRESS][DOMAIN_NAME]"
drag, startPoint x: 454, startPoint y: 131, endPoint x: 641, endPoint y: 156, distance: 189.1
click at [461, 130] on label "Bank statements" at bounding box center [477, 132] width 33 height 6
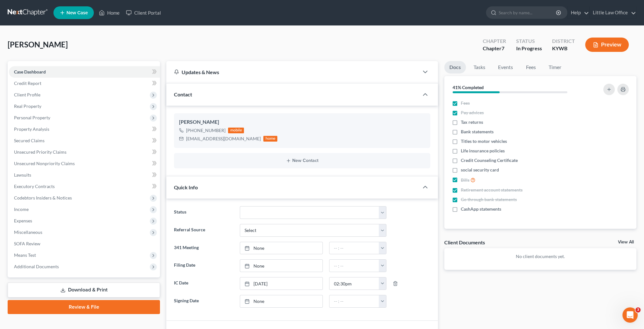
click at [464, 130] on input "Bank statements" at bounding box center [466, 131] width 4 height 4
checkbox input "true"
click at [25, 120] on span "Personal Property" at bounding box center [32, 117] width 36 height 5
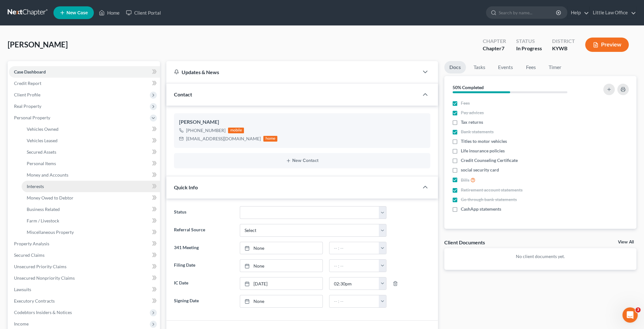
click at [61, 186] on link "Interests" at bounding box center [91, 186] width 138 height 11
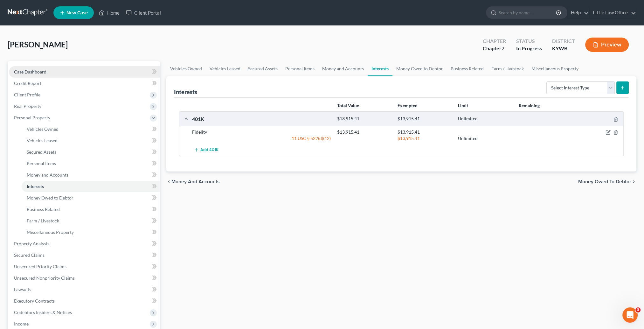
click at [47, 70] on link "Case Dashboard" at bounding box center [84, 71] width 151 height 11
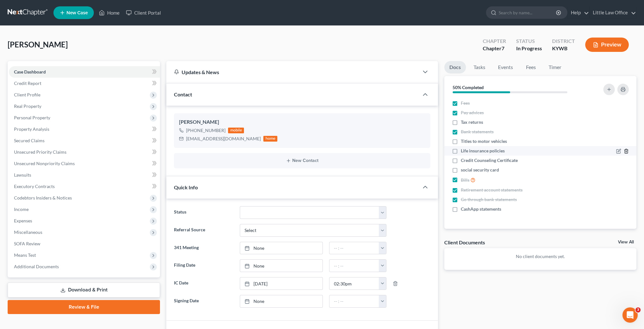
click at [628, 151] on icon "button" at bounding box center [626, 151] width 3 height 4
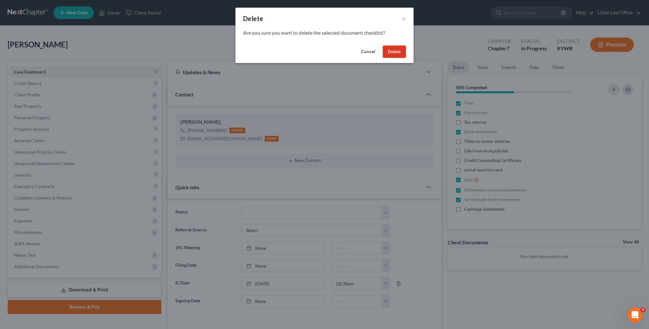
click at [405, 52] on button "Delete" at bounding box center [394, 52] width 23 height 13
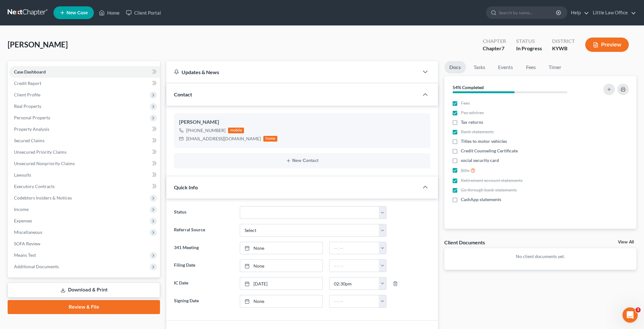
click at [271, 96] on div "Contact" at bounding box center [292, 94] width 253 height 22
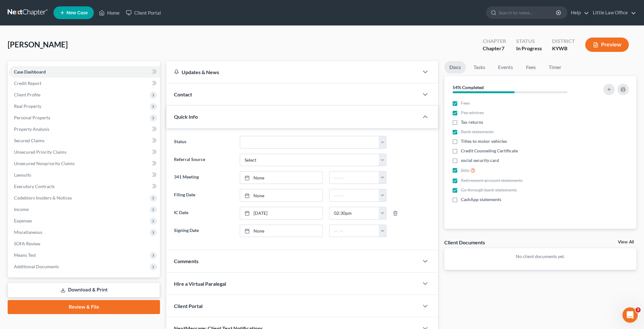
click at [261, 118] on div "Quick Info" at bounding box center [292, 117] width 253 height 22
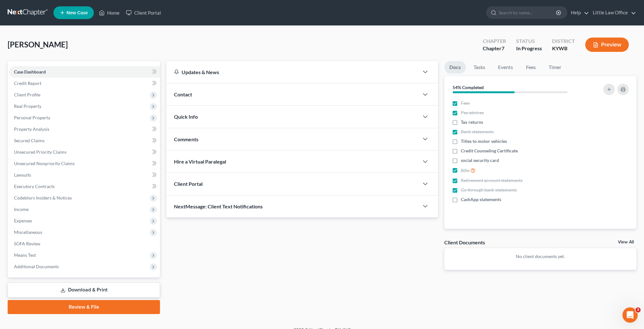
click at [210, 143] on div "Comments" at bounding box center [292, 139] width 253 height 22
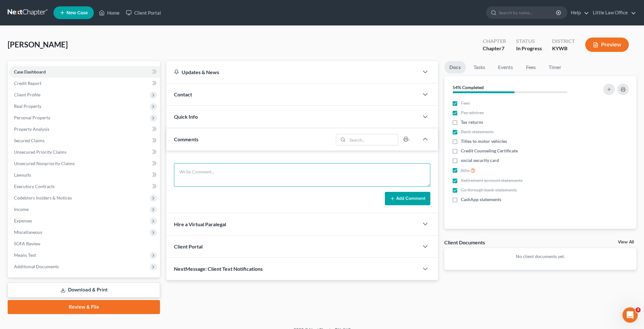
click at [238, 168] on textarea at bounding box center [302, 175] width 256 height 24
paste textarea "[PERSON_NAME], I just went through your file. These are the documents I need fr…"
type textarea "[PERSON_NAME], I just went through your file. These are the documents I need fr…"
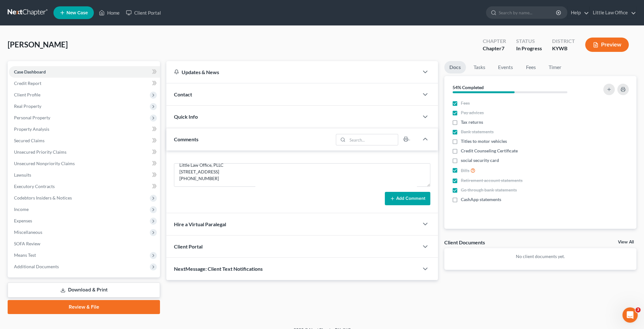
click at [414, 199] on button "Add Comment" at bounding box center [408, 198] width 46 height 13
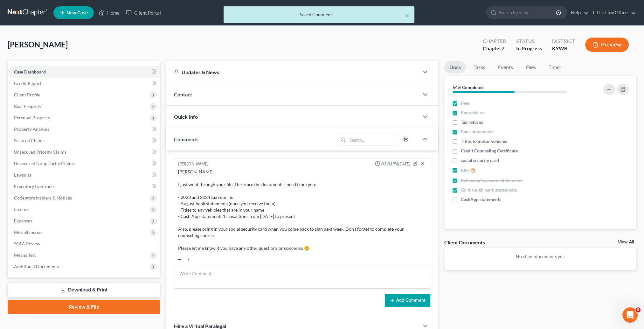
scroll to position [46, 0]
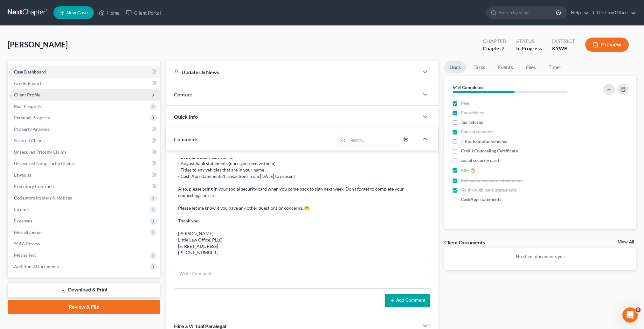
click at [22, 95] on span "Client Profile" at bounding box center [27, 94] width 26 height 5
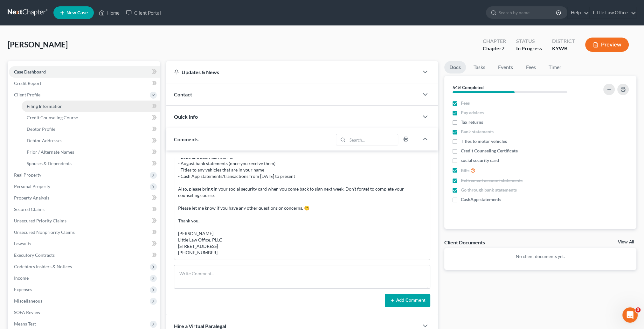
click at [40, 107] on span "Filing Information" at bounding box center [45, 105] width 36 height 5
select select "1"
select select "0"
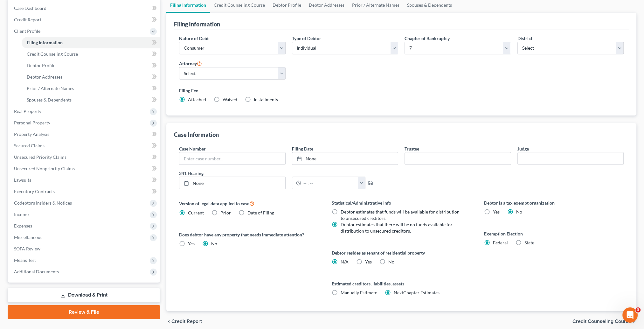
scroll to position [89, 0]
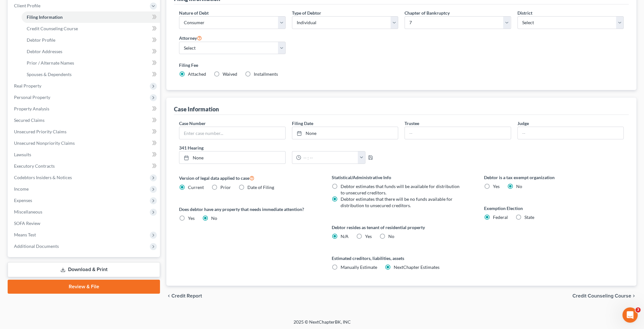
click at [596, 297] on span "Credit Counseling Course" at bounding box center [602, 295] width 59 height 5
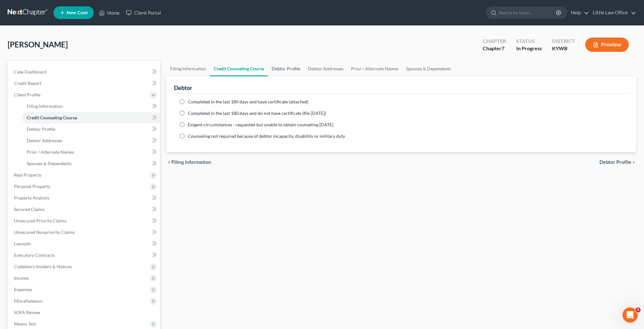
click at [275, 67] on link "Debtor Profile" at bounding box center [286, 68] width 36 height 15
select select "3"
select select "0"
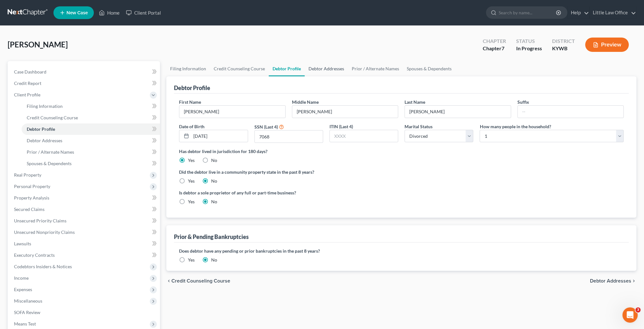
click at [313, 71] on link "Debtor Addresses" at bounding box center [326, 68] width 43 height 15
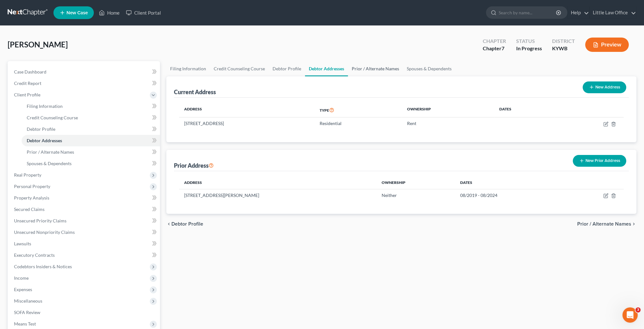
click at [377, 74] on link "Prior / Alternate Names" at bounding box center [375, 68] width 55 height 15
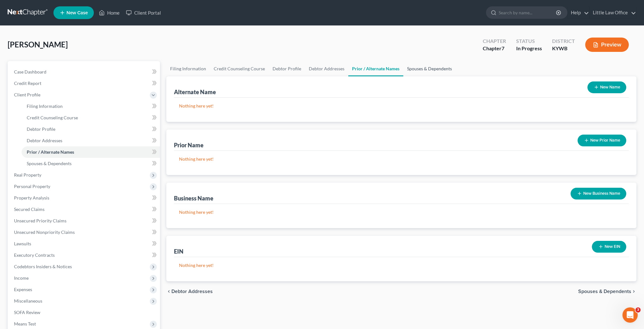
click at [425, 73] on link "Spouses & Dependents" at bounding box center [429, 68] width 53 height 15
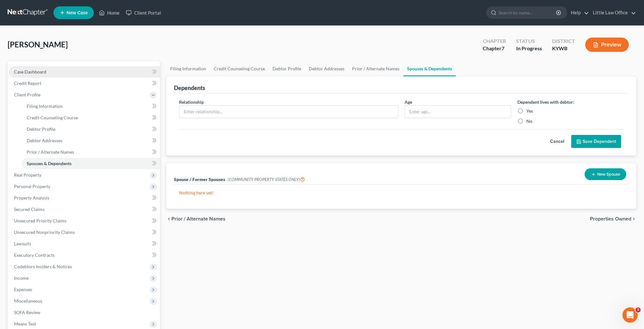
click at [48, 69] on link "Case Dashboard" at bounding box center [84, 71] width 151 height 11
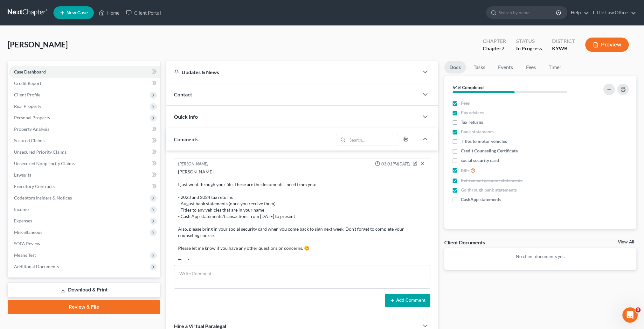
scroll to position [46, 0]
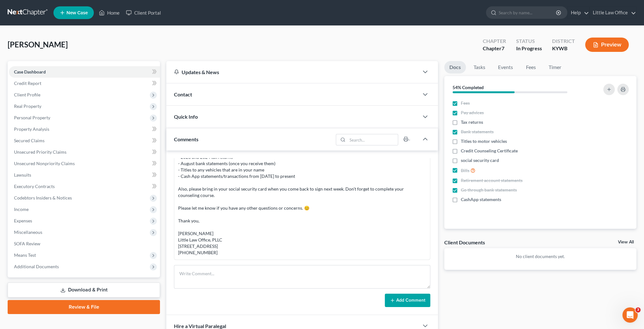
click at [604, 92] on div at bounding box center [601, 89] width 61 height 17
click at [606, 92] on button "button" at bounding box center [609, 89] width 11 height 11
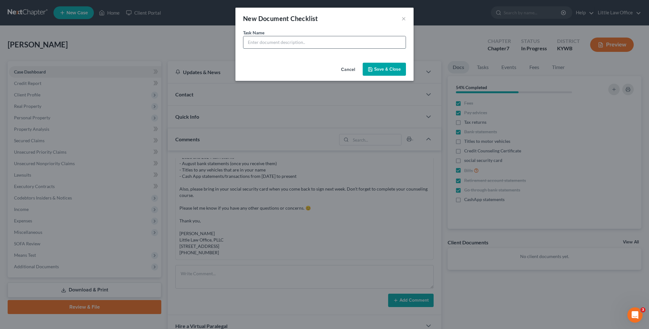
click at [280, 43] on input "text" at bounding box center [324, 42] width 162 height 12
type input "check for prior BKR's"
click at [389, 67] on button "Save & Close" at bounding box center [384, 69] width 43 height 13
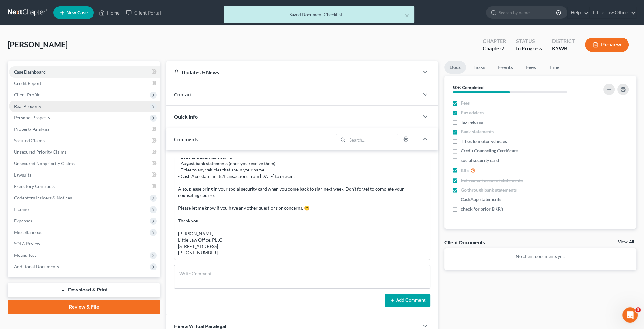
click at [40, 107] on span "Real Property" at bounding box center [27, 105] width 27 height 5
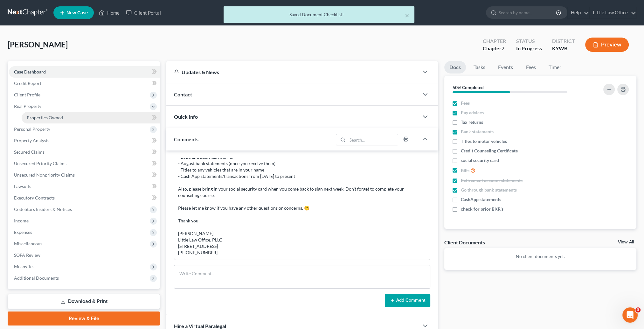
click at [46, 114] on link "Properties Owned" at bounding box center [91, 117] width 138 height 11
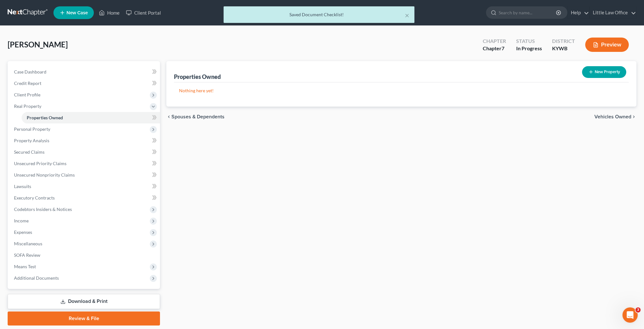
click at [600, 112] on div "chevron_left Spouses & Dependents Vehicles Owned chevron_right" at bounding box center [401, 117] width 470 height 20
click at [601, 114] on span "Vehicles Owned" at bounding box center [613, 116] width 37 height 5
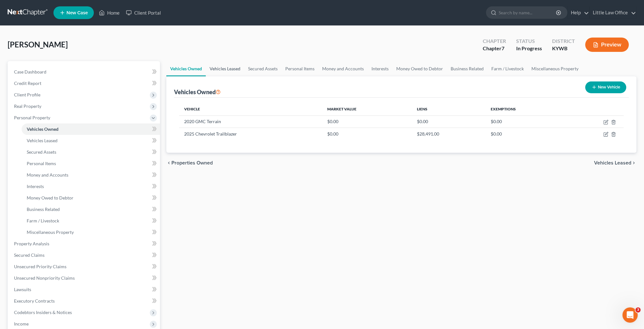
click at [228, 68] on link "Vehicles Leased" at bounding box center [225, 68] width 39 height 15
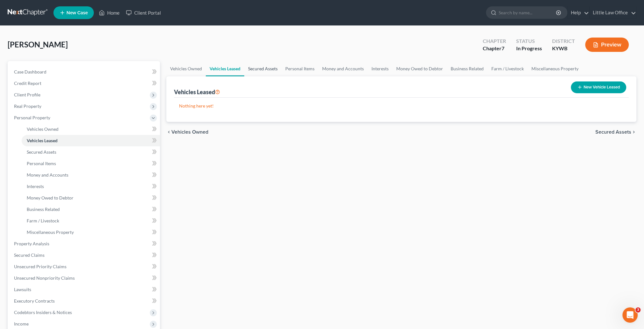
click at [263, 67] on link "Secured Assets" at bounding box center [262, 68] width 37 height 15
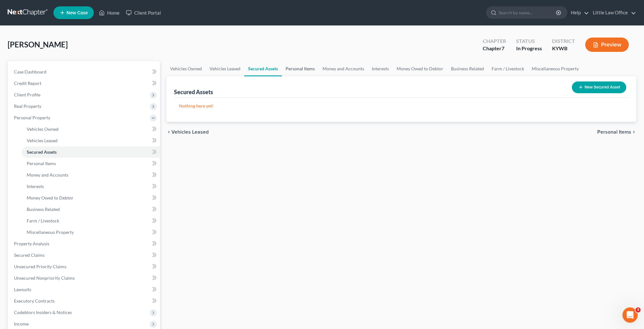
click at [295, 73] on link "Personal Items" at bounding box center [300, 68] width 37 height 15
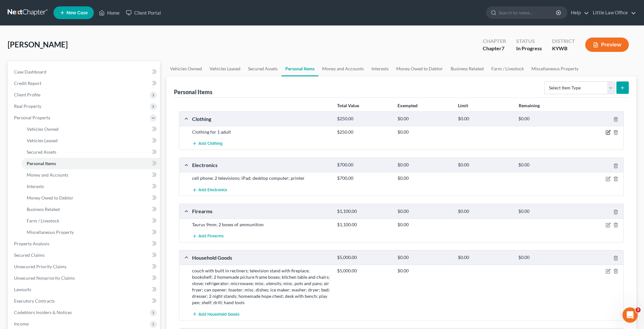
click at [610, 132] on icon "button" at bounding box center [608, 133] width 4 height 4
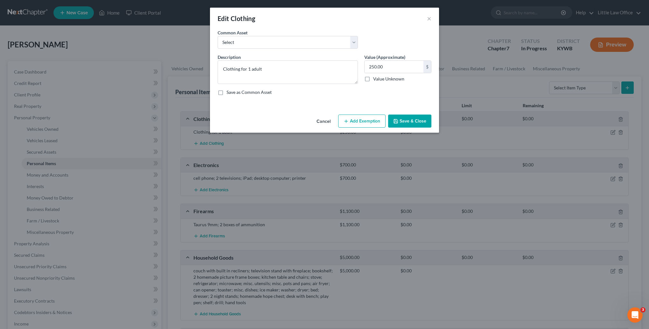
click at [374, 122] on button "Add Exemption" at bounding box center [361, 121] width 47 height 13
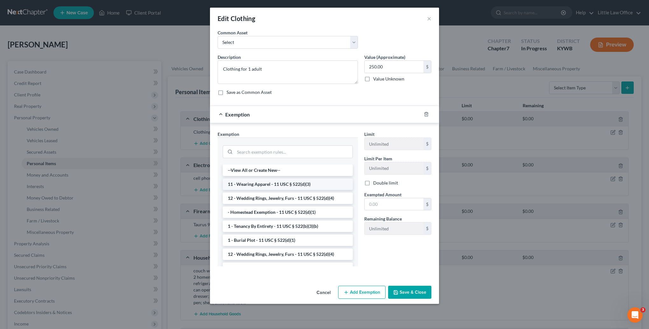
click at [293, 182] on li "11 - Wearing Apparel - 11 USC § 522(d)(3)" at bounding box center [288, 184] width 130 height 11
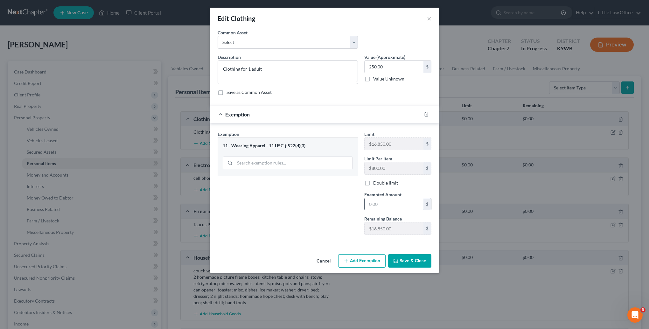
click at [391, 202] on input "text" at bounding box center [394, 204] width 59 height 12
type input "250"
click at [420, 263] on button "Save & Close" at bounding box center [409, 260] width 43 height 13
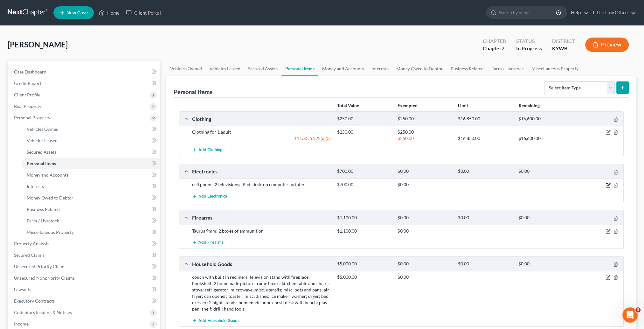
click at [607, 186] on icon "button" at bounding box center [608, 185] width 5 height 5
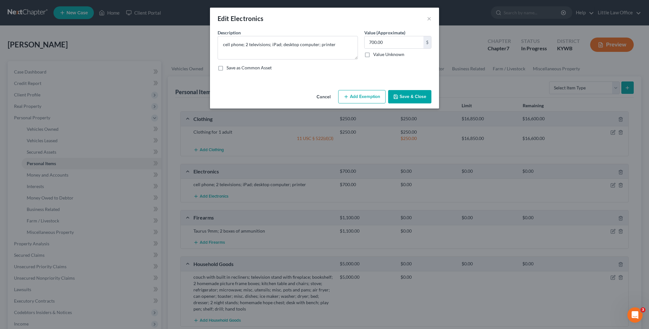
click at [373, 97] on button "Add Exemption" at bounding box center [361, 96] width 47 height 13
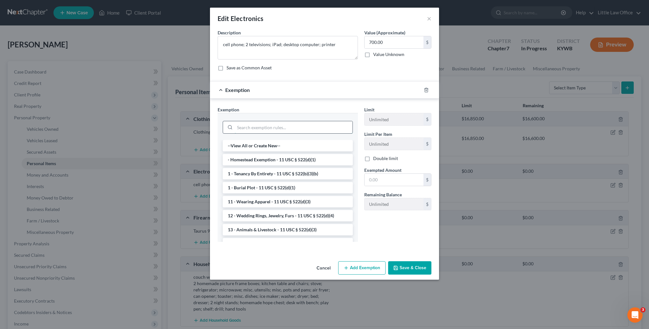
click at [264, 126] on input "search" at bounding box center [294, 127] width 118 height 12
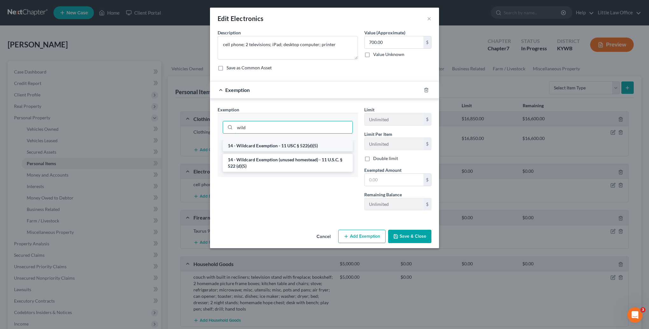
type input "wild"
click at [274, 145] on li "14 - Wildcard Exemption - 11 USC § 522(d)(5)" at bounding box center [288, 145] width 130 height 11
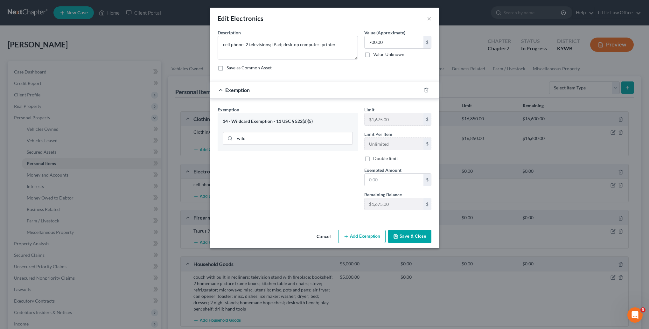
click at [402, 186] on div "Limit $1,675.00 $ Limit Per Item Unlimited $ Double limit Exempted Amount * $ R…" at bounding box center [398, 160] width 74 height 109
click at [401, 180] on input "text" at bounding box center [394, 180] width 59 height 12
type input "700"
click at [421, 236] on button "Save & Close" at bounding box center [409, 236] width 43 height 13
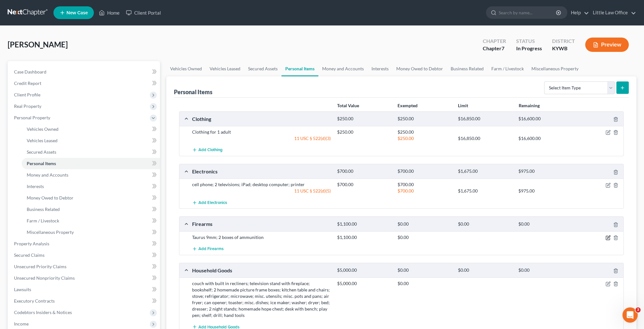
click at [608, 239] on icon "button" at bounding box center [608, 237] width 5 height 5
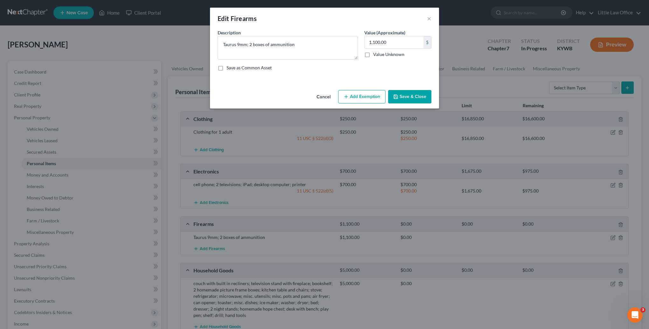
click at [369, 96] on button "Add Exemption" at bounding box center [361, 96] width 47 height 13
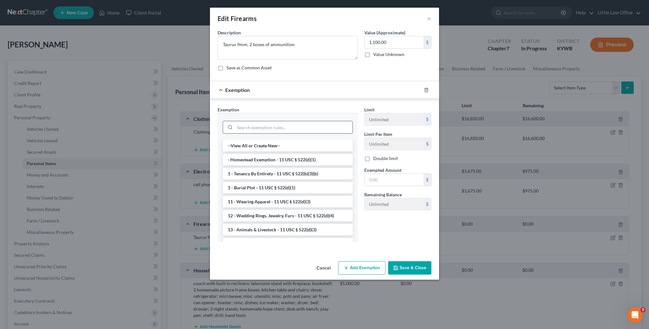
click at [272, 126] on input "search" at bounding box center [294, 127] width 118 height 12
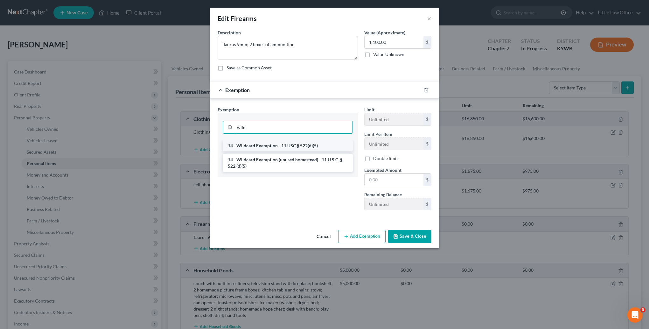
type input "wild"
click at [275, 145] on li "14 - Wildcard Exemption - 11 USC § 522(d)(5)" at bounding box center [288, 145] width 130 height 11
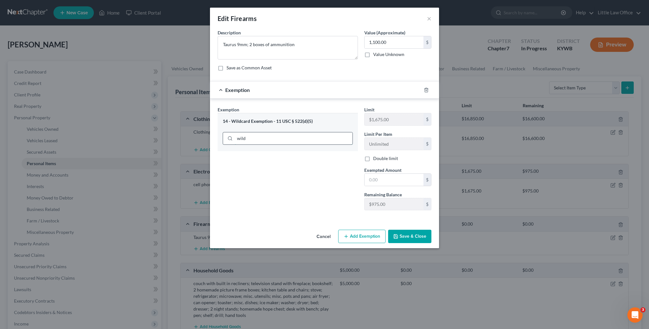
click at [270, 135] on input "wild" at bounding box center [294, 138] width 118 height 12
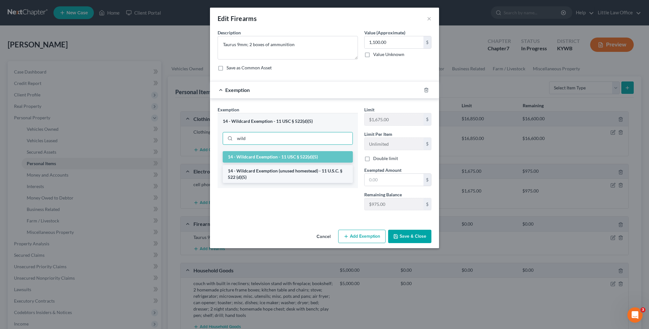
click at [278, 174] on li "14 - Wildcard Exemption (unused homestead) - 11 U.S.C. § 522 (d)(5)" at bounding box center [288, 174] width 130 height 18
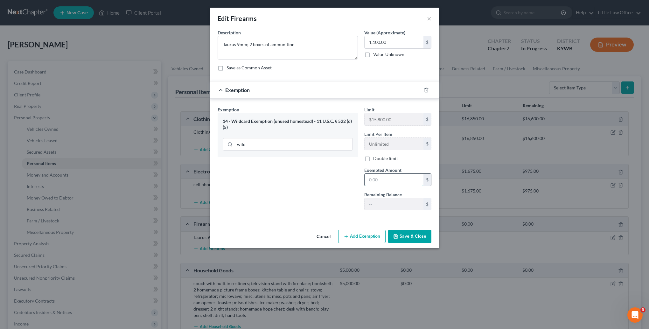
click at [389, 179] on input "text" at bounding box center [394, 180] width 59 height 12
type input "1,100"
click at [412, 235] on button "Save & Close" at bounding box center [409, 236] width 43 height 13
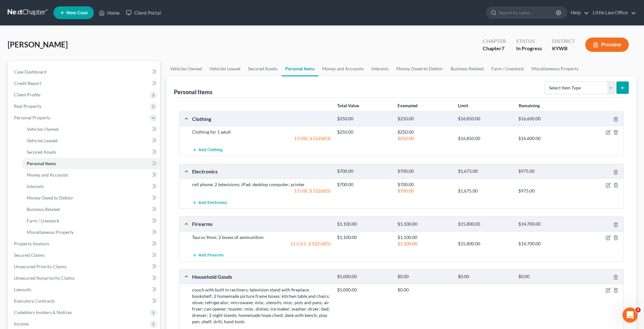
scroll to position [32, 0]
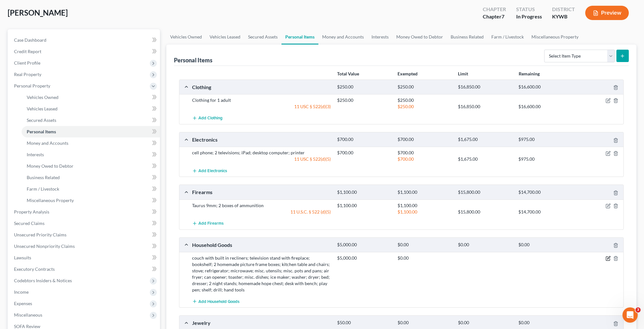
click at [610, 256] on icon "button" at bounding box center [608, 257] width 3 height 3
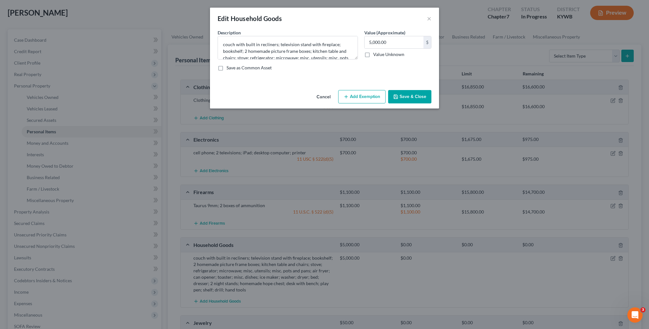
click at [374, 100] on button "Add Exemption" at bounding box center [361, 96] width 47 height 13
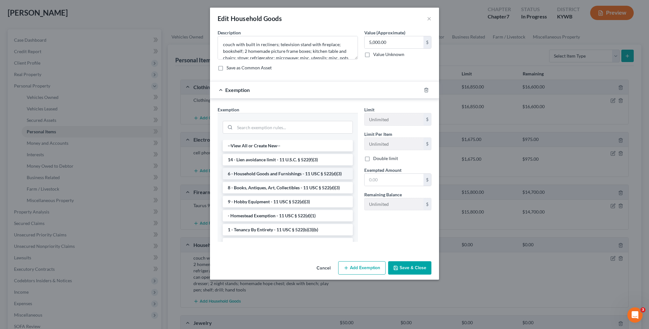
click at [281, 174] on li "6 - Household Goods and Furnishings - 11 USC § 522(d)(3)" at bounding box center [288, 173] width 130 height 11
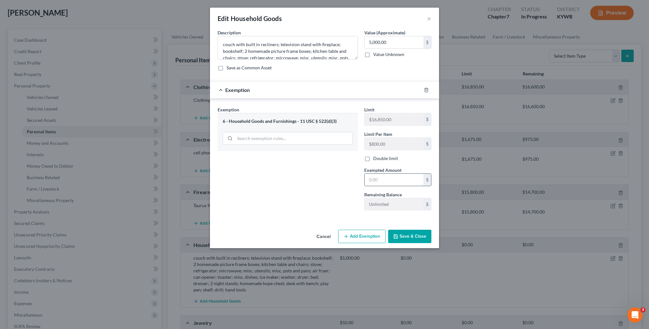
click at [407, 181] on input "text" at bounding box center [394, 180] width 59 height 12
type input "5,000"
click at [419, 237] on button "Save & Close" at bounding box center [409, 236] width 43 height 13
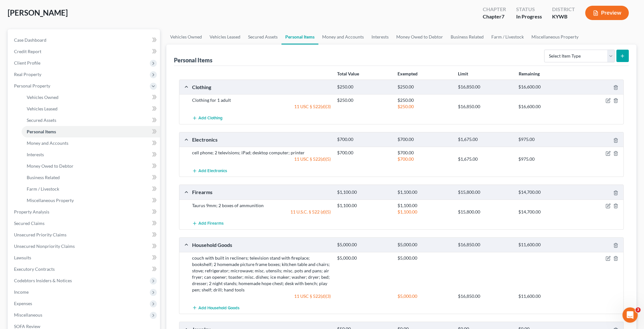
scroll to position [95, 0]
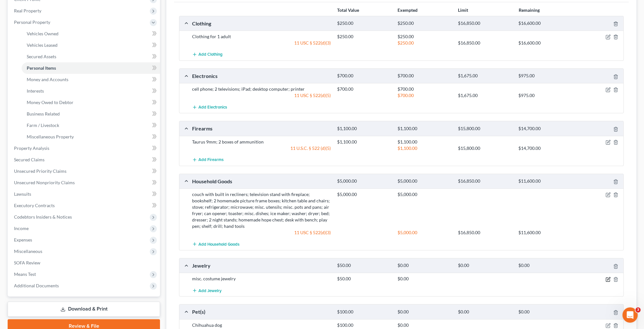
click at [607, 278] on icon "button" at bounding box center [608, 279] width 5 height 5
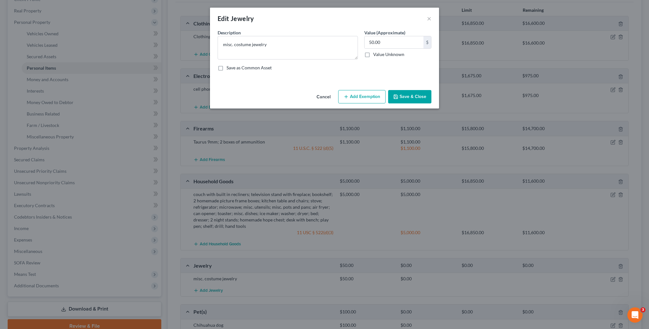
click at [356, 100] on button "Add Exemption" at bounding box center [361, 96] width 47 height 13
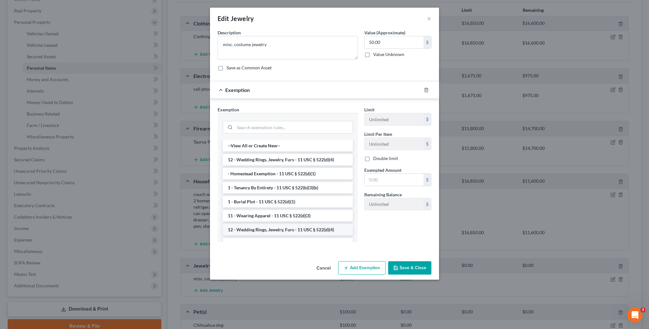
click at [274, 227] on li "12 - Wedding Rings, Jewelry, Furs - 11 USC § 522(d)(4)" at bounding box center [288, 229] width 130 height 11
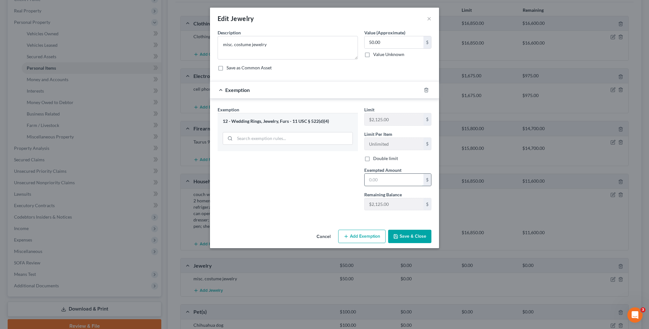
click at [389, 177] on input "text" at bounding box center [394, 180] width 59 height 12
type input "50"
click at [401, 233] on button "Save & Close" at bounding box center [409, 236] width 43 height 13
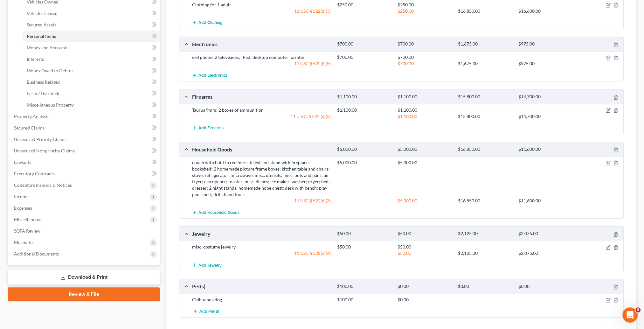
scroll to position [159, 0]
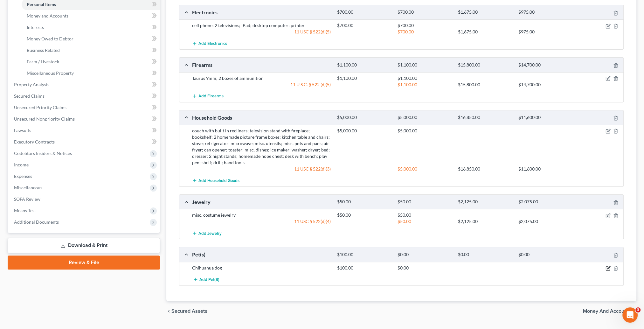
click at [610, 268] on icon "button" at bounding box center [608, 268] width 5 height 5
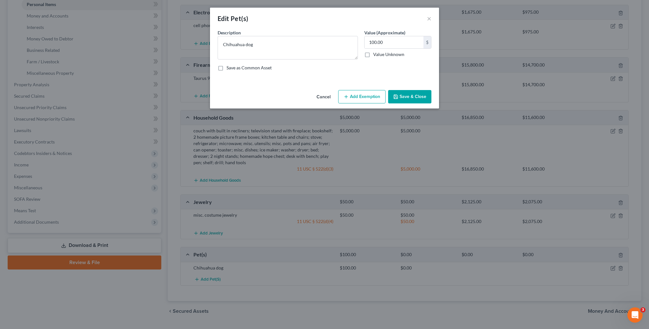
click at [357, 92] on button "Add Exemption" at bounding box center [361, 96] width 47 height 13
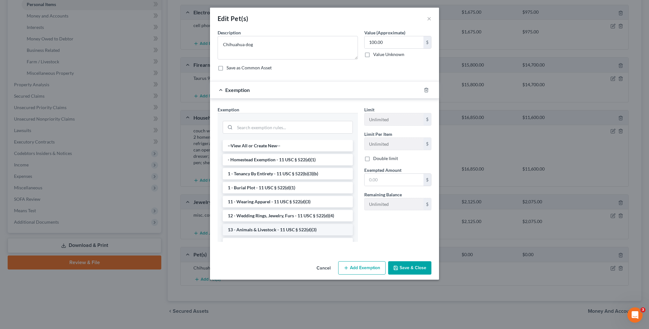
click at [277, 228] on li "13 - Animals & Livestock - 11 USC § 522(d)(3)" at bounding box center [288, 229] width 130 height 11
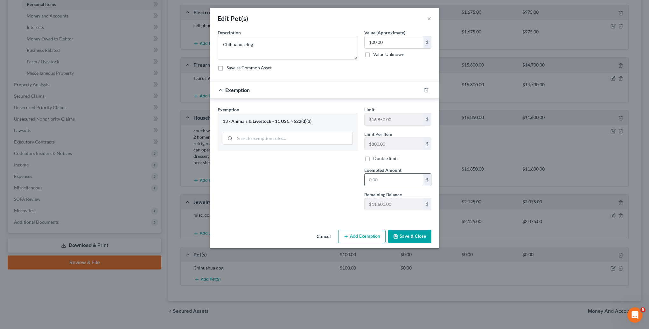
click at [389, 177] on input "text" at bounding box center [394, 180] width 59 height 12
type input "100"
click at [411, 240] on button "Save & Close" at bounding box center [409, 236] width 43 height 13
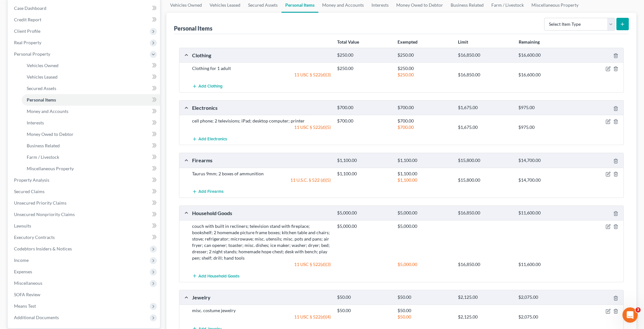
scroll to position [0, 0]
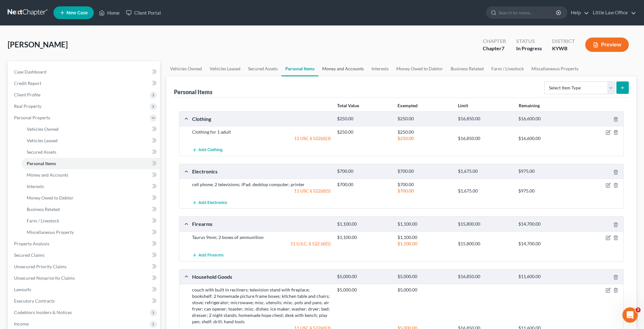
click at [335, 75] on link "Money and Accounts" at bounding box center [343, 68] width 49 height 15
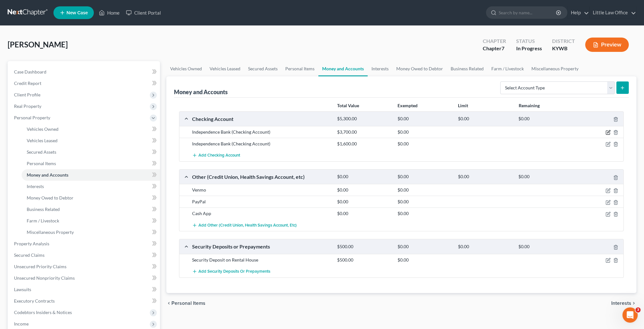
click at [608, 130] on icon "button" at bounding box center [608, 132] width 5 height 5
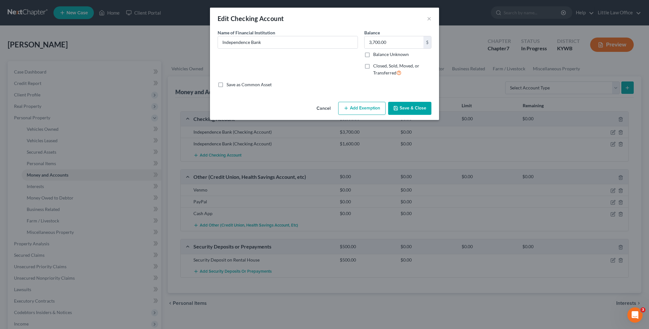
click at [375, 107] on button "Add Exemption" at bounding box center [361, 108] width 47 height 13
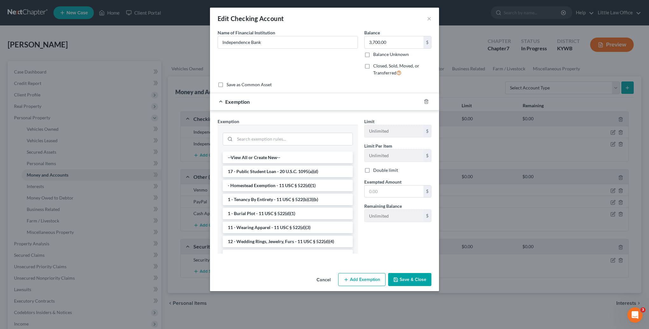
click at [305, 130] on div at bounding box center [288, 138] width 130 height 17
click at [305, 134] on input "search" at bounding box center [294, 139] width 118 height 12
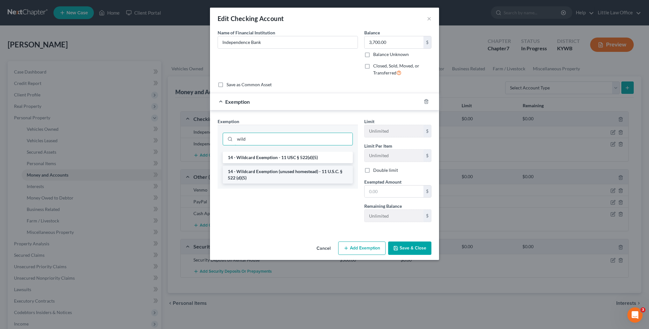
type input "wild"
click at [300, 168] on li "14 - Wildcard Exemption (unused homestead) - 11 U.S.C. § 522 (d)(5)" at bounding box center [288, 175] width 130 height 18
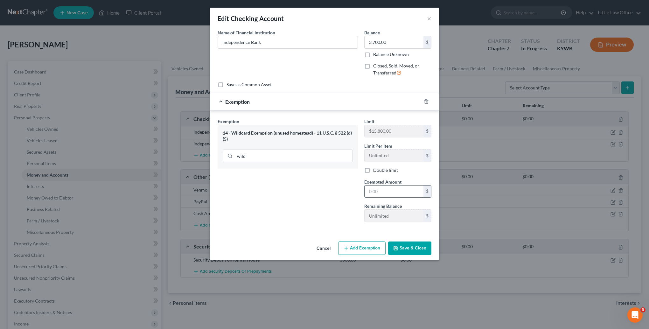
click at [385, 190] on input "text" at bounding box center [394, 192] width 59 height 12
type input "3,700"
click at [408, 247] on button "Save & Close" at bounding box center [409, 248] width 43 height 13
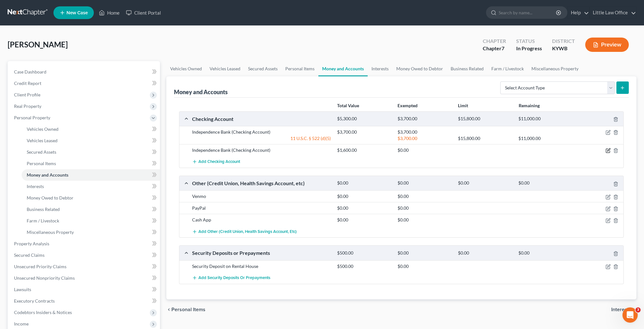
click at [608, 148] on icon "button" at bounding box center [608, 150] width 5 height 5
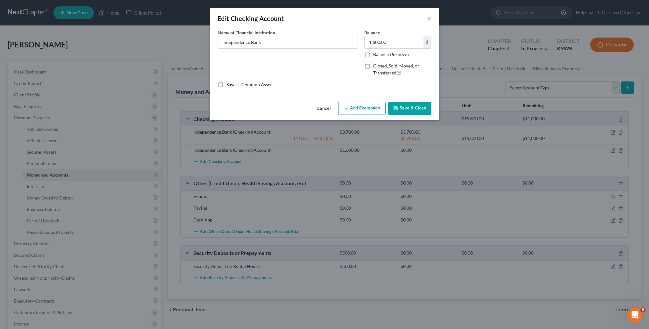
click at [351, 107] on button "Add Exemption" at bounding box center [361, 108] width 47 height 13
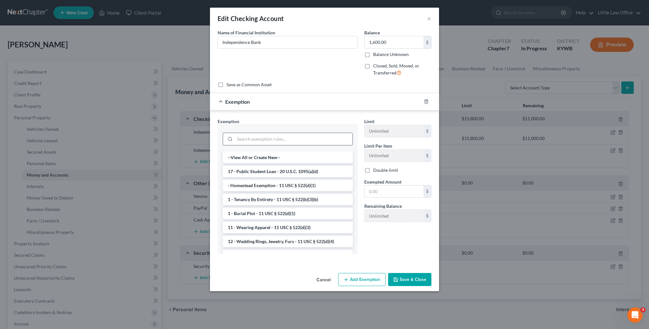
click at [287, 141] on input "search" at bounding box center [294, 139] width 118 height 12
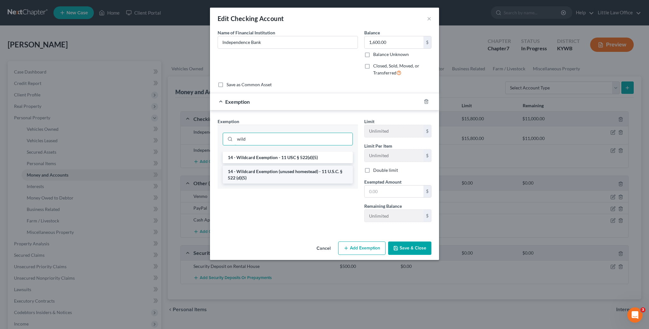
type input "wild"
click at [296, 174] on li "14 - Wildcard Exemption (unused homestead) - 11 U.S.C. § 522 (d)(5)" at bounding box center [288, 175] width 130 height 18
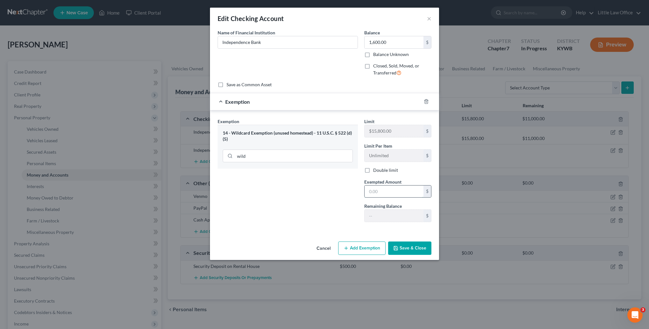
click at [399, 191] on input "text" at bounding box center [394, 192] width 59 height 12
type input "1,600"
click at [414, 249] on button "Save & Close" at bounding box center [409, 248] width 43 height 13
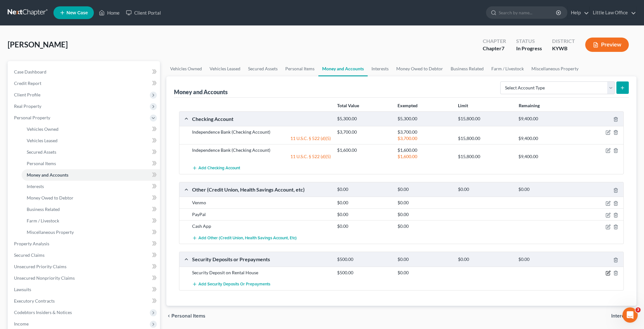
click at [608, 274] on icon "button" at bounding box center [608, 272] width 5 height 5
click at [608, 272] on icon "button" at bounding box center [608, 272] width 5 height 5
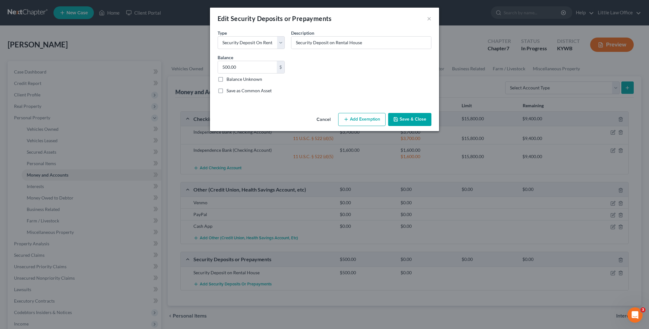
click at [352, 118] on button "Add Exemption" at bounding box center [361, 119] width 47 height 13
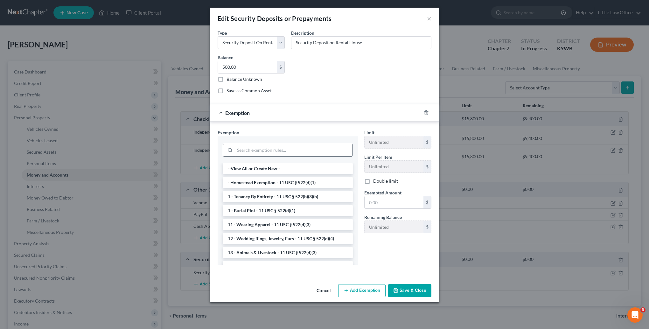
click at [269, 152] on input "search" at bounding box center [294, 150] width 118 height 12
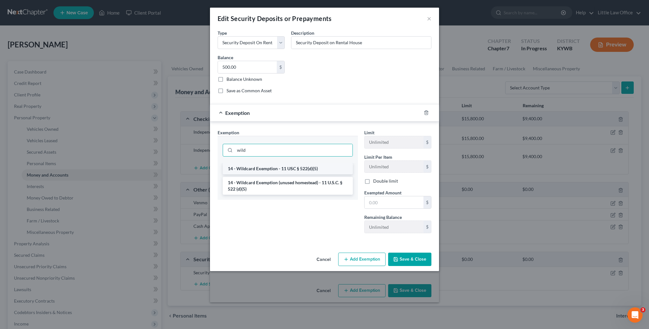
click at [273, 170] on li "14 - Wildcard Exemption - 11 USC § 522(d)(5)" at bounding box center [288, 168] width 130 height 11
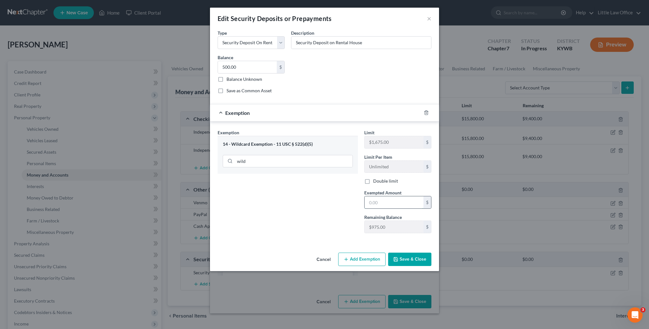
click at [399, 207] on input "text" at bounding box center [394, 202] width 59 height 12
click at [414, 254] on button "Save & Close" at bounding box center [409, 259] width 43 height 13
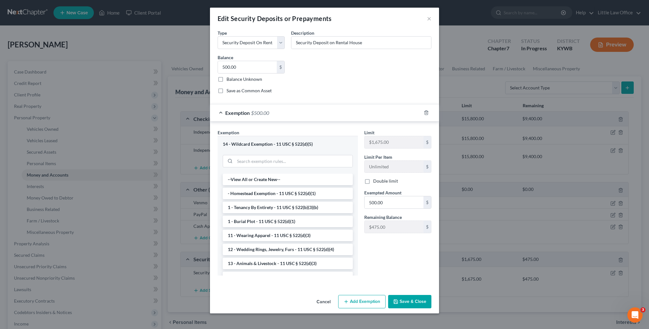
click at [405, 302] on button "Save & Close" at bounding box center [409, 301] width 43 height 13
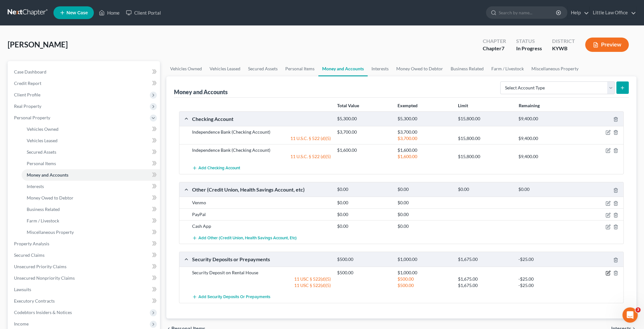
click at [610, 271] on icon "button" at bounding box center [608, 272] width 5 height 5
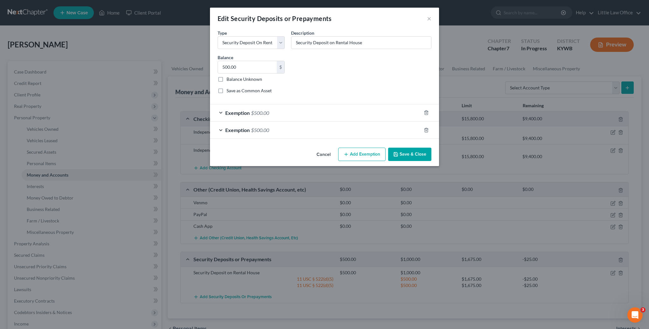
click at [607, 273] on div "Edit Security Deposits or Prepayments × An exemption set must first be selected…" at bounding box center [324, 164] width 649 height 329
click at [424, 130] on icon "button" at bounding box center [426, 130] width 5 height 5
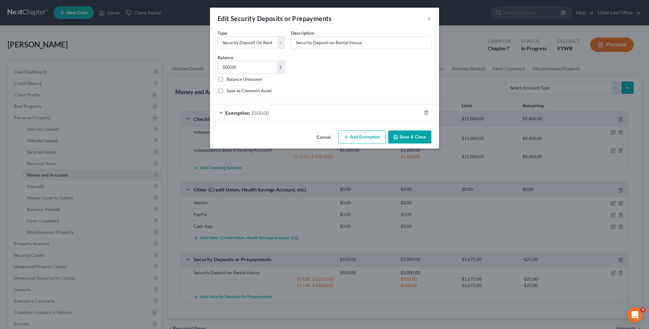
click at [419, 141] on button "Save & Close" at bounding box center [409, 136] width 43 height 13
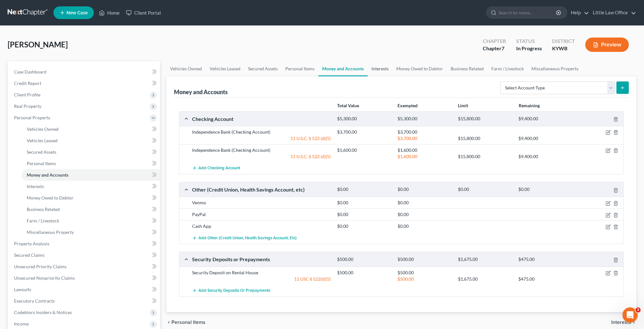
click at [375, 72] on link "Interests" at bounding box center [380, 68] width 25 height 15
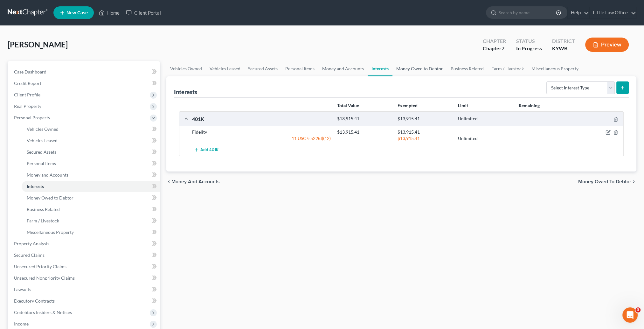
click at [414, 69] on link "Money Owed to Debtor" at bounding box center [420, 68] width 54 height 15
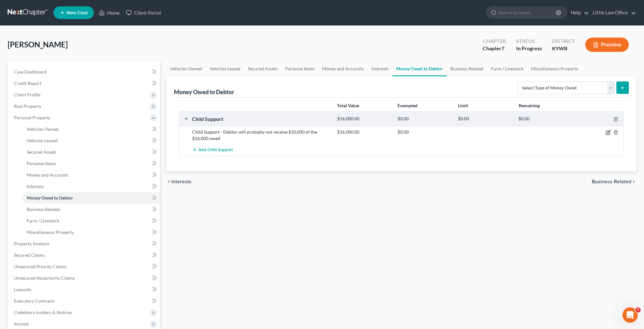
click at [607, 133] on icon "button" at bounding box center [608, 132] width 5 height 5
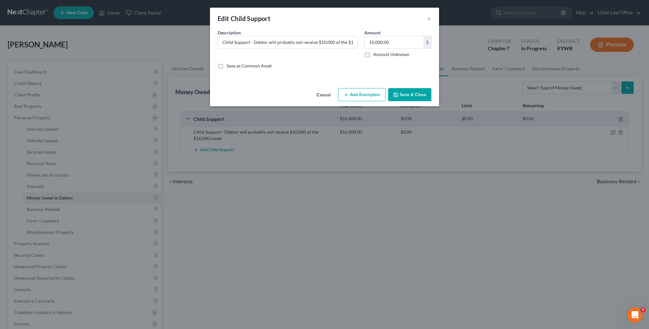
click at [368, 96] on button "Add Exemption" at bounding box center [361, 94] width 47 height 13
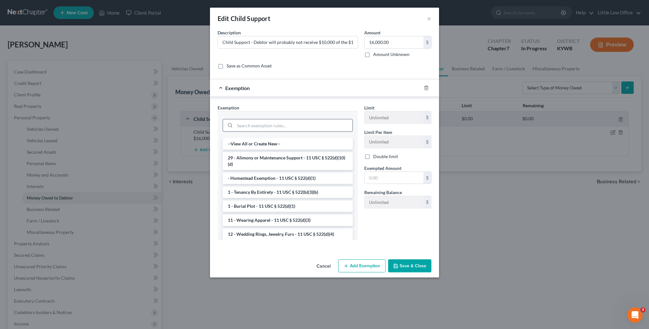
click at [265, 125] on input "search" at bounding box center [294, 125] width 118 height 12
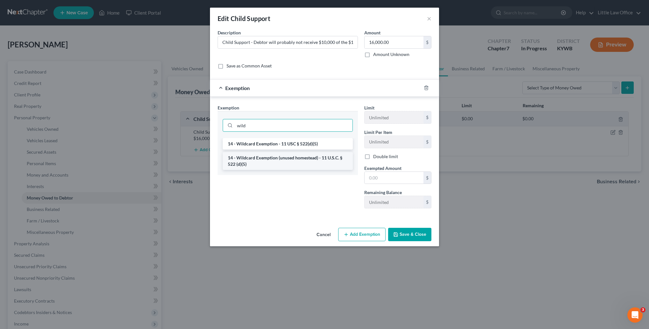
click at [279, 157] on li "14 - Wildcard Exemption (unused homestead) - 11 U.S.C. § 522 (d)(5)" at bounding box center [288, 161] width 130 height 18
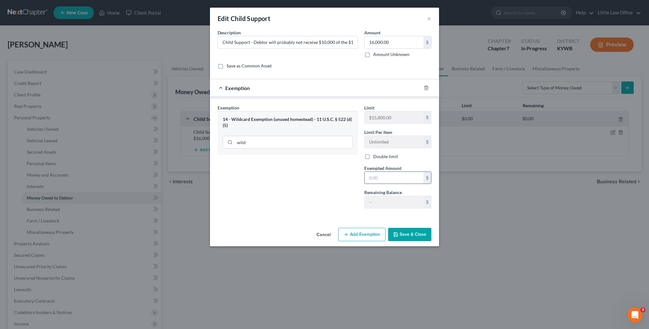
click at [407, 179] on input "text" at bounding box center [394, 178] width 59 height 12
click at [395, 179] on input "16,000" at bounding box center [394, 178] width 59 height 12
click at [401, 236] on button "Save & Close" at bounding box center [409, 234] width 43 height 13
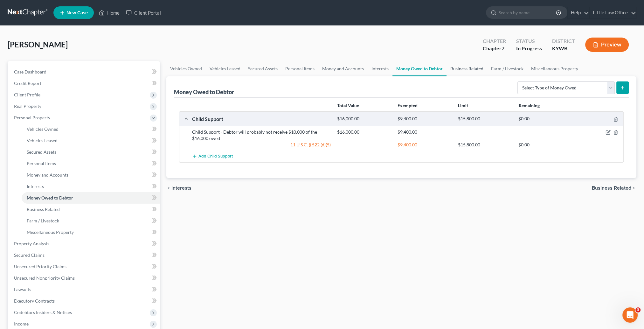
click at [461, 73] on link "Business Related" at bounding box center [467, 68] width 41 height 15
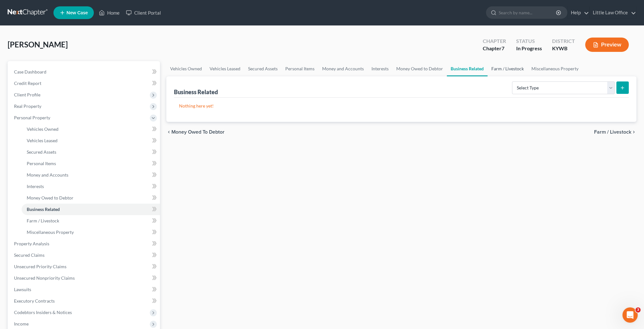
click at [498, 69] on link "Farm / Livestock" at bounding box center [508, 68] width 40 height 15
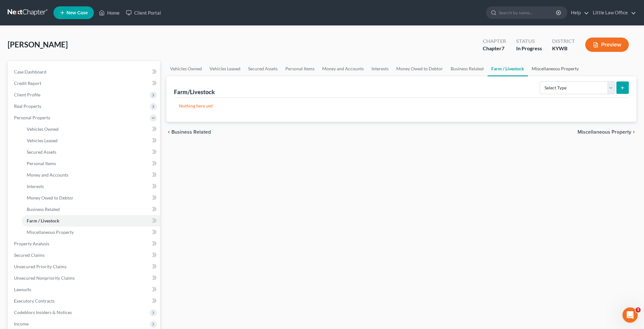
click at [540, 68] on link "Miscellaneous Property" at bounding box center [555, 68] width 55 height 15
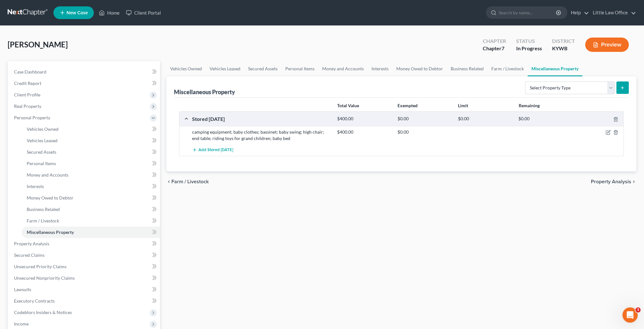
click at [608, 129] on div at bounding box center [600, 132] width 48 height 6
click at [609, 132] on icon "button" at bounding box center [608, 131] width 3 height 3
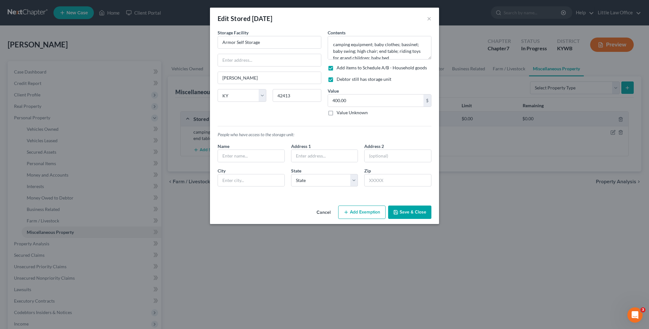
click at [417, 211] on button "Save & Close" at bounding box center [409, 212] width 43 height 13
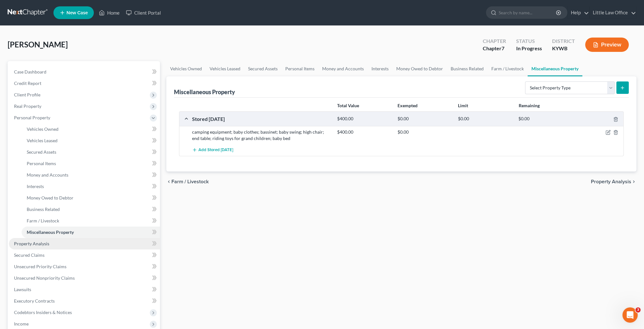
click at [58, 243] on link "Property Analysis" at bounding box center [84, 243] width 151 height 11
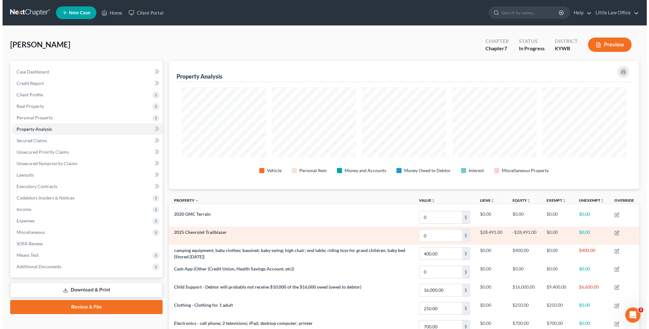
scroll to position [32, 0]
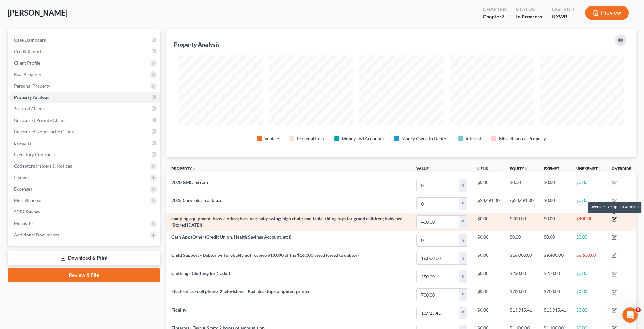
click at [615, 220] on icon "button" at bounding box center [614, 219] width 5 height 5
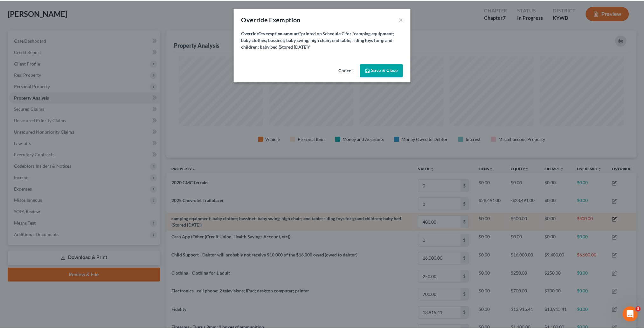
scroll to position [128, 474]
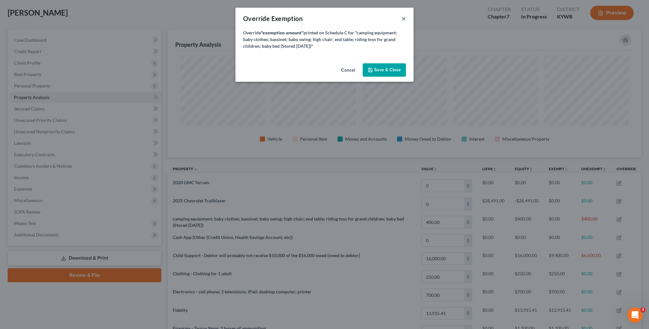
click at [403, 19] on button "×" at bounding box center [404, 19] width 4 height 8
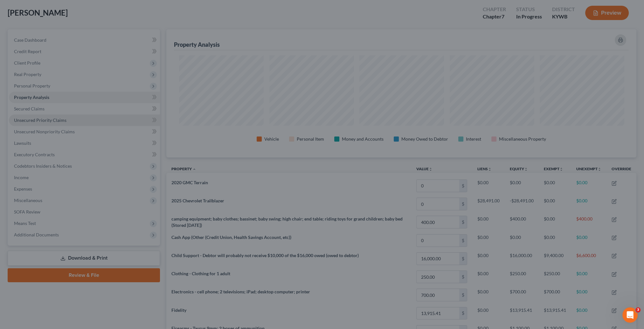
scroll to position [0, 0]
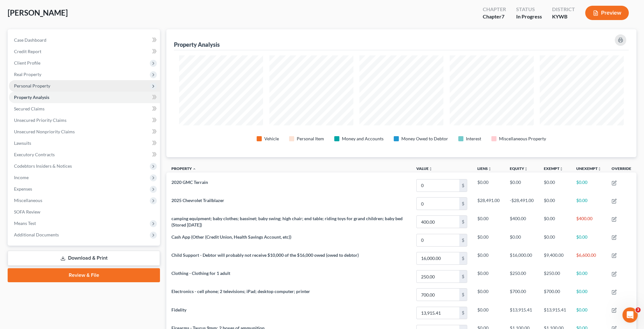
click at [37, 84] on span "Personal Property" at bounding box center [32, 85] width 36 height 5
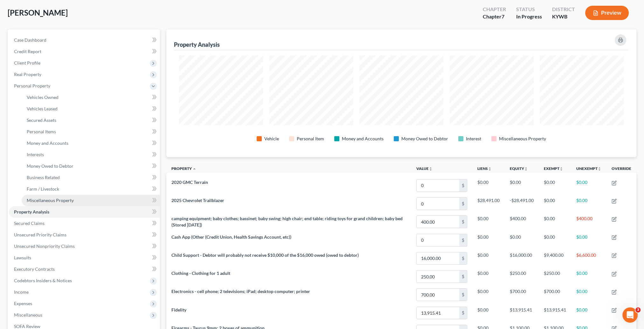
click at [44, 197] on link "Miscellaneous Property" at bounding box center [91, 200] width 138 height 11
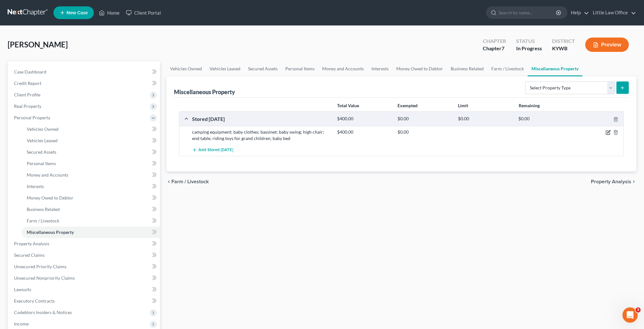
click at [606, 132] on icon "button" at bounding box center [608, 133] width 4 height 4
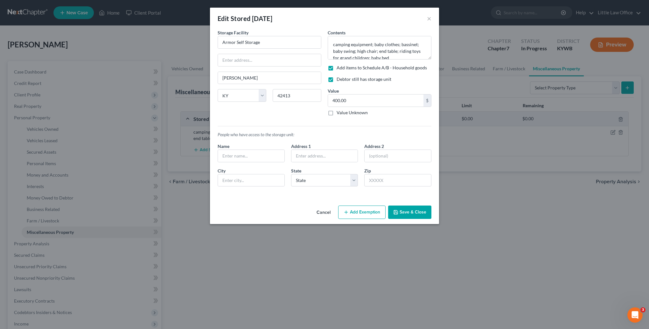
click at [337, 70] on label "Add items to Schedule A/B - Household goods" at bounding box center [382, 68] width 90 height 6
click at [339, 69] on input "Add items to Schedule A/B - Household goods" at bounding box center [341, 67] width 4 height 4
click at [405, 210] on button "Save & Close" at bounding box center [409, 212] width 43 height 13
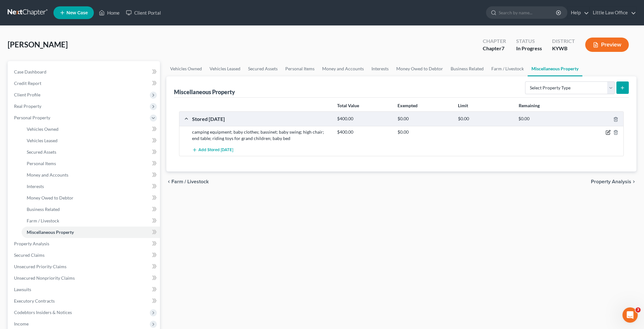
click at [608, 130] on icon "button" at bounding box center [608, 132] width 5 height 5
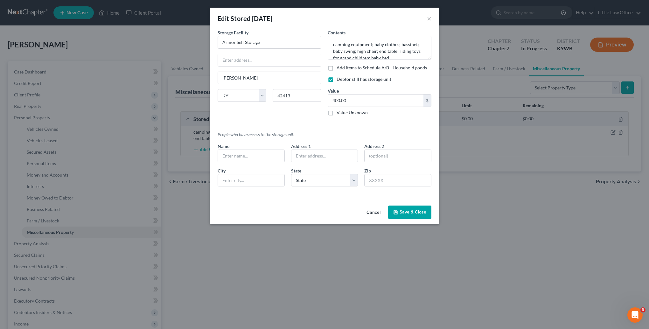
click at [337, 67] on label "Add items to Schedule A/B - Household goods" at bounding box center [382, 68] width 90 height 6
click at [339, 67] on input "Add items to Schedule A/B - Household goods" at bounding box center [341, 67] width 4 height 4
click at [415, 208] on button "Save & Close" at bounding box center [409, 212] width 43 height 13
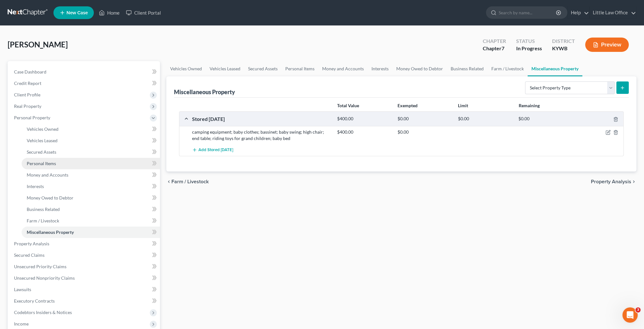
click at [51, 165] on span "Personal Items" at bounding box center [41, 163] width 29 height 5
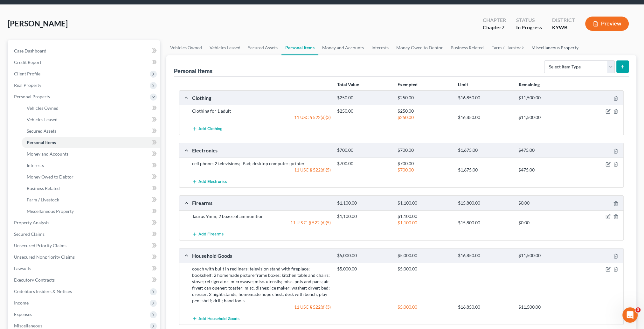
click at [550, 44] on link "Miscellaneous Property" at bounding box center [555, 47] width 55 height 15
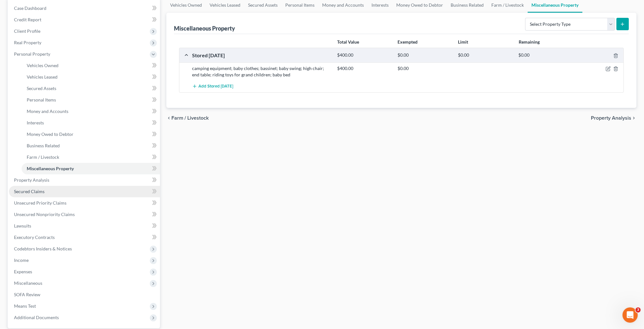
click at [41, 192] on span "Secured Claims" at bounding box center [29, 191] width 31 height 5
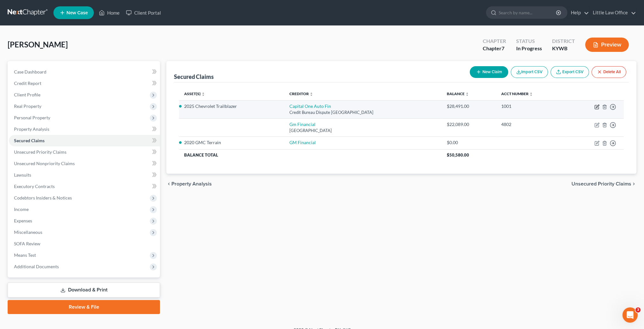
click at [597, 109] on icon "button" at bounding box center [597, 106] width 5 height 5
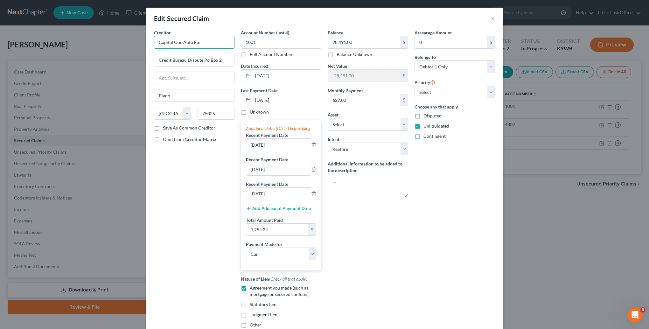
click at [201, 43] on input "Capital One Auto Fin" at bounding box center [194, 42] width 81 height 13
click at [204, 39] on input "Capital One Auto Fin" at bounding box center [194, 42] width 81 height 13
click at [163, 128] on label "Save As Common Creditor" at bounding box center [189, 128] width 53 height 6
click at [165, 128] on input "Save As Common Creditor" at bounding box center [167, 127] width 4 height 4
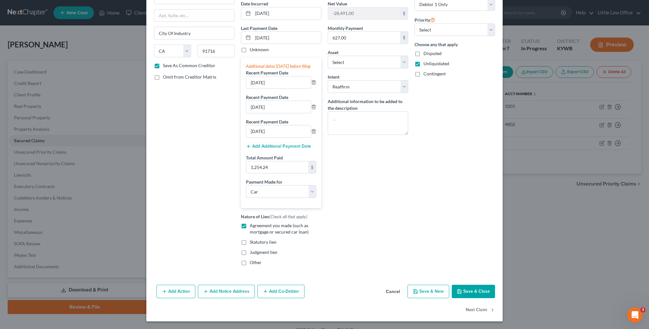
drag, startPoint x: 475, startPoint y: 297, endPoint x: 475, endPoint y: 291, distance: 5.8
click at [475, 297] on button "Save & Close" at bounding box center [473, 291] width 43 height 13
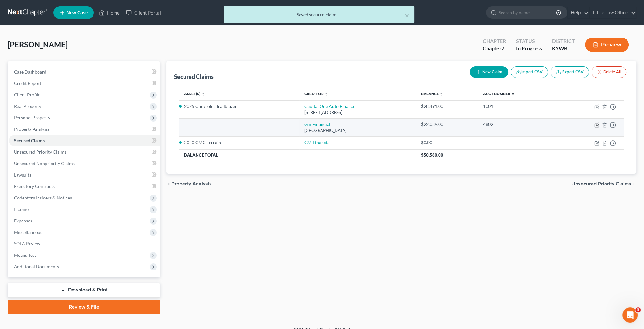
click at [599, 126] on icon "button" at bounding box center [597, 125] width 4 height 4
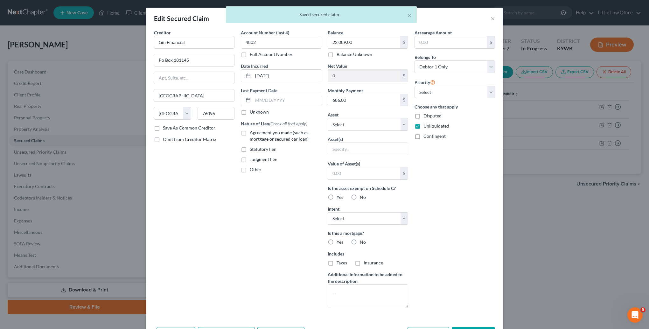
scroll to position [41, 0]
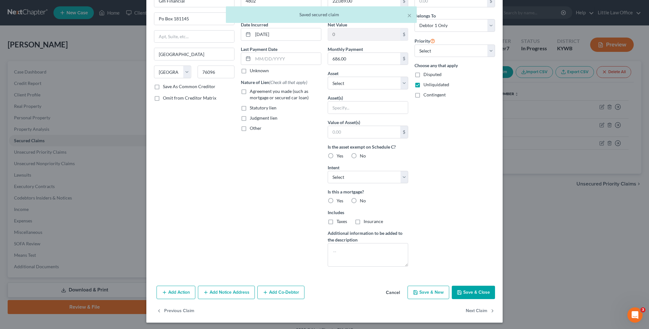
click at [473, 298] on div "Add Action Add Notice Address Add Co-Debtor Cancel Save & New Save & Close" at bounding box center [324, 293] width 356 height 21
click at [471, 290] on button "Save & Close" at bounding box center [473, 292] width 43 height 13
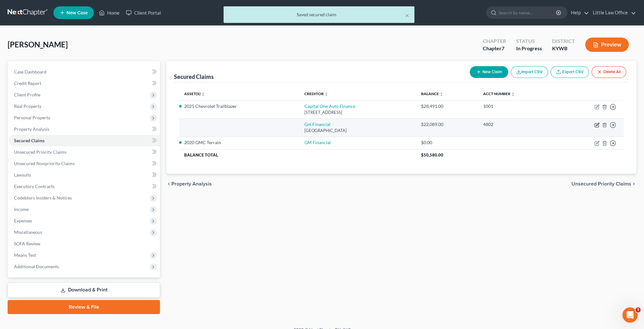
click at [597, 123] on icon "button" at bounding box center [597, 125] width 5 height 5
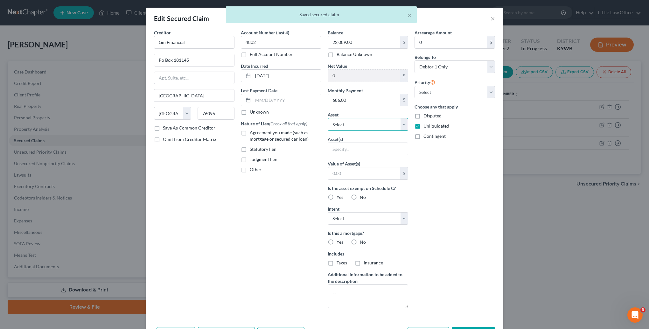
drag, startPoint x: 327, startPoint y: 125, endPoint x: 340, endPoint y: 127, distance: 12.6
click at [328, 125] on select "Select Other Multiple Assets 2020 GMC Terrain - $0.0 2025 Chevrolet Trailblazer…" at bounding box center [368, 124] width 81 height 13
click at [328, 118] on select "Select Other Multiple Assets 2020 GMC Terrain - $0.0 2025 Chevrolet Trailblazer…" at bounding box center [368, 124] width 81 height 13
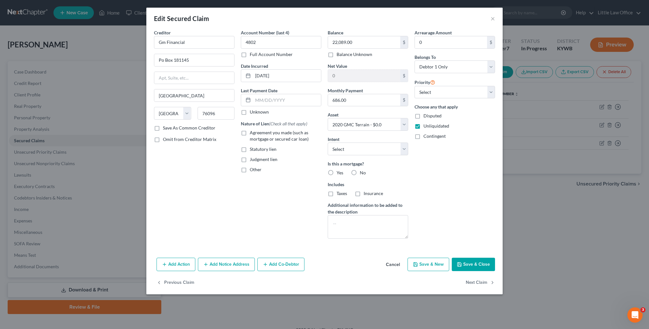
click at [202, 49] on div "Creditor * Gm Financial Po Box [GEOGRAPHIC_DATA] [US_STATE] AK AR AZ CA CO [GEO…" at bounding box center [194, 76] width 81 height 95
click at [196, 41] on input "Gm Financial" at bounding box center [194, 42] width 81 height 13
click at [457, 261] on button "Save & Close" at bounding box center [473, 264] width 43 height 13
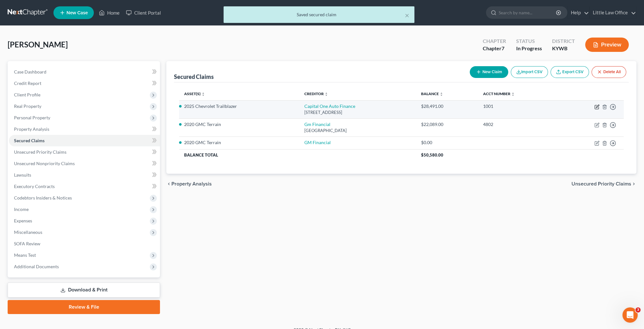
click at [598, 107] on icon "button" at bounding box center [597, 106] width 3 height 3
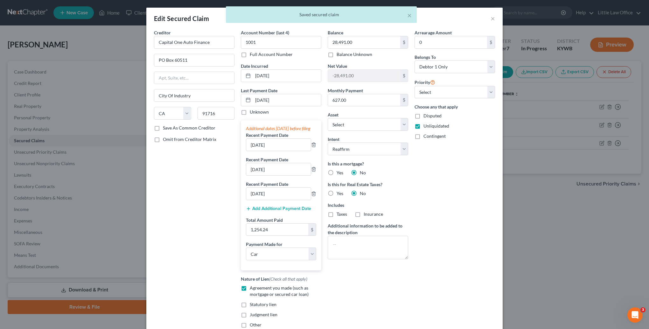
click at [167, 125] on label "Save As Common Creditor" at bounding box center [189, 128] width 53 height 6
click at [167, 125] on input "Save As Common Creditor" at bounding box center [167, 127] width 4 height 4
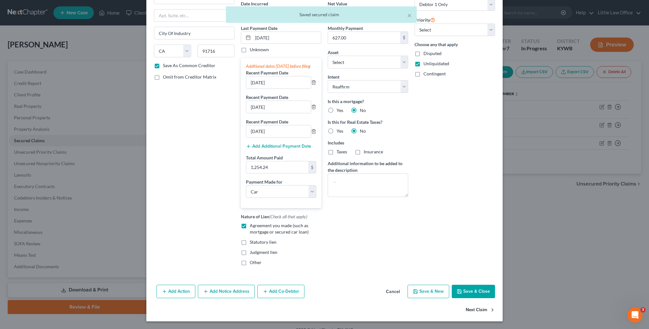
click at [483, 307] on button "Next Claim" at bounding box center [480, 309] width 29 height 13
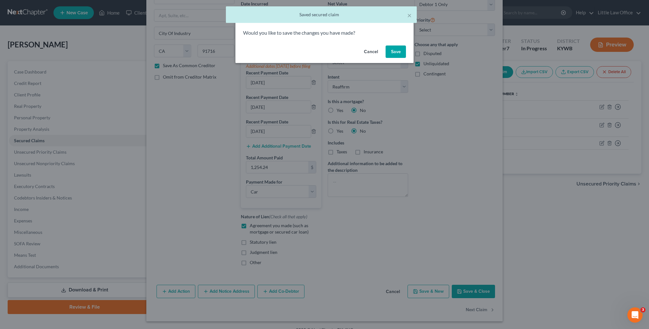
click at [398, 54] on button "Save" at bounding box center [396, 52] width 20 height 13
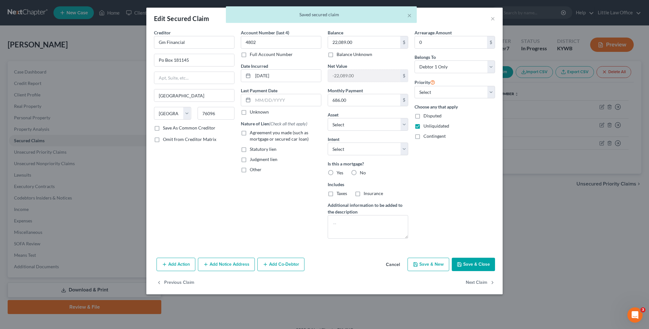
click at [272, 133] on span "Agreement you made (such as mortgage or secured car loan)" at bounding box center [279, 136] width 59 height 12
click at [256, 133] on input "Agreement you made (such as mortgage or secured car loan)" at bounding box center [254, 132] width 4 height 4
click at [360, 171] on label "No" at bounding box center [363, 173] width 6 height 6
click at [362, 171] on input "No" at bounding box center [364, 172] width 4 height 4
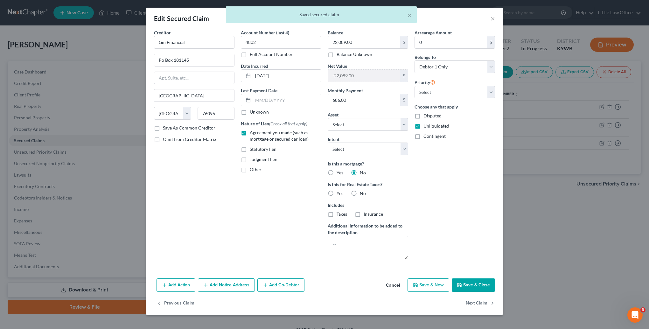
click at [360, 195] on span "No" at bounding box center [363, 193] width 6 height 5
click at [362, 194] on input "No" at bounding box center [364, 192] width 4 height 4
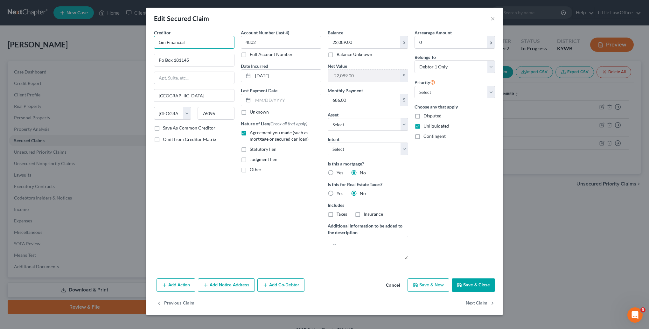
click at [188, 46] on input "Gm Financial" at bounding box center [194, 42] width 81 height 13
click at [165, 40] on input "Gm Financial" at bounding box center [194, 42] width 81 height 13
click at [163, 129] on label "Save As Common Creditor" at bounding box center [189, 128] width 53 height 6
click at [165, 129] on input "Save As Common Creditor" at bounding box center [167, 127] width 4 height 4
click at [467, 281] on button "Save & Close" at bounding box center [473, 284] width 43 height 13
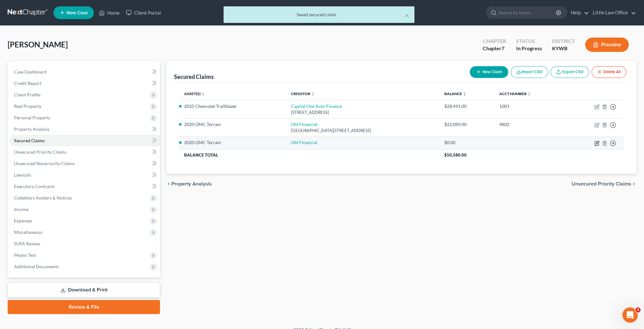
click at [598, 144] on icon "button" at bounding box center [597, 143] width 5 height 5
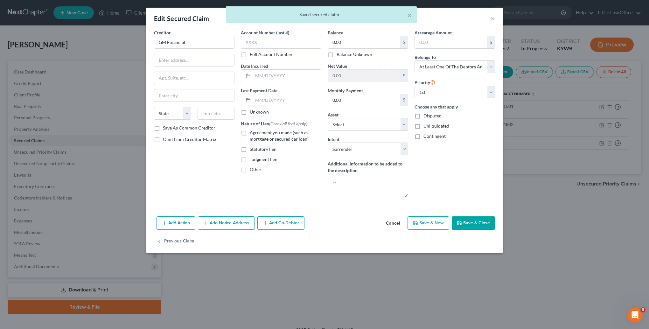
click at [458, 225] on icon "button" at bounding box center [459, 223] width 5 height 5
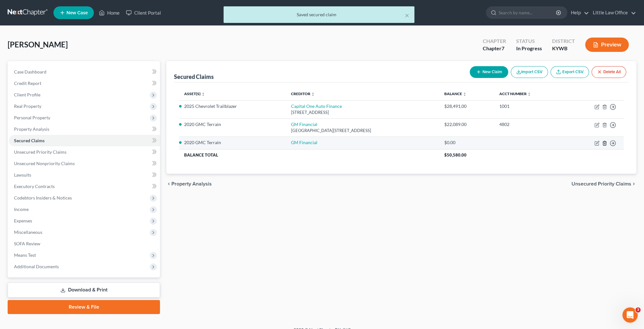
click at [606, 142] on icon "button" at bounding box center [604, 143] width 5 height 5
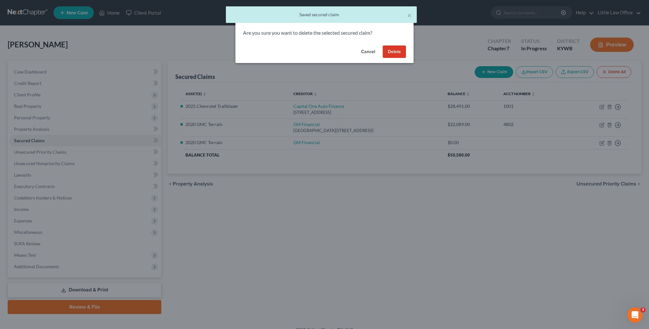
click at [401, 56] on button "Delete" at bounding box center [394, 52] width 23 height 13
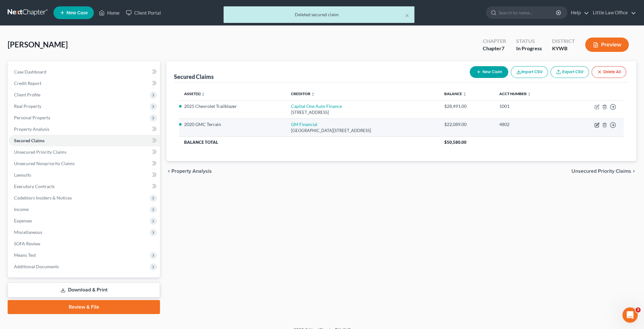
click at [597, 125] on icon "button" at bounding box center [597, 124] width 3 height 3
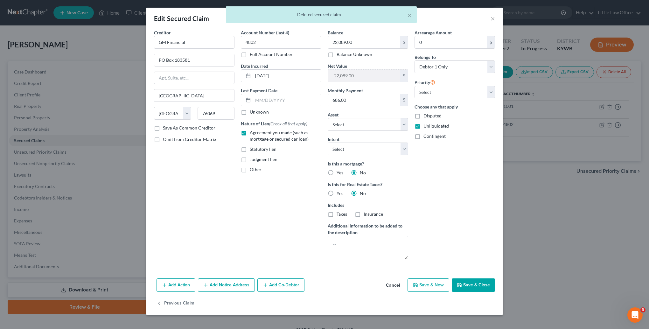
click at [272, 286] on button "Add Co-Debtor" at bounding box center [280, 284] width 47 height 13
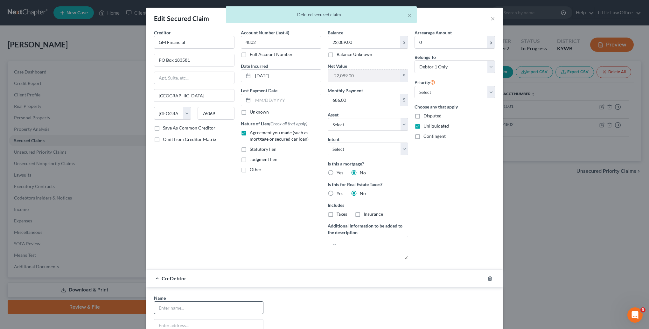
scroll to position [32, 0]
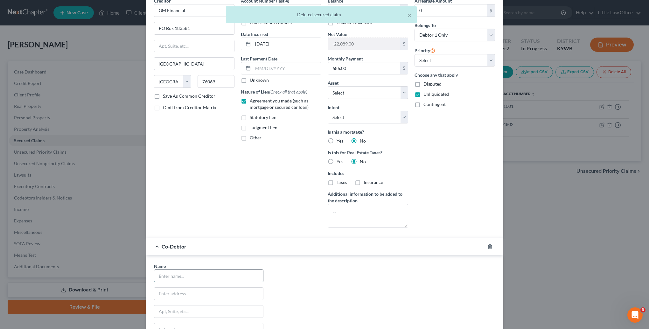
click at [216, 276] on input "text" at bounding box center [208, 276] width 109 height 12
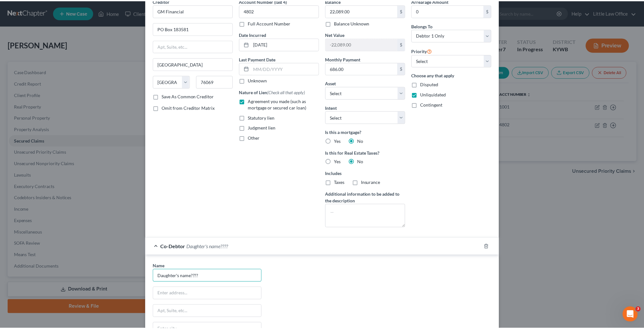
scroll to position [127, 0]
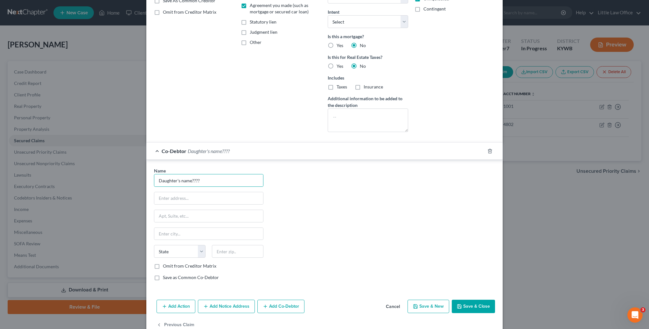
drag, startPoint x: 473, startPoint y: 306, endPoint x: 458, endPoint y: 300, distance: 16.7
click at [473, 306] on button "Save & Close" at bounding box center [473, 306] width 43 height 13
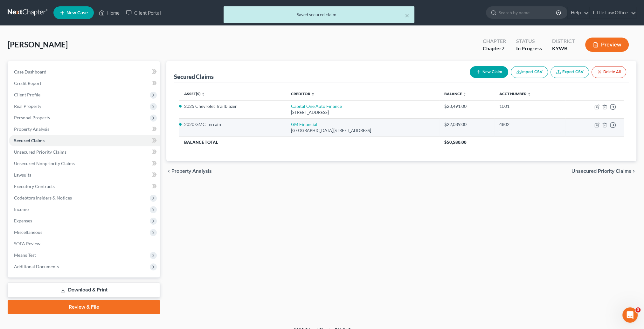
click at [596, 127] on td "Move to E Move to F Move to G Move to Notice Only" at bounding box center [595, 127] width 58 height 18
click at [597, 124] on icon "button" at bounding box center [597, 125] width 5 height 5
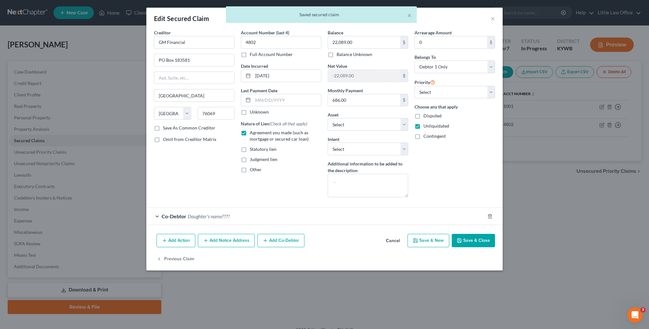
click at [477, 242] on button "Save & Close" at bounding box center [473, 240] width 43 height 13
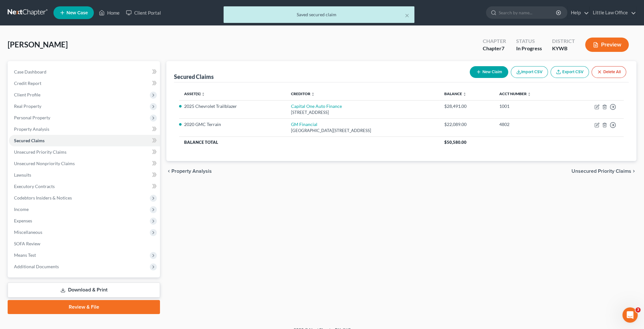
click at [616, 171] on span "Unsecured Priority Claims" at bounding box center [602, 171] width 60 height 5
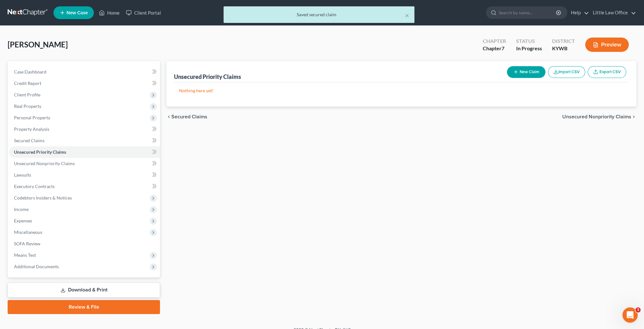
click at [615, 118] on span "Unsecured Nonpriority Claims" at bounding box center [597, 116] width 69 height 5
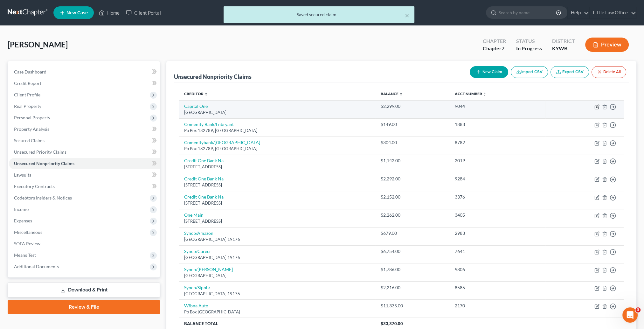
click at [596, 106] on icon "button" at bounding box center [597, 106] width 5 height 5
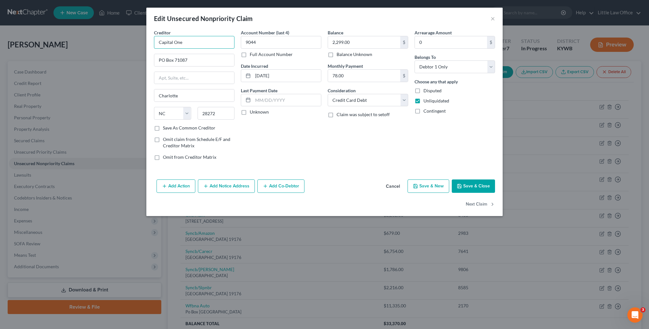
click at [210, 43] on input "Capital One" at bounding box center [194, 42] width 81 height 13
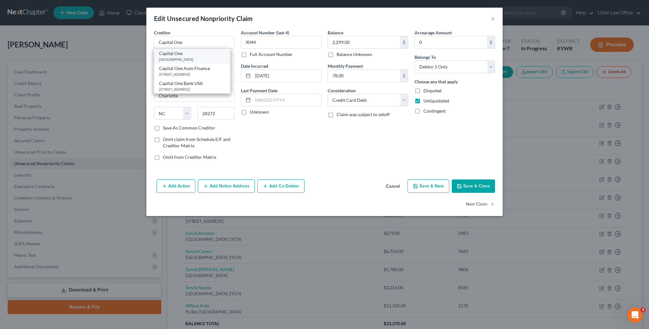
click at [205, 55] on div "Capital One" at bounding box center [192, 53] width 66 height 6
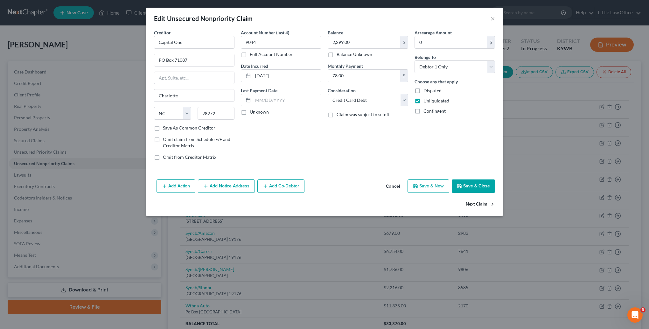
click at [480, 203] on button "Next Claim" at bounding box center [480, 204] width 29 height 13
click at [218, 44] on input "Comenity Bank/Lnbryant" at bounding box center [194, 42] width 81 height 13
click at [163, 127] on label "Save As Common Creditor" at bounding box center [189, 128] width 53 height 6
click at [165, 127] on input "Save As Common Creditor" at bounding box center [167, 127] width 4 height 4
click at [475, 202] on button "Next Claim" at bounding box center [480, 204] width 29 height 13
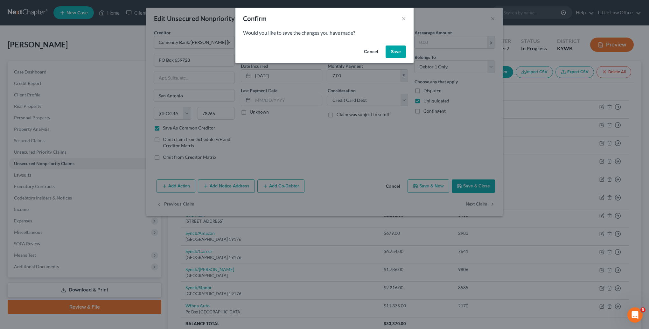
click at [400, 56] on button "Save" at bounding box center [396, 52] width 20 height 13
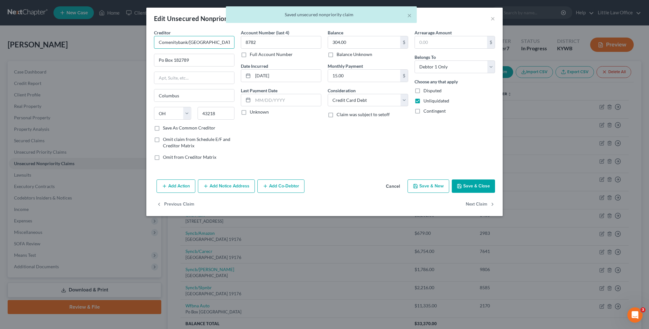
click at [226, 45] on input "Comenitybank/[GEOGRAPHIC_DATA]" at bounding box center [194, 42] width 81 height 13
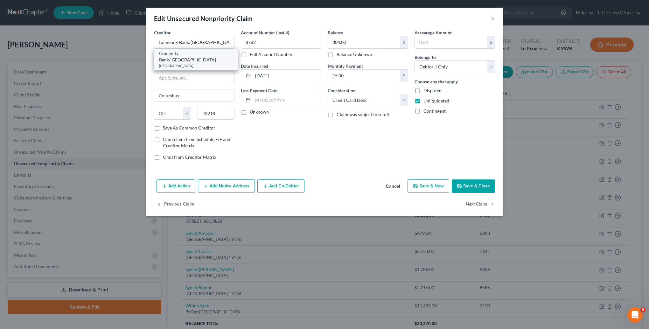
click at [188, 54] on div "Comenity Bank/[GEOGRAPHIC_DATA]" at bounding box center [196, 56] width 74 height 13
click at [488, 202] on button "Next Claim" at bounding box center [480, 204] width 29 height 13
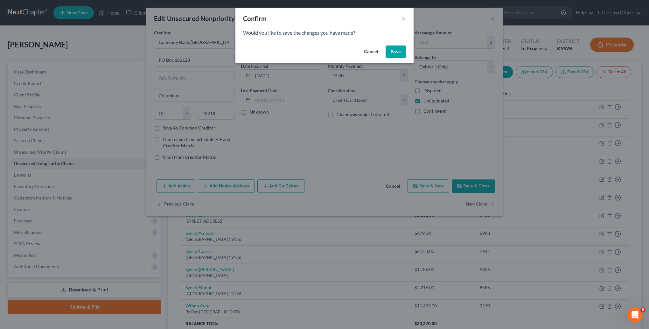
click at [392, 52] on button "Save" at bounding box center [396, 52] width 20 height 13
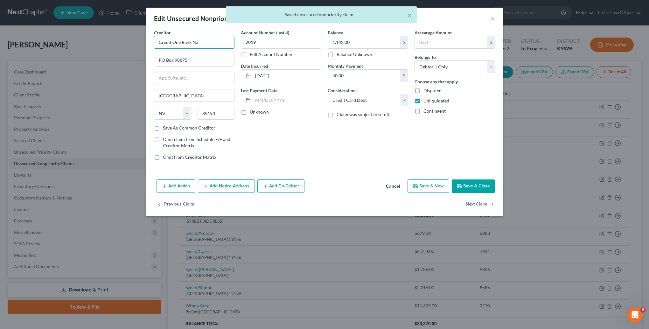
click at [218, 41] on input "Credit One Bank Na" at bounding box center [194, 42] width 81 height 13
click at [215, 55] on div "Credit One Bank NA" at bounding box center [192, 53] width 66 height 6
click at [478, 205] on button "Next Claim" at bounding box center [480, 204] width 29 height 13
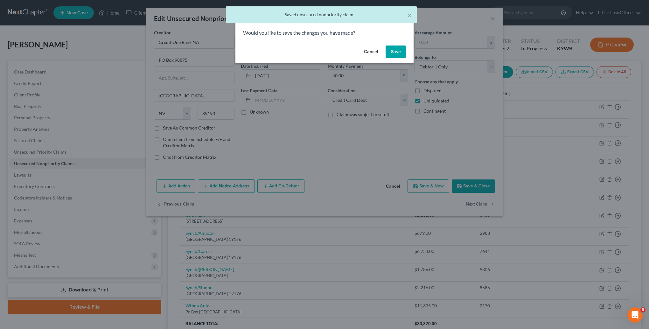
click at [393, 54] on button "Save" at bounding box center [396, 52] width 20 height 13
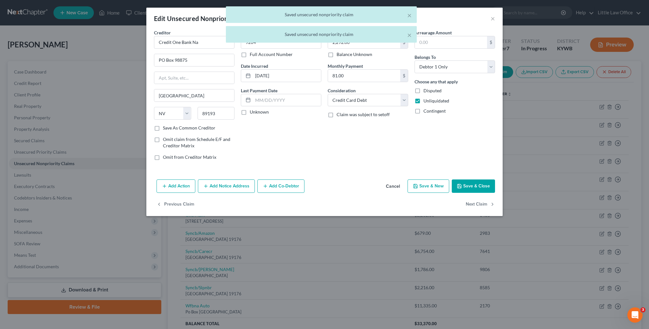
click at [207, 42] on div "× Saved unsecured nonpriority claim × Saved unsecured nonpriority claim" at bounding box center [321, 25] width 649 height 39
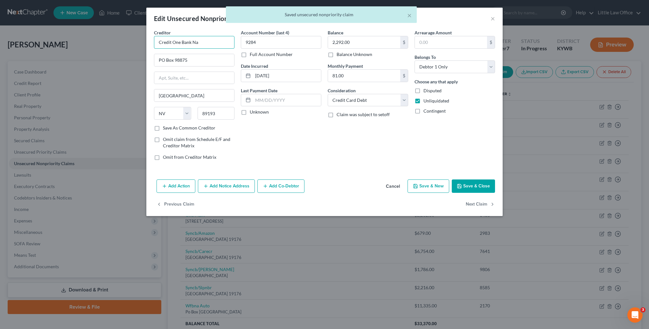
click at [207, 42] on input "Credit One Bank Na" at bounding box center [194, 42] width 81 height 13
click at [197, 59] on div "[STREET_ADDRESS]" at bounding box center [192, 59] width 66 height 5
click at [471, 202] on button "Next Claim" at bounding box center [480, 204] width 29 height 13
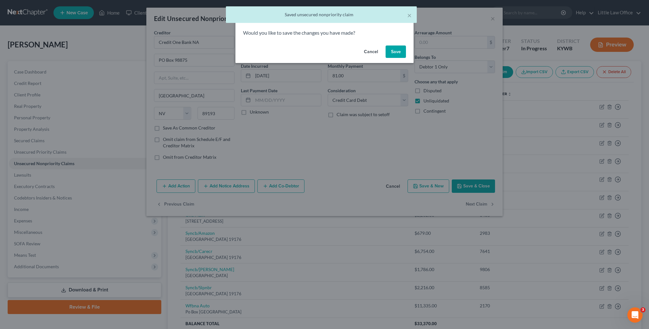
click at [391, 55] on button "Save" at bounding box center [396, 52] width 20 height 13
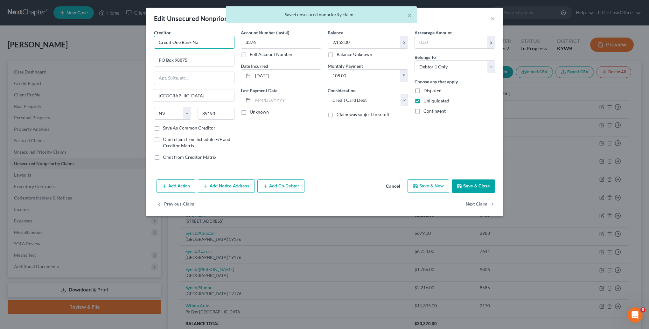
click at [209, 41] on input "Credit One Bank Na" at bounding box center [194, 42] width 81 height 13
click at [199, 61] on div "[STREET_ADDRESS]" at bounding box center [192, 59] width 66 height 5
click at [479, 200] on button "Next Claim" at bounding box center [480, 204] width 29 height 13
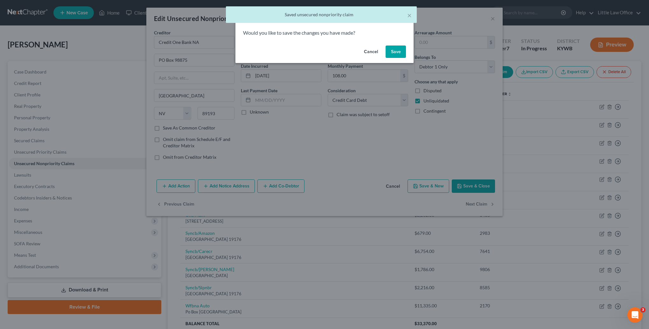
click at [392, 53] on button "Save" at bounding box center [396, 52] width 20 height 13
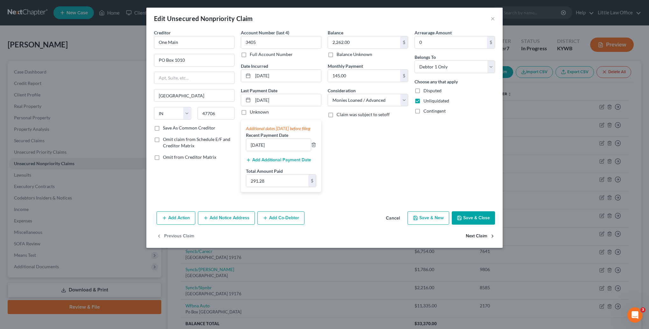
click at [471, 242] on button "Next Claim" at bounding box center [480, 236] width 29 height 13
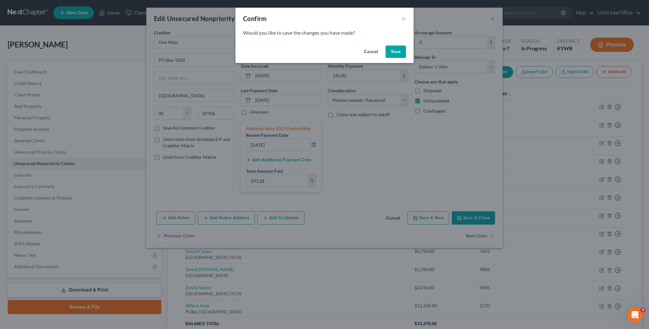
click at [395, 53] on button "Save" at bounding box center [396, 52] width 20 height 13
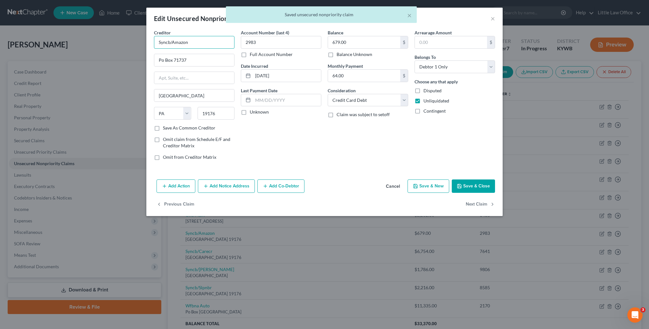
click at [194, 44] on input "Syncb/Amazon" at bounding box center [194, 42] width 81 height 13
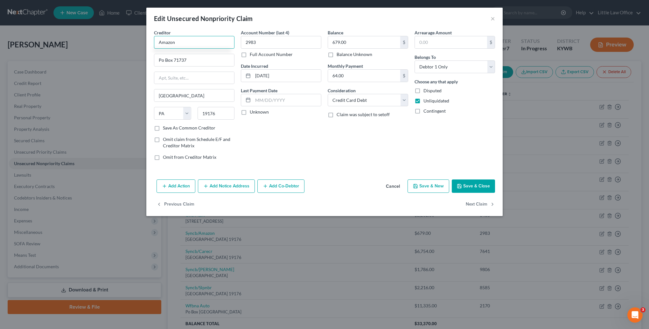
drag, startPoint x: 188, startPoint y: 43, endPoint x: 134, endPoint y: 43, distance: 54.4
click at [134, 43] on div "Edit Unsecured Nonpriority Claim × Creditor * Amazon Po Box 71737 [GEOGRAPHIC_D…" at bounding box center [324, 164] width 649 height 329
click at [199, 45] on input "Amazon" at bounding box center [194, 42] width 81 height 13
click at [484, 205] on button "Next Claim" at bounding box center [480, 204] width 29 height 13
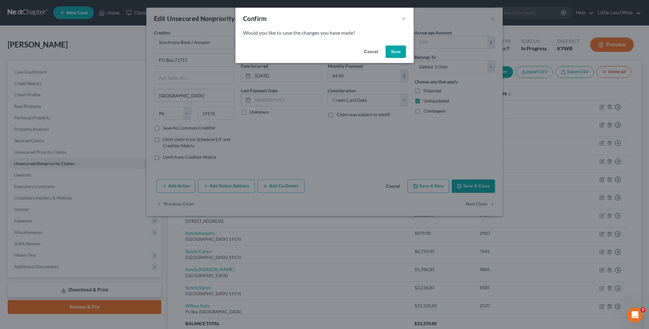
click at [396, 57] on button "Save" at bounding box center [396, 52] width 20 height 13
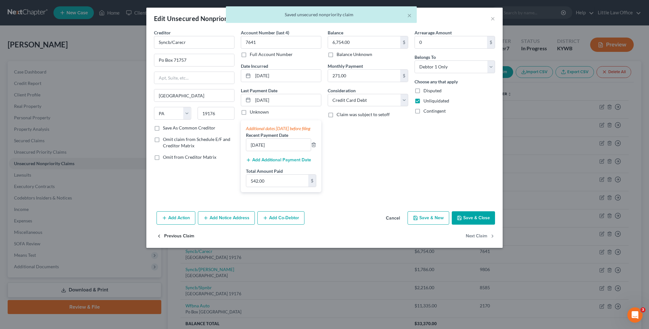
click at [179, 243] on button "Previous Claim" at bounding box center [176, 236] width 38 height 13
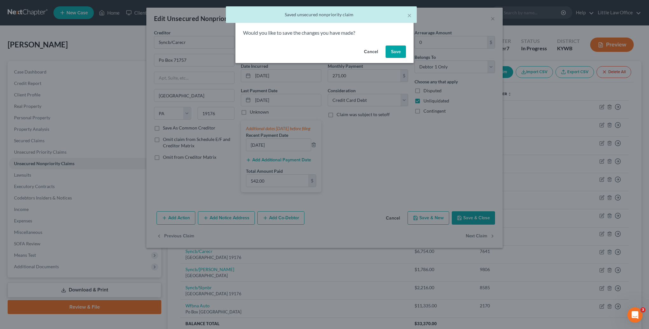
click at [396, 52] on button "Save" at bounding box center [396, 52] width 20 height 13
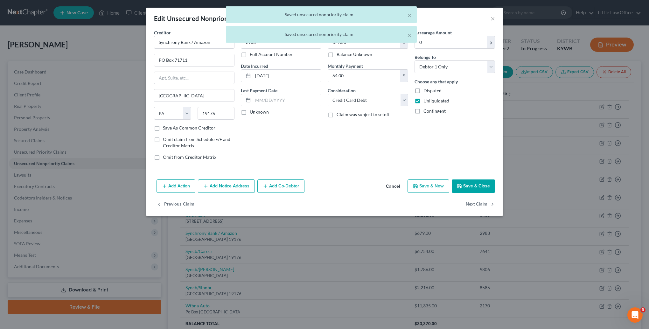
click at [163, 129] on label "Save As Common Creditor" at bounding box center [189, 128] width 53 height 6
click at [165, 129] on input "Save As Common Creditor" at bounding box center [167, 127] width 4 height 4
click at [480, 205] on button "Next Claim" at bounding box center [480, 204] width 29 height 13
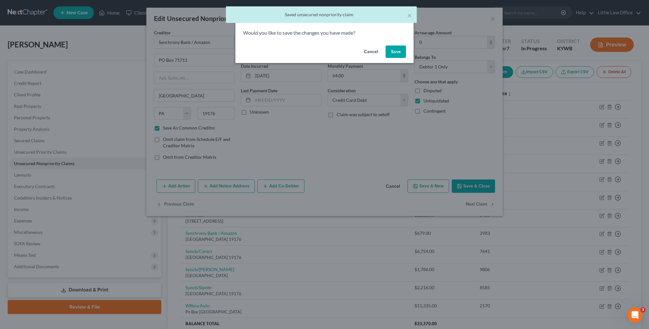
click at [392, 53] on button "Save" at bounding box center [396, 52] width 20 height 13
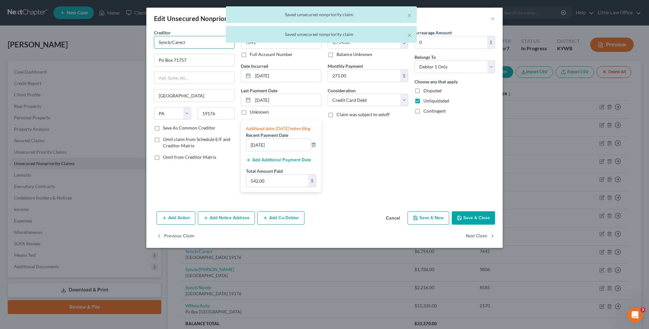
click at [199, 47] on input "Syncb/Carecr" at bounding box center [194, 42] width 81 height 13
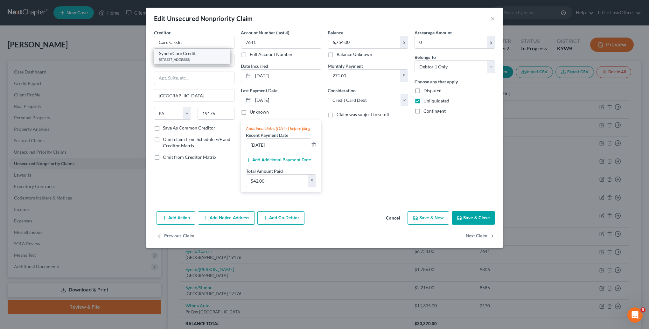
click at [199, 52] on div "Syncb/Care Credit" at bounding box center [192, 53] width 66 height 6
click at [473, 240] on button "Next Claim" at bounding box center [480, 236] width 29 height 13
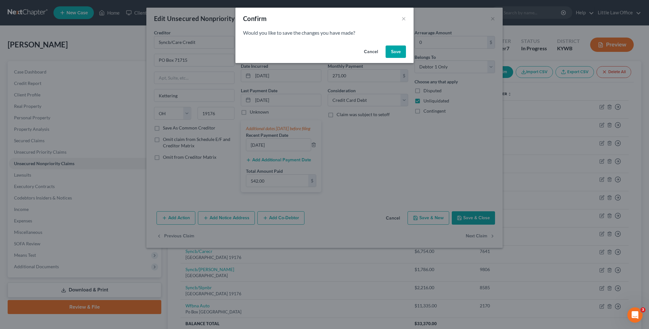
click at [398, 55] on button "Save" at bounding box center [396, 52] width 20 height 13
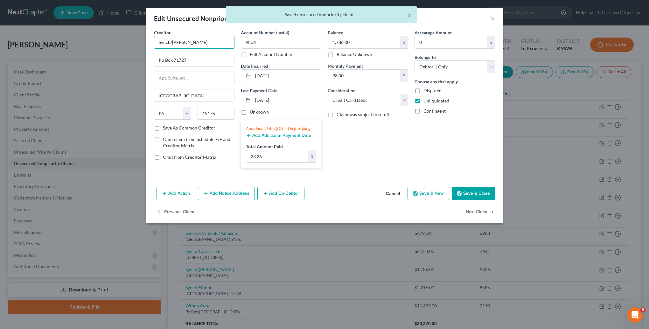
click at [194, 42] on input "Syncb/[PERSON_NAME]" at bounding box center [194, 42] width 81 height 13
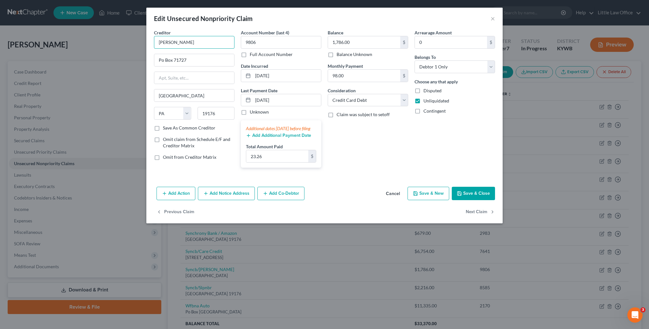
click at [171, 43] on input "[PERSON_NAME]" at bounding box center [194, 42] width 81 height 13
click at [163, 126] on label "Save As Common Creditor" at bounding box center [189, 128] width 53 height 6
click at [165, 126] on input "Save As Common Creditor" at bounding box center [167, 127] width 4 height 4
click at [482, 219] on button "Next Claim" at bounding box center [480, 211] width 29 height 13
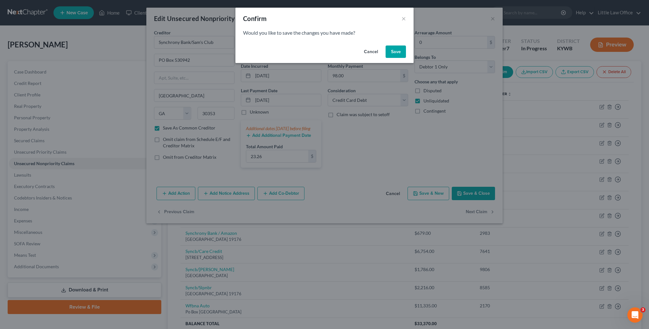
click at [399, 53] on button "Save" at bounding box center [396, 52] width 20 height 13
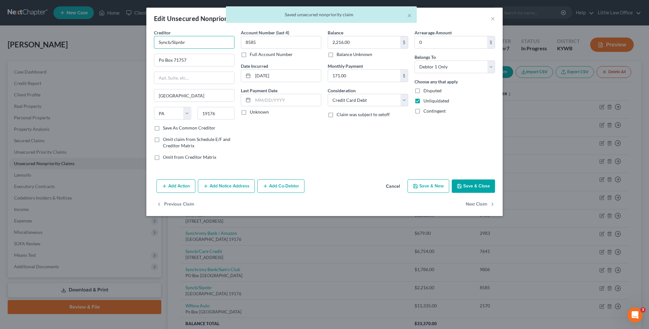
click at [214, 44] on input "Syncb/Slpnbr" at bounding box center [194, 42] width 81 height 13
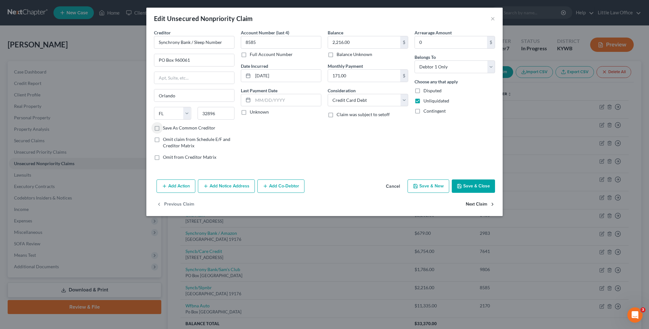
click at [476, 205] on button "Next Claim" at bounding box center [480, 204] width 29 height 13
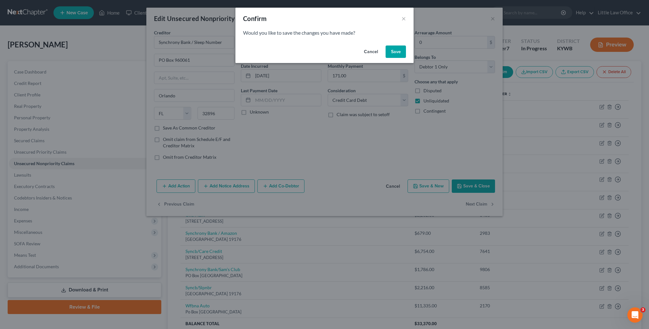
click at [398, 56] on button "Save" at bounding box center [396, 52] width 20 height 13
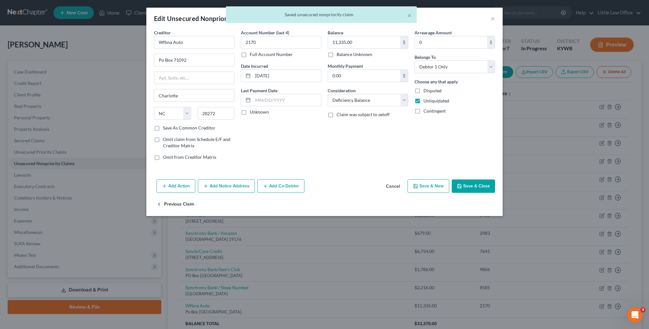
click at [186, 205] on button "Previous Claim" at bounding box center [176, 204] width 38 height 13
click at [178, 126] on label "Save As Common Creditor" at bounding box center [189, 128] width 53 height 6
click at [170, 126] on input "Save As Common Creditor" at bounding box center [167, 127] width 4 height 4
click at [484, 205] on button "Next Claim" at bounding box center [480, 204] width 29 height 13
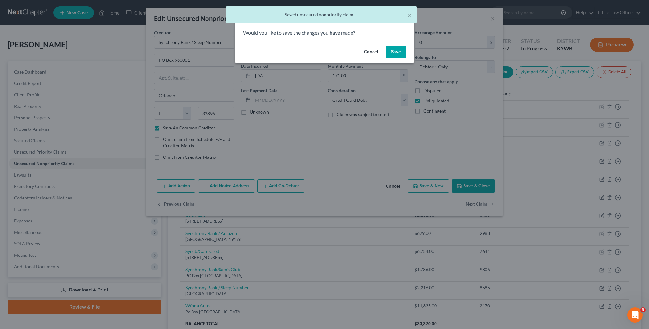
click at [403, 52] on button "Save" at bounding box center [396, 52] width 20 height 13
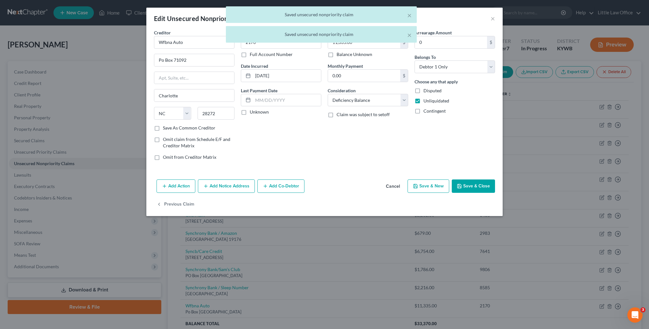
click at [210, 45] on div "× Saved unsecured nonpriority claim × Saved unsecured nonpriority claim" at bounding box center [321, 25] width 649 height 39
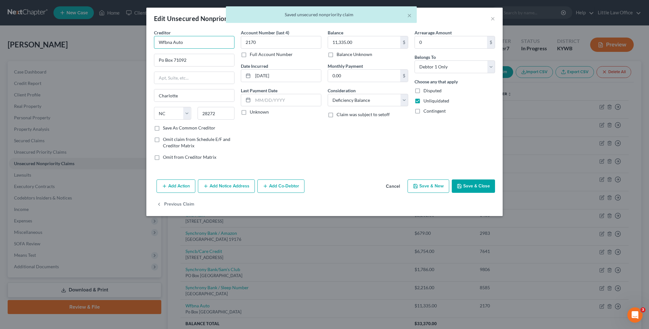
click at [197, 38] on input "Wfbna Auto" at bounding box center [194, 42] width 81 height 13
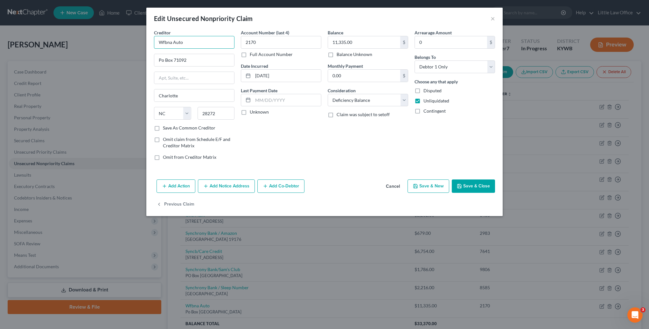
click at [186, 46] on input "Wfbna Auto" at bounding box center [194, 42] width 81 height 13
click at [163, 129] on label "Save As Common Creditor" at bounding box center [189, 128] width 53 height 6
click at [165, 129] on input "Save As Common Creditor" at bounding box center [167, 127] width 4 height 4
click at [487, 184] on button "Save & Close" at bounding box center [473, 185] width 43 height 13
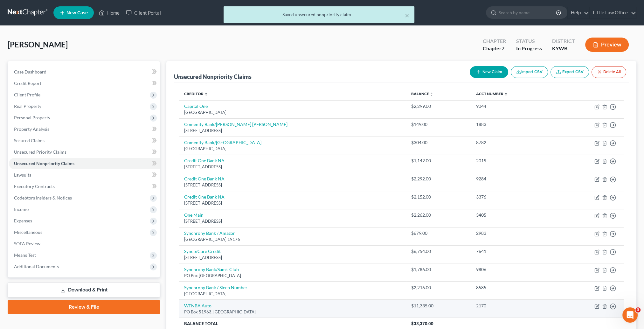
scroll to position [56, 0]
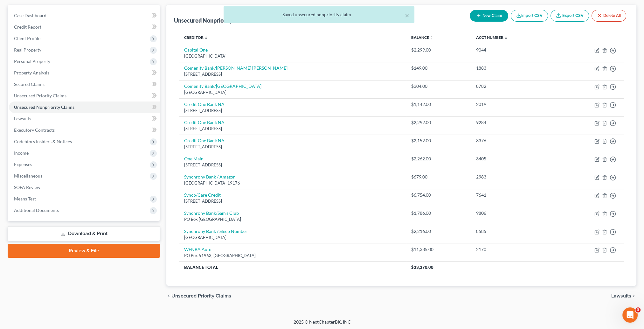
click at [624, 294] on span "Lawsuits" at bounding box center [622, 295] width 20 height 5
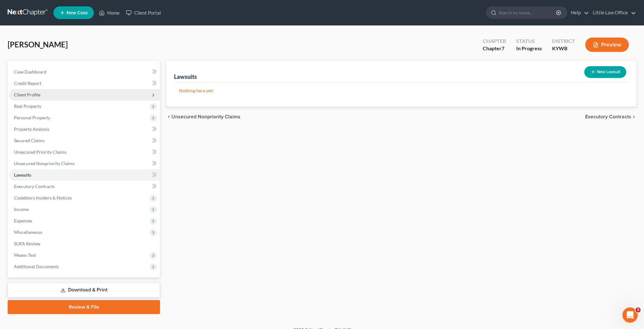
click at [32, 95] on span "Client Profile" at bounding box center [27, 94] width 26 height 5
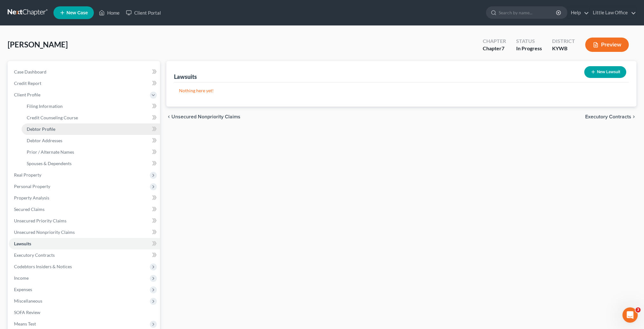
click at [59, 133] on link "Debtor Profile" at bounding box center [91, 128] width 138 height 11
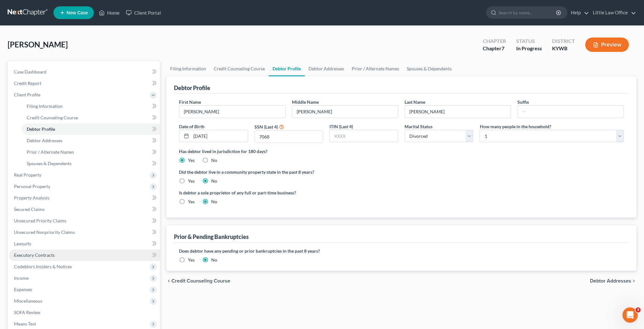
click at [52, 254] on span "Executory Contracts" at bounding box center [34, 254] width 41 height 5
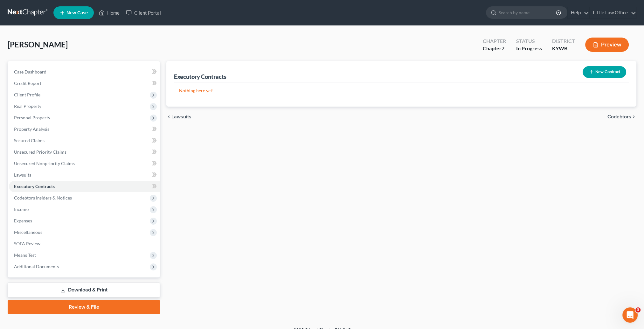
click at [623, 116] on span "Codebtors" at bounding box center [620, 116] width 24 height 5
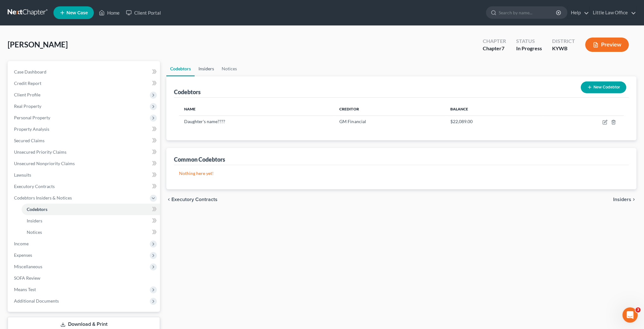
click at [209, 68] on link "Insiders" at bounding box center [206, 68] width 23 height 15
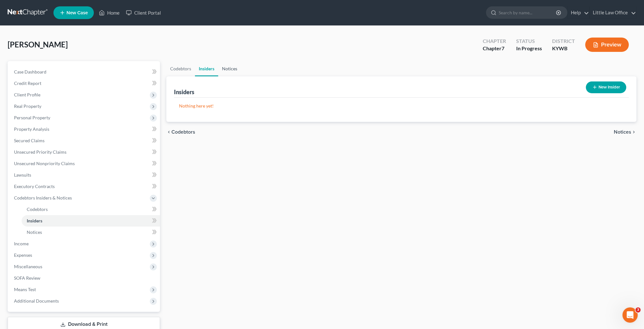
click at [225, 71] on link "Notices" at bounding box center [229, 68] width 23 height 15
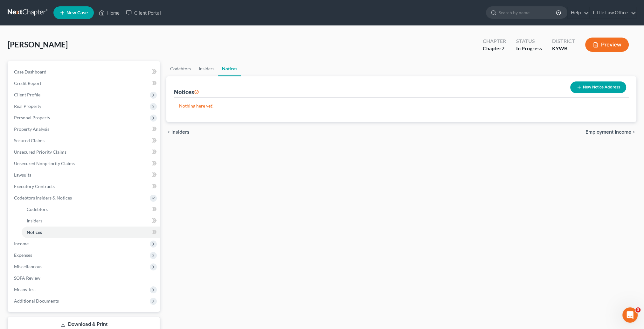
click at [590, 133] on span "Employment Income" at bounding box center [609, 132] width 46 height 5
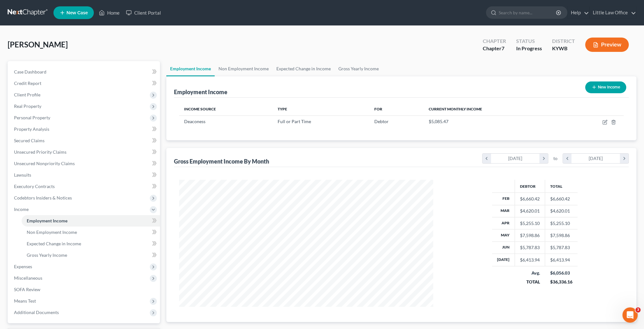
scroll to position [127, 267]
click at [232, 70] on link "Non Employment Income" at bounding box center [244, 68] width 58 height 15
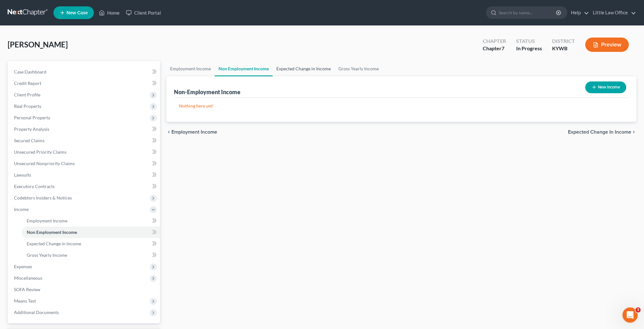
click at [276, 71] on link "Expected Change in Income" at bounding box center [304, 68] width 62 height 15
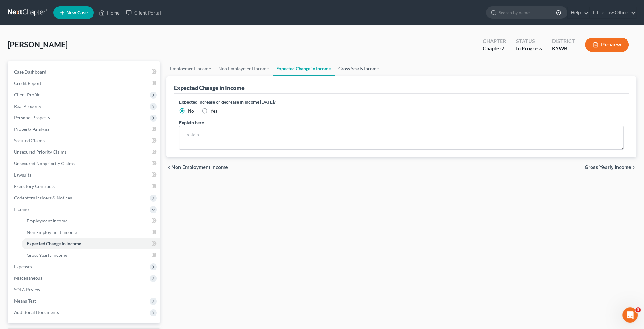
click at [352, 71] on link "Gross Yearly Income" at bounding box center [359, 68] width 48 height 15
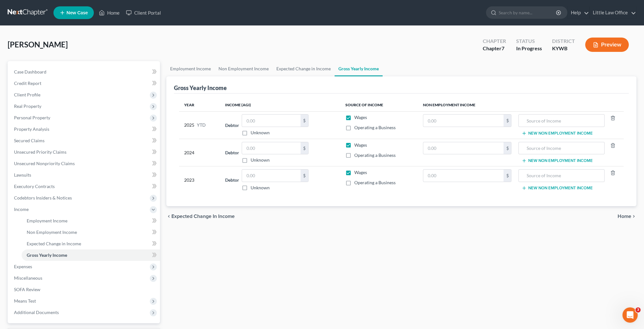
click at [627, 217] on span "Home" at bounding box center [625, 216] width 14 height 5
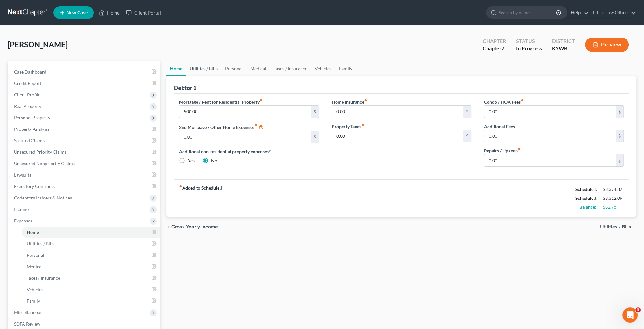
click at [207, 69] on link "Utilities / Bills" at bounding box center [203, 68] width 35 height 15
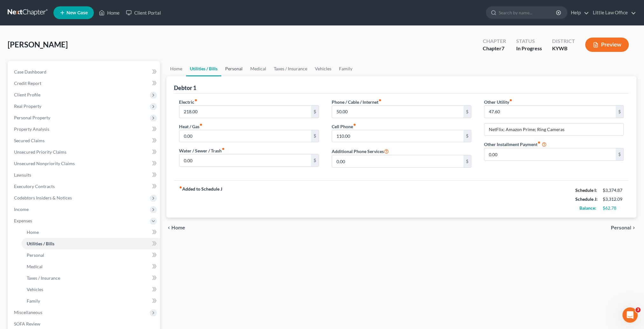
click at [235, 69] on link "Personal" at bounding box center [233, 68] width 25 height 15
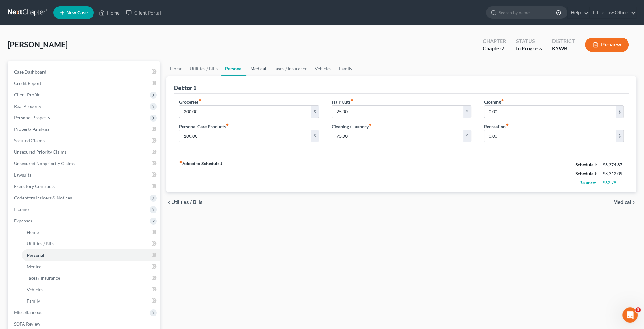
click at [260, 69] on link "Medical" at bounding box center [259, 68] width 24 height 15
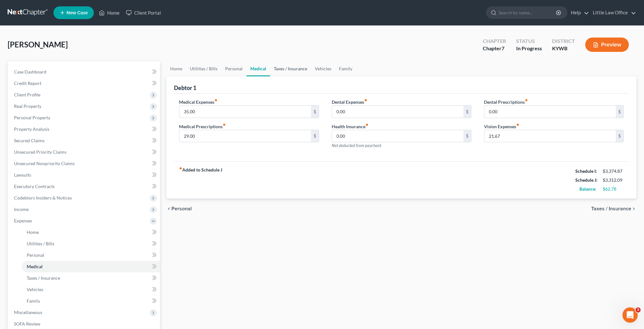
click at [271, 70] on link "Taxes / Insurance" at bounding box center [290, 68] width 41 height 15
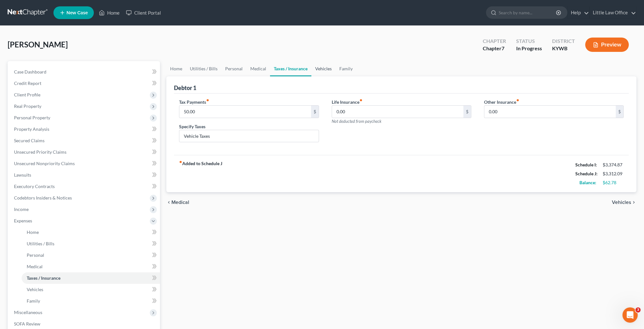
click at [316, 69] on link "Vehicles" at bounding box center [324, 68] width 24 height 15
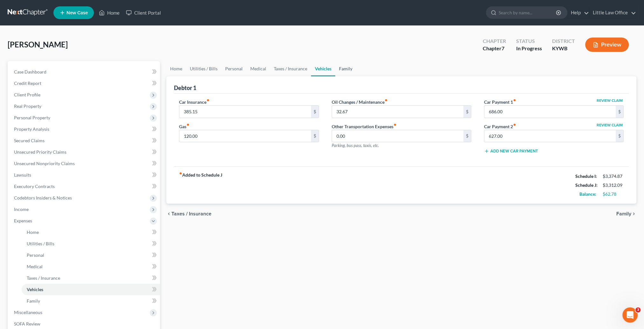
click at [346, 69] on link "Family" at bounding box center [345, 68] width 21 height 15
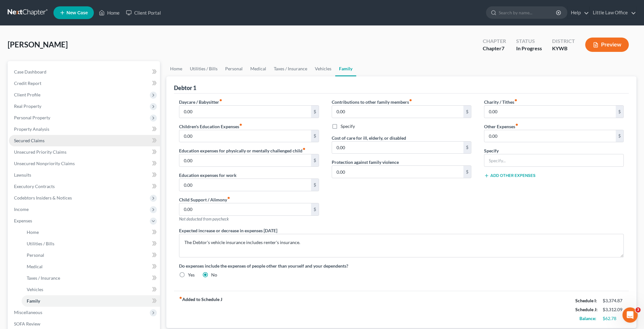
click at [37, 136] on link "Secured Claims" at bounding box center [84, 140] width 151 height 11
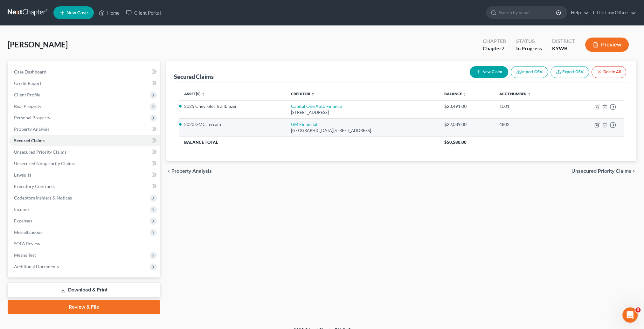
click at [597, 127] on icon "button" at bounding box center [597, 125] width 5 height 5
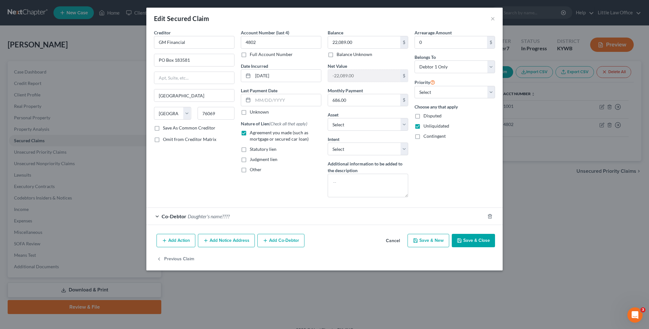
click at [478, 243] on button "Save & Close" at bounding box center [473, 240] width 43 height 13
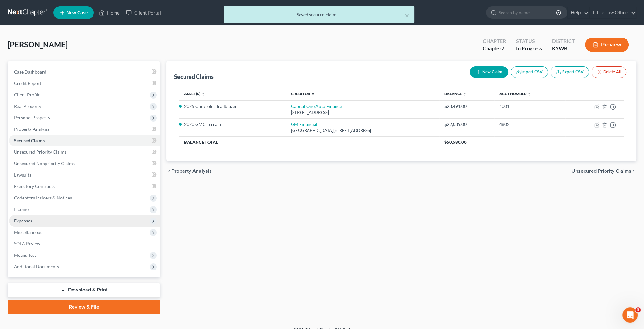
click at [28, 222] on span "Expenses" at bounding box center [23, 220] width 18 height 5
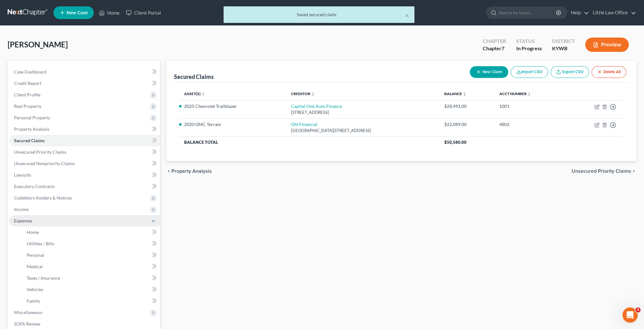
scroll to position [64, 0]
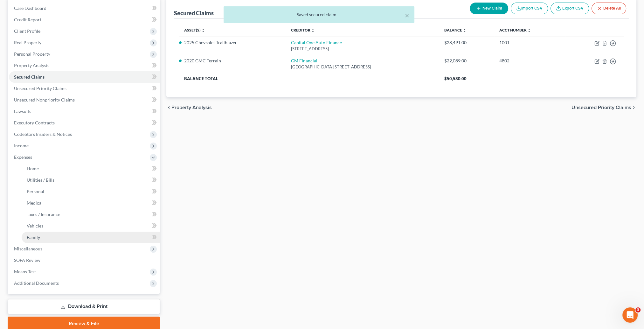
click at [44, 232] on link "Family" at bounding box center [91, 237] width 138 height 11
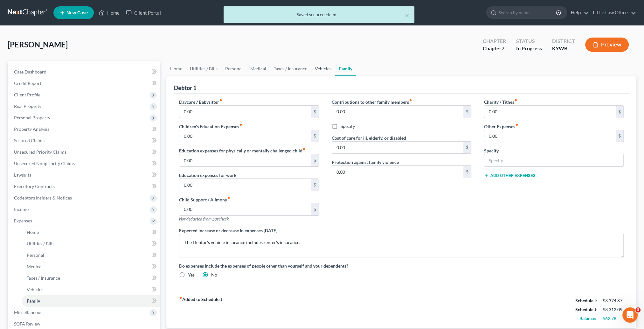
click at [323, 69] on link "Vehicles" at bounding box center [323, 68] width 24 height 15
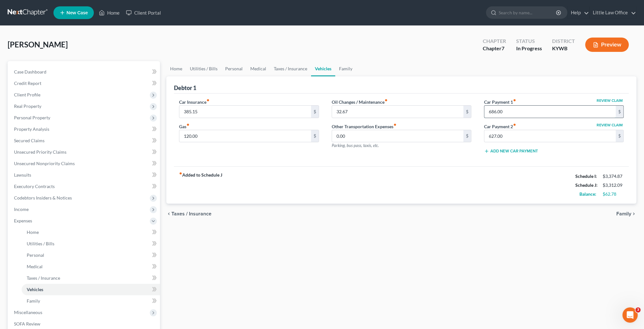
click at [508, 112] on input "686.00" at bounding box center [550, 112] width 131 height 12
click at [486, 228] on div "Home Utilities / Bills Personal Medical Taxes / Insurance Vehicles Family Debto…" at bounding box center [401, 227] width 477 height 333
click at [343, 71] on link "Family" at bounding box center [345, 68] width 21 height 15
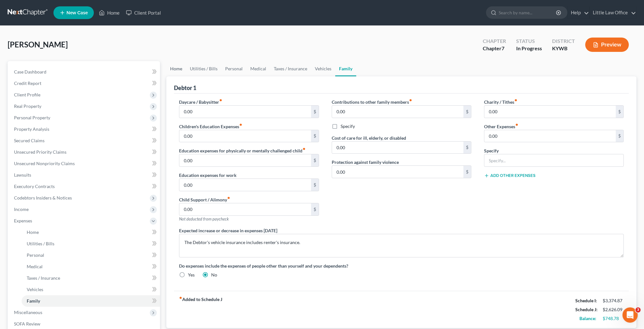
click at [182, 69] on link "Home" at bounding box center [176, 68] width 20 height 15
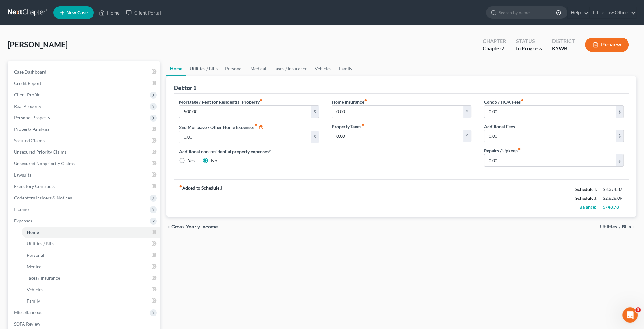
click at [197, 69] on link "Utilities / Bills" at bounding box center [203, 68] width 35 height 15
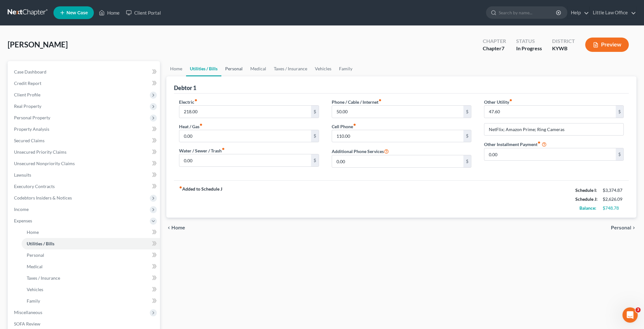
click at [231, 71] on link "Personal" at bounding box center [233, 68] width 25 height 15
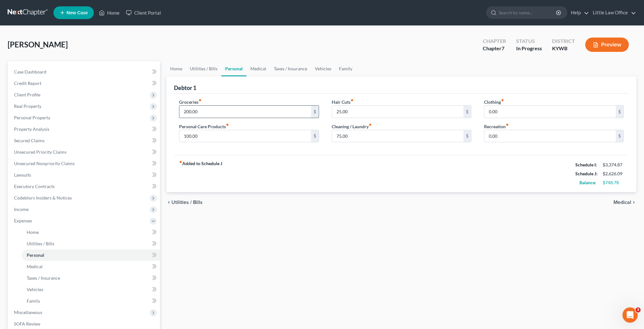
click at [215, 110] on input "200.00" at bounding box center [244, 112] width 131 height 12
click at [515, 115] on input "0.00" at bounding box center [550, 112] width 131 height 12
click at [518, 140] on input "0.00" at bounding box center [550, 136] width 131 height 12
click at [263, 72] on link "Medical" at bounding box center [259, 68] width 24 height 15
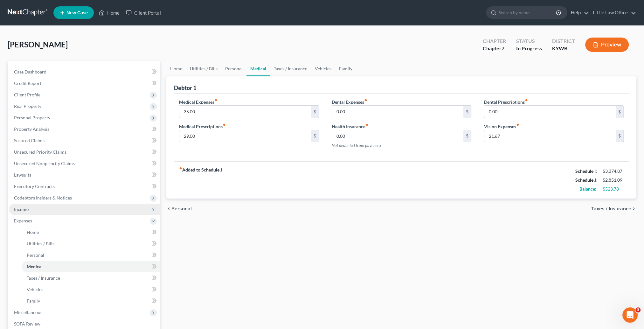
click at [23, 212] on span "Income" at bounding box center [84, 209] width 151 height 11
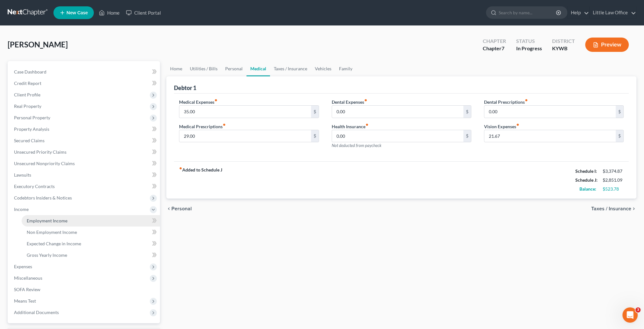
click at [44, 216] on link "Employment Income" at bounding box center [91, 220] width 138 height 11
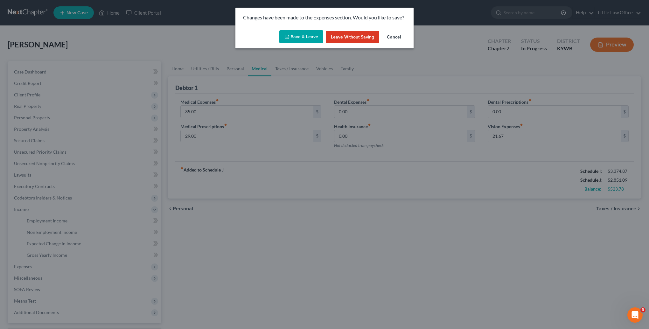
click at [293, 40] on button "Save & Leave" at bounding box center [301, 36] width 44 height 13
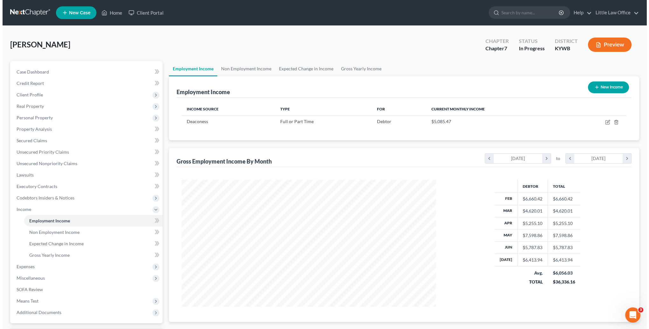
scroll to position [127, 267]
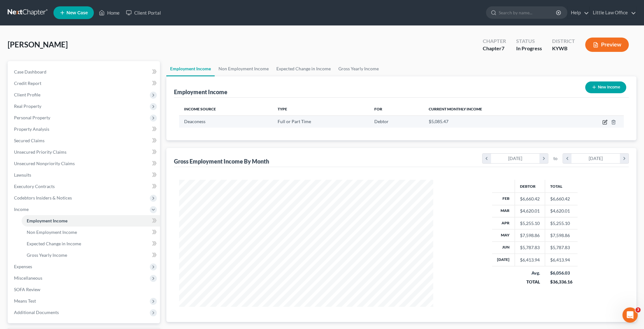
click at [605, 124] on icon "button" at bounding box center [605, 123] width 4 height 4
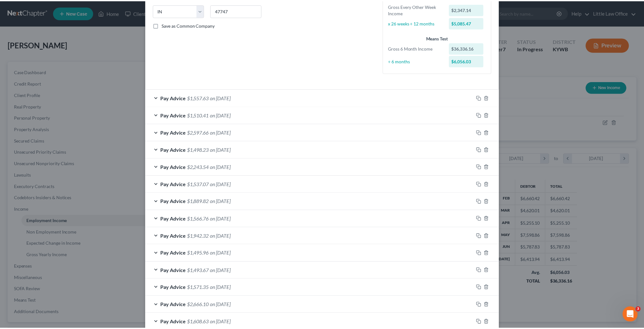
scroll to position [163, 0]
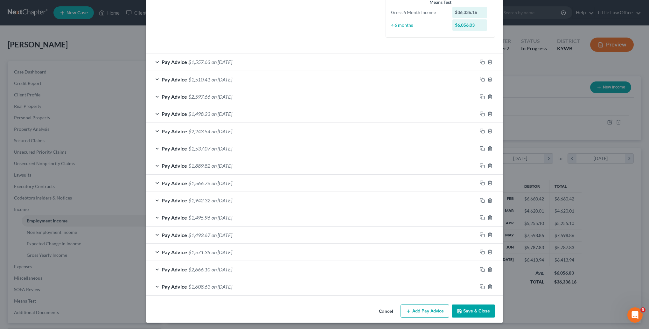
click at [472, 315] on button "Save & Close" at bounding box center [473, 311] width 43 height 13
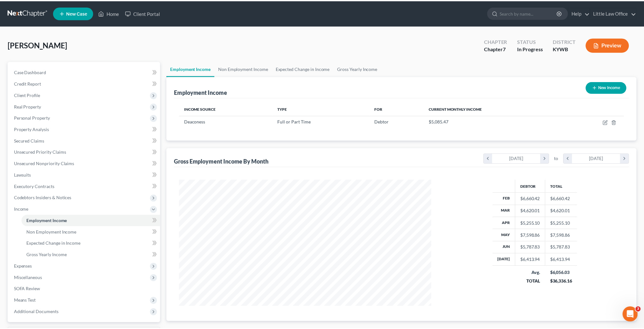
scroll to position [318076, 317937]
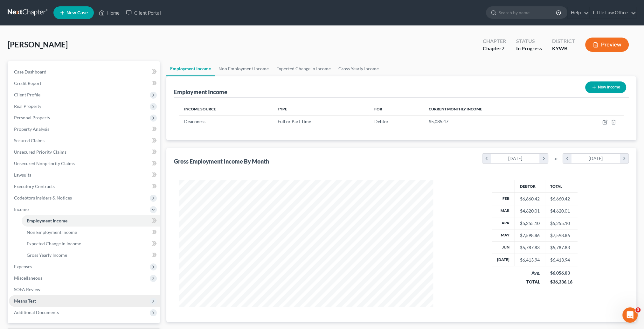
click at [41, 305] on span "Means Test" at bounding box center [84, 300] width 151 height 11
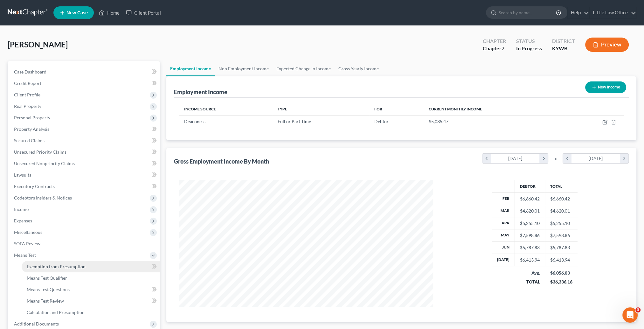
click at [45, 268] on span "Exemption from Presumption" at bounding box center [56, 266] width 59 height 5
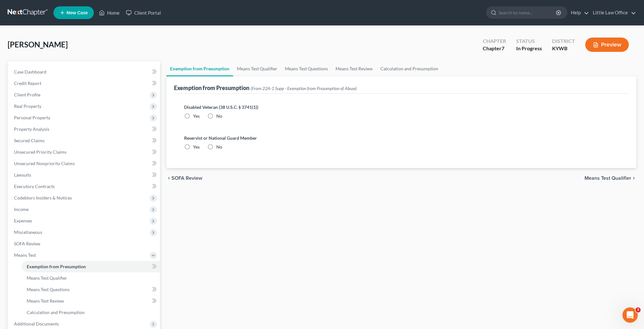
drag, startPoint x: 205, startPoint y: 110, endPoint x: 208, endPoint y: 114, distance: 5.0
click at [205, 111] on div "Disabled Veteran (38 U.S.C. § 3741(1)) Yes No" at bounding box center [401, 112] width 435 height 16
drag, startPoint x: 208, startPoint y: 114, endPoint x: 209, endPoint y: 134, distance: 20.1
click at [216, 114] on label "No" at bounding box center [219, 116] width 6 height 6
click at [219, 114] on input "No" at bounding box center [221, 115] width 4 height 4
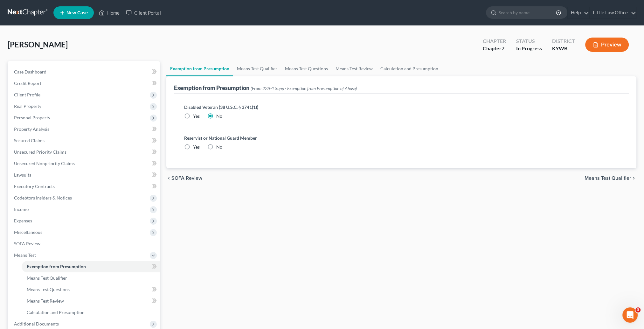
click at [216, 147] on label "No" at bounding box center [219, 147] width 6 height 6
click at [219, 147] on input "No" at bounding box center [221, 146] width 4 height 4
click at [255, 70] on link "Means Test Qualifier" at bounding box center [257, 68] width 48 height 15
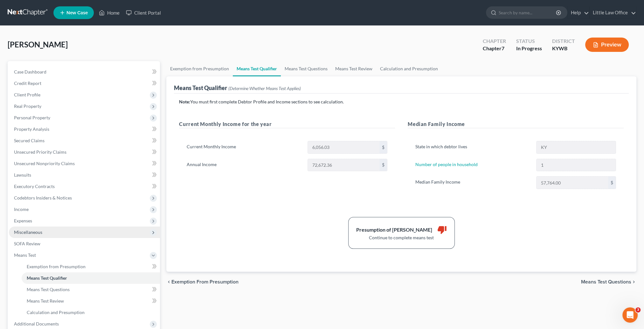
click at [29, 232] on span "Miscellaneous" at bounding box center [28, 231] width 28 height 5
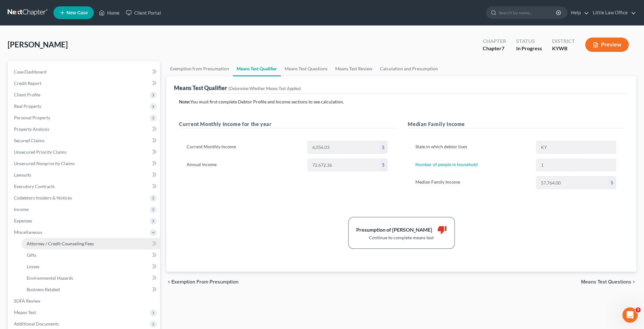
click at [45, 245] on span "Attorney / Credit Counseling Fees" at bounding box center [60, 243] width 67 height 5
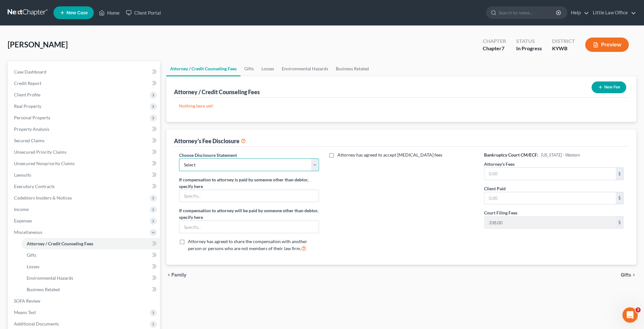
click at [211, 169] on select "Select Attorney Fees" at bounding box center [249, 164] width 140 height 13
click at [179, 158] on select "Select Attorney Fees" at bounding box center [249, 164] width 140 height 13
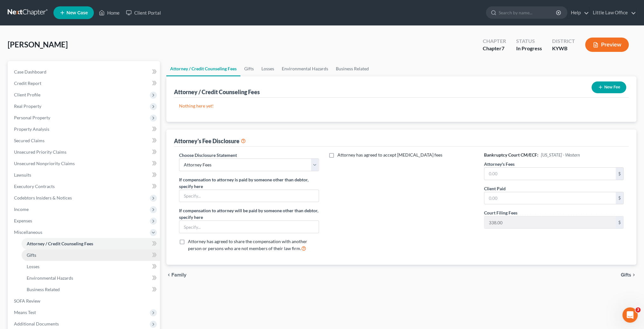
click at [67, 253] on link "Gifts" at bounding box center [91, 254] width 138 height 11
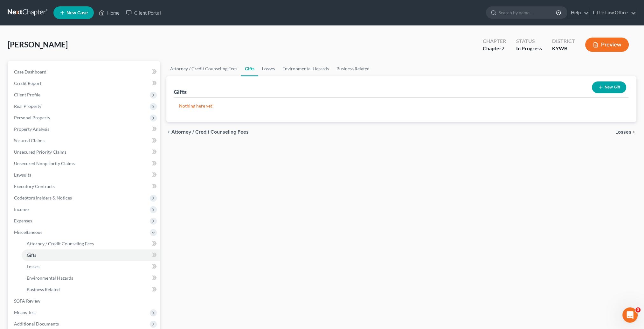
click at [265, 70] on link "Losses" at bounding box center [268, 68] width 20 height 15
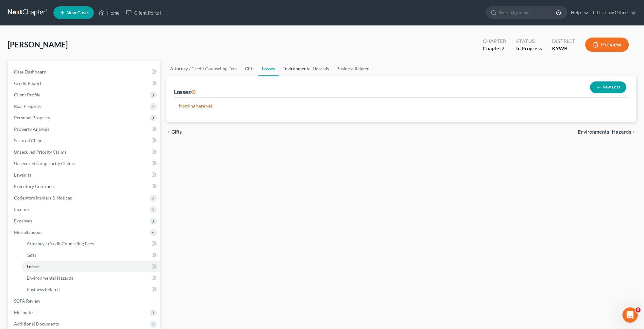
click at [305, 70] on link "Environmental Hazards" at bounding box center [306, 68] width 54 height 15
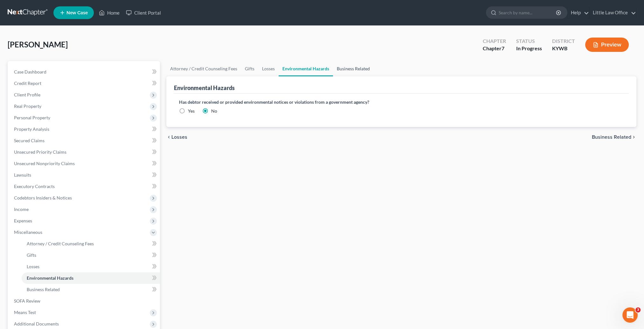
click at [348, 70] on link "Business Related" at bounding box center [353, 68] width 41 height 15
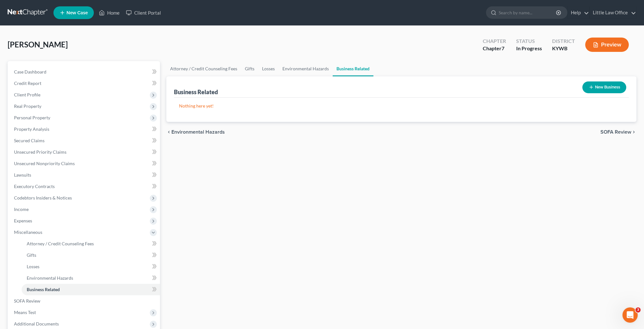
click at [626, 131] on span "SOFA Review" at bounding box center [616, 132] width 31 height 5
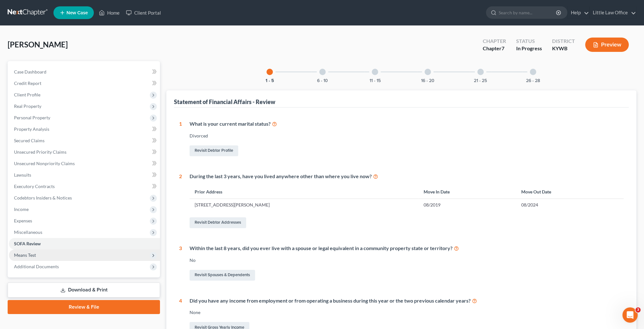
click at [29, 258] on span "Means Test" at bounding box center [84, 254] width 151 height 11
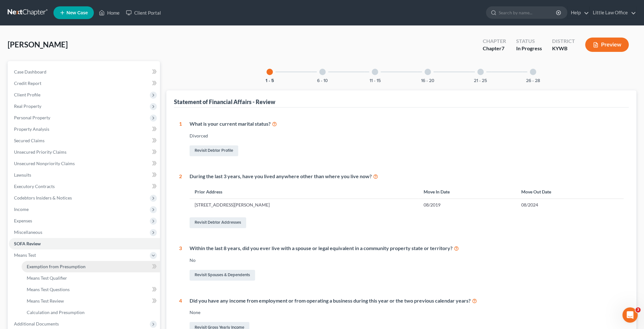
click at [43, 267] on span "Exemption from Presumption" at bounding box center [56, 266] width 59 height 5
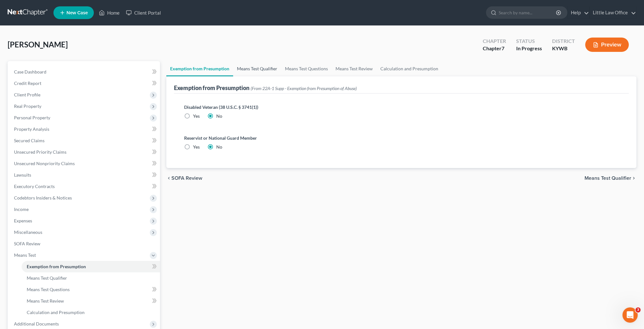
click at [253, 71] on link "Means Test Qualifier" at bounding box center [257, 68] width 48 height 15
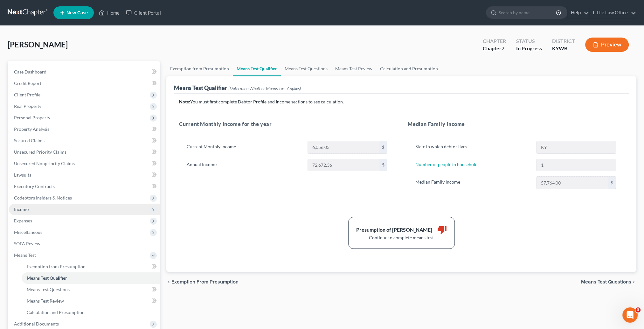
click at [53, 207] on span "Income" at bounding box center [84, 209] width 151 height 11
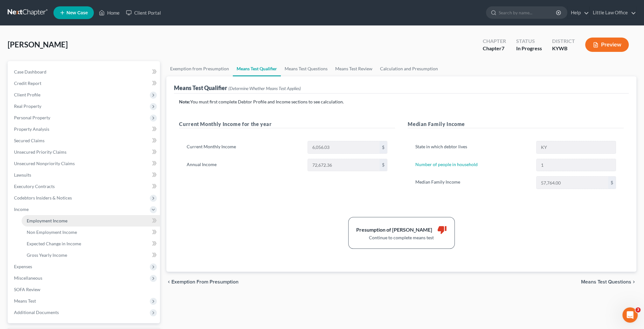
click at [60, 218] on span "Employment Income" at bounding box center [47, 220] width 41 height 5
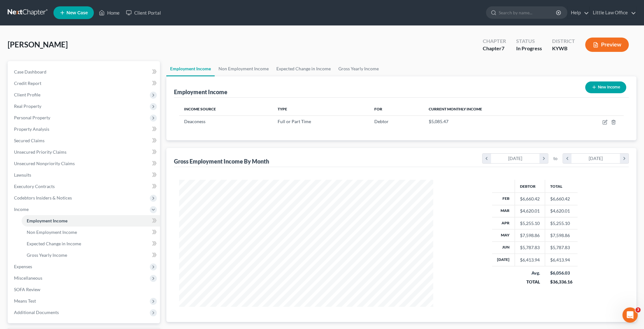
scroll to position [127, 267]
click at [232, 67] on link "Non Employment Income" at bounding box center [244, 68] width 58 height 15
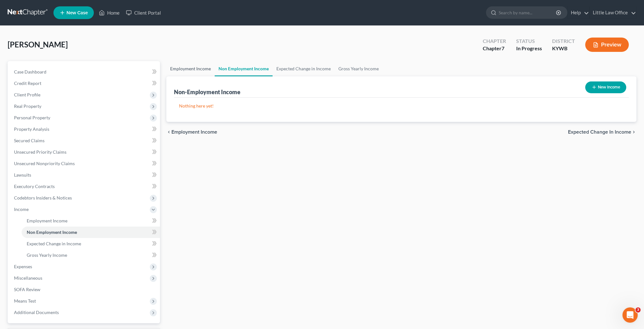
click at [206, 63] on link "Employment Income" at bounding box center [190, 68] width 48 height 15
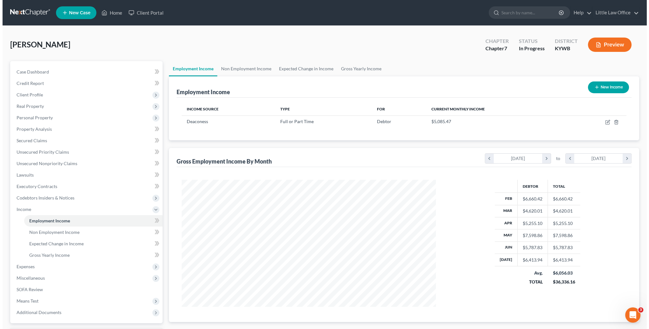
scroll to position [127, 267]
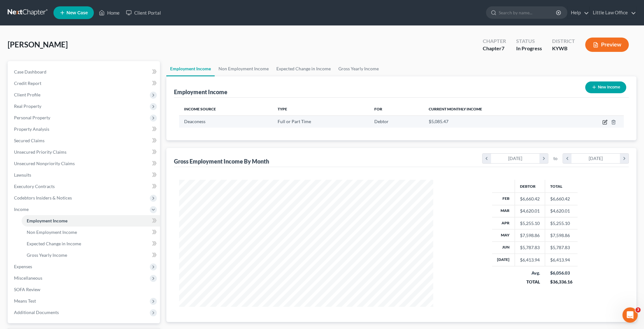
click at [605, 125] on td at bounding box center [594, 122] width 59 height 12
click at [605, 123] on icon "button" at bounding box center [605, 122] width 5 height 5
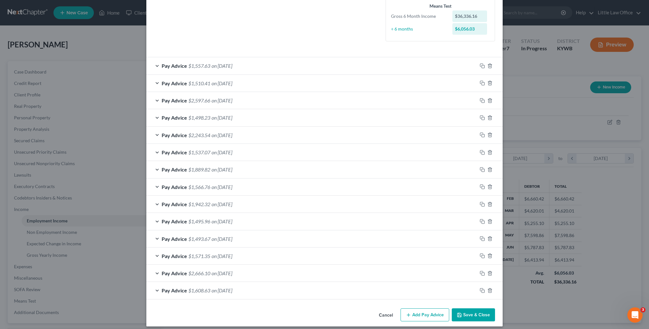
scroll to position [163, 0]
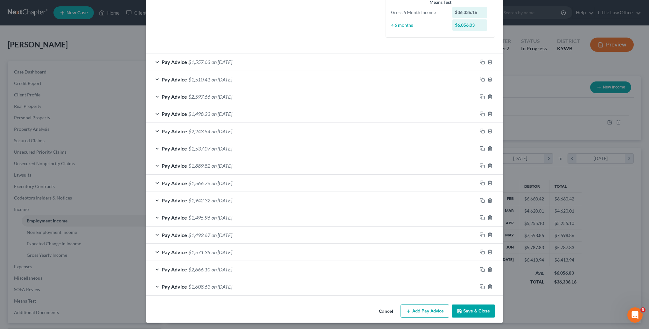
click at [207, 97] on span "$2,597.66" at bounding box center [199, 97] width 22 height 6
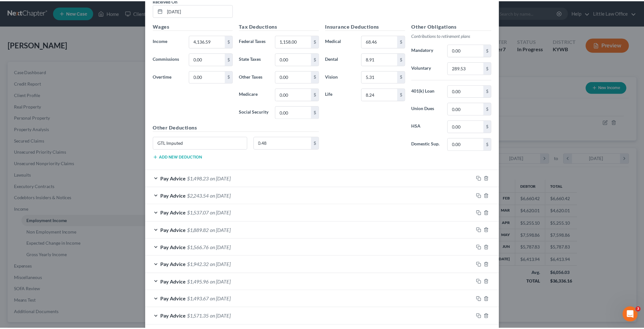
scroll to position [354, 0]
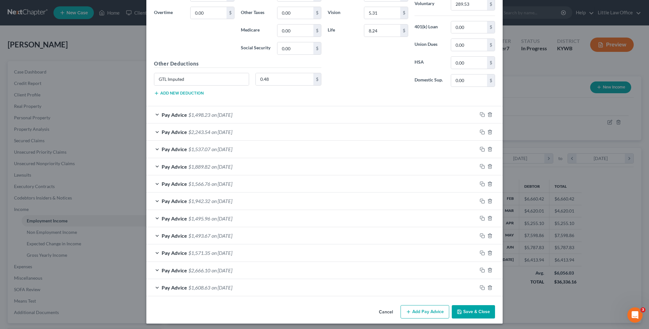
click at [472, 309] on button "Save & Close" at bounding box center [473, 311] width 43 height 13
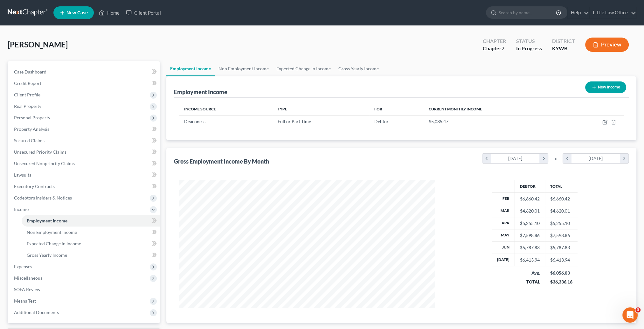
scroll to position [318076, 317937]
click at [611, 12] on link "Little Law Office" at bounding box center [613, 12] width 46 height 11
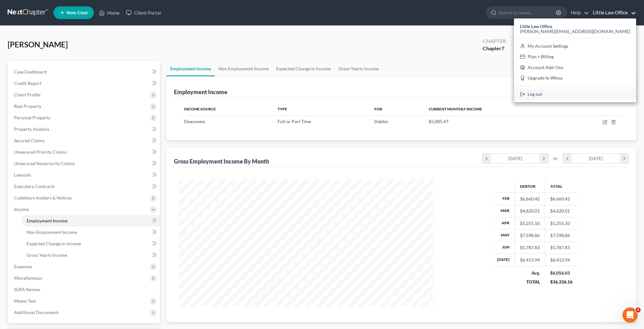
click at [601, 90] on link "Log out" at bounding box center [575, 94] width 122 height 11
